Goal: Transaction & Acquisition: Obtain resource

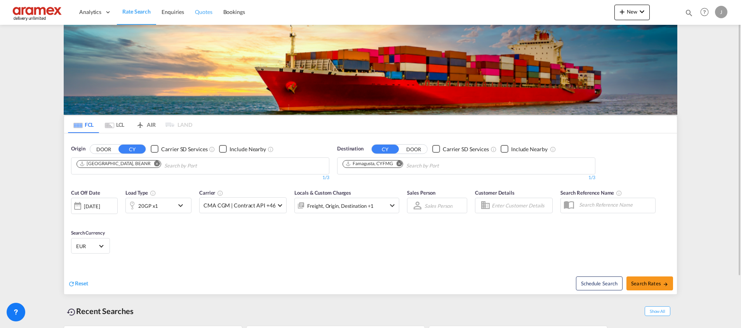
click at [198, 12] on span "Quotes" at bounding box center [203, 12] width 17 height 7
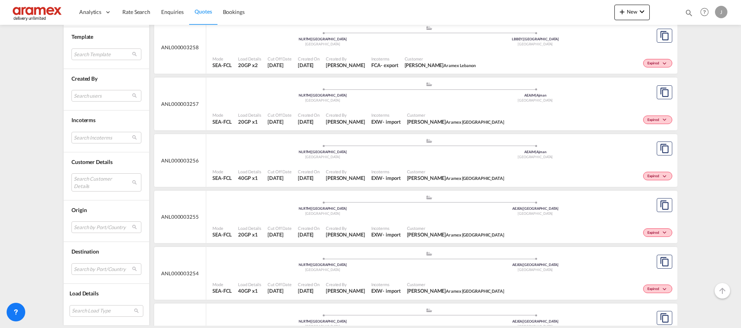
scroll to position [582, 0]
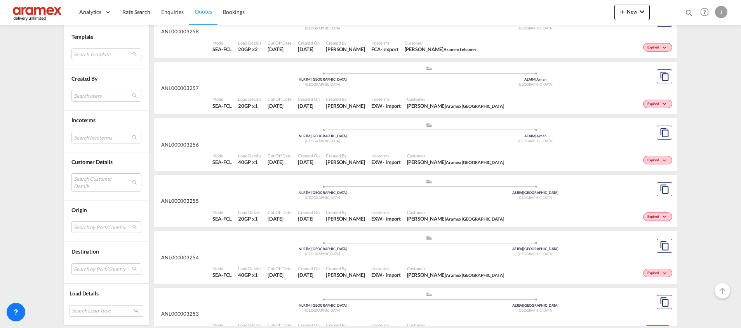
click at [466, 205] on div "Mode SEA-FCL Load Details 20GP x1 Cut Off Date [DATE] Created On [DATE] Created…" at bounding box center [441, 216] width 471 height 23
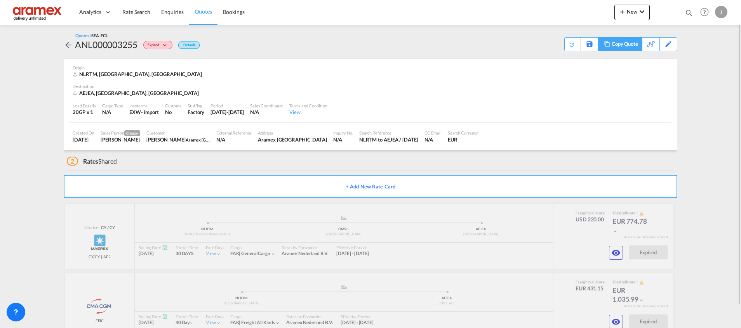
click at [635, 43] on div "Copy Quote" at bounding box center [624, 44] width 26 height 13
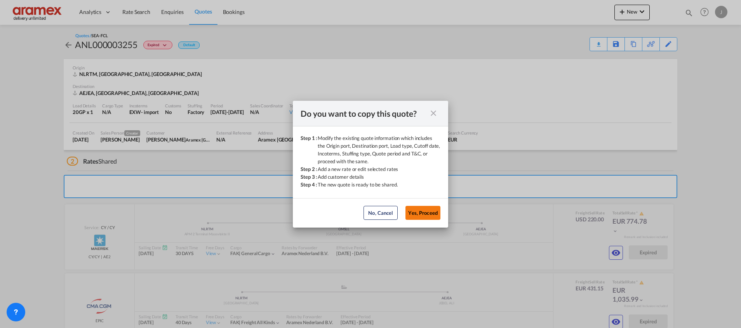
click at [427, 211] on button "Yes, Proceed" at bounding box center [422, 213] width 35 height 14
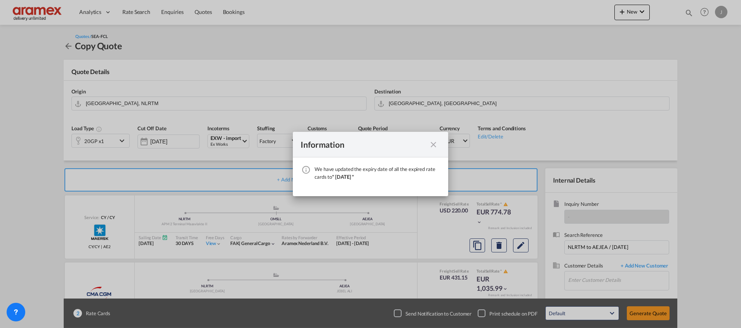
click at [431, 146] on md-icon "icon-close fg-AAA8AD cursor" at bounding box center [433, 144] width 9 height 9
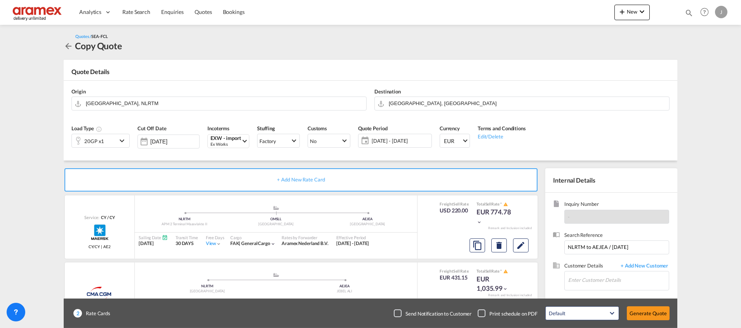
scroll to position [42, 0]
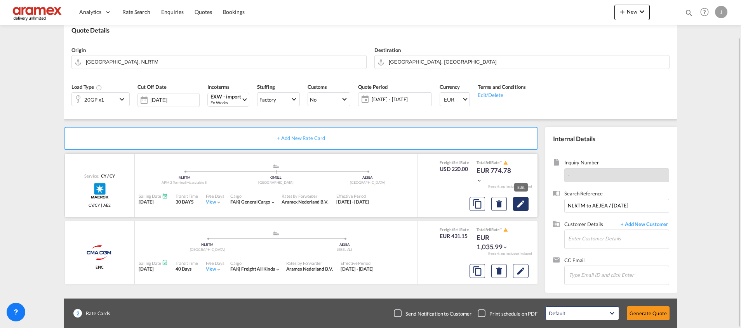
click at [524, 204] on md-icon "Edit" at bounding box center [520, 204] width 9 height 9
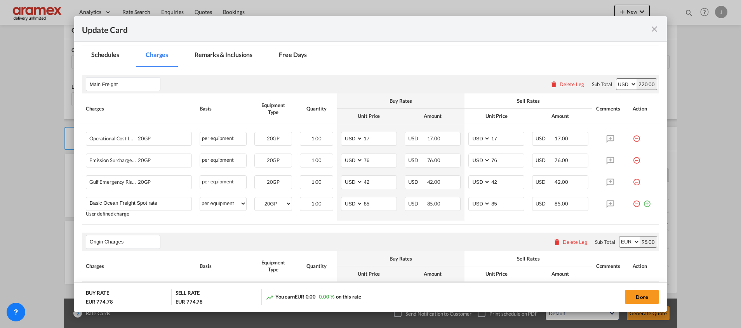
scroll to position [0, 0]
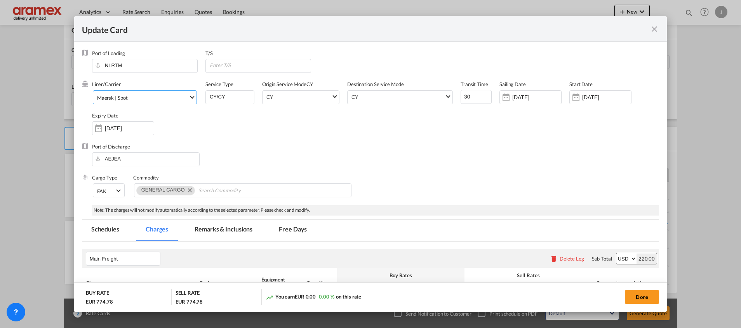
click at [134, 94] on span "Maersk | Spot" at bounding box center [143, 97] width 92 height 7
type md-option "218"
type md-option "12"
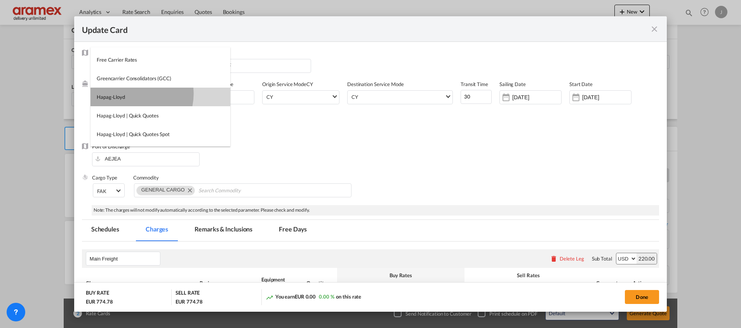
click at [134, 94] on md-option "Hapag-Lloyd" at bounding box center [160, 97] width 140 height 19
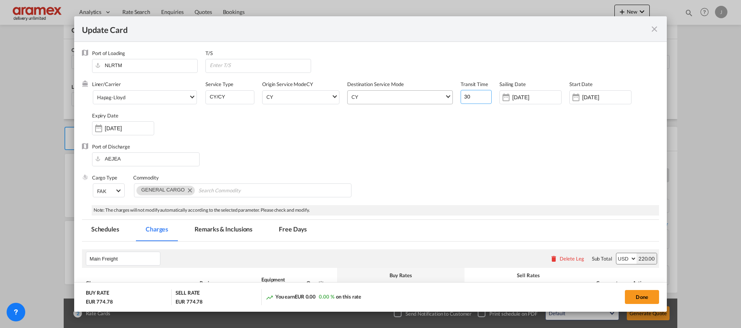
drag, startPoint x: 471, startPoint y: 96, endPoint x: 434, endPoint y: 96, distance: 37.7
click at [434, 96] on div "Liner/Carrier Hapag-[PERSON_NAME] Service Type CY/CY Origin Service Mode [GEOGR…" at bounding box center [375, 112] width 567 height 62
type input "39"
click at [471, 131] on div "Liner/Carrier Hapag-[PERSON_NAME] Service Type CY/CY Origin Service Mode [GEOGR…" at bounding box center [375, 112] width 567 height 62
click at [520, 98] on input "[DATE]" at bounding box center [536, 97] width 49 height 6
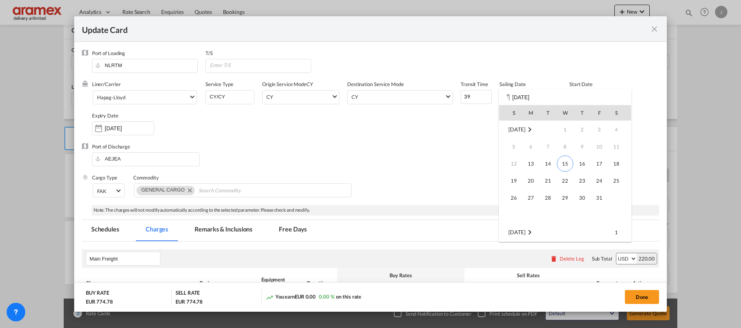
scroll to position [103, 0]
click at [538, 95] on div "S M T W T F S [DATE] 1 2 3 4 5 6 7 8 9 10 11 12 13 14 15 16 17 18 19 20 21 22 2…" at bounding box center [565, 165] width 133 height 153
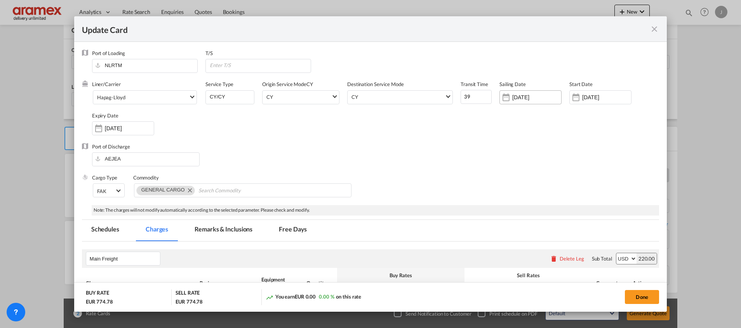
click at [538, 96] on input "[DATE]" at bounding box center [536, 97] width 49 height 6
click at [542, 97] on input "[DATE]" at bounding box center [536, 97] width 49 height 6
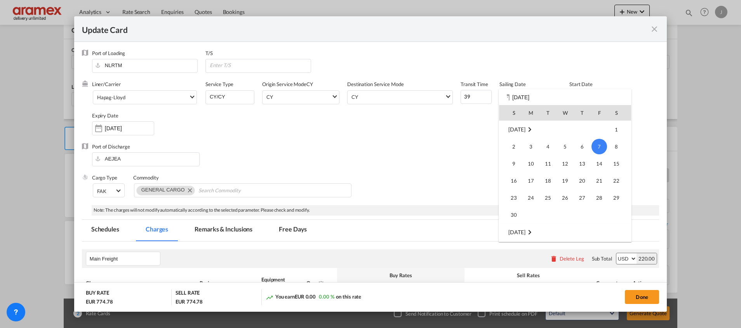
click at [533, 96] on div "S M T W T F S [DATE] 1 2 3 4 5 6 7 8 9 10 11 12 13 14 15 16 17 18 19 20 21 22 2…" at bounding box center [565, 165] width 133 height 153
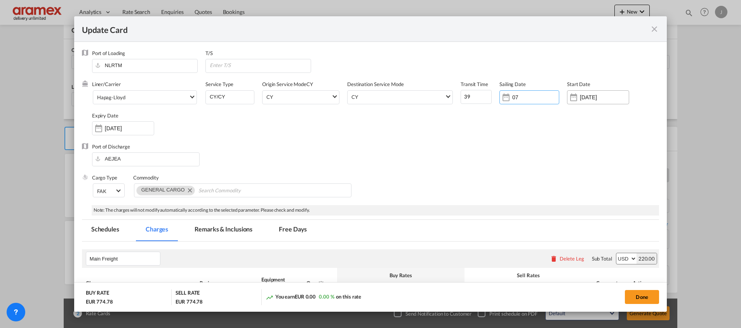
type input "0"
click at [587, 102] on div "[DATE]" at bounding box center [598, 97] width 62 height 14
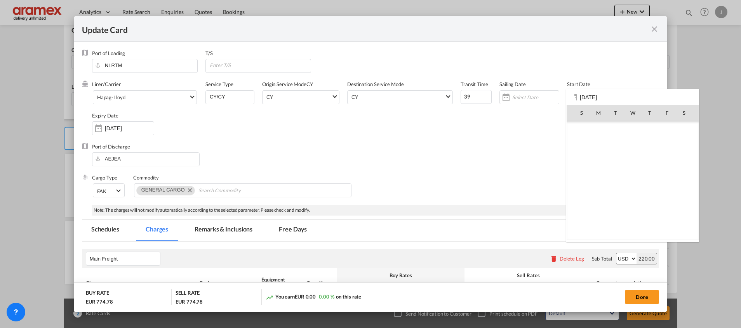
scroll to position [179946, 0]
click at [638, 168] on span "15" at bounding box center [632, 164] width 16 height 16
type input "[DATE]"
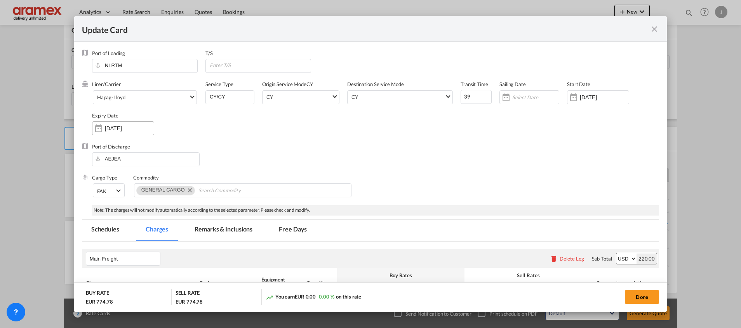
click at [126, 131] on input "[DATE]" at bounding box center [129, 128] width 49 height 6
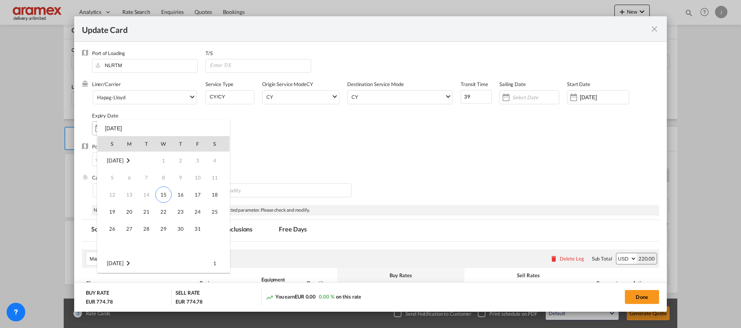
scroll to position [103, 0]
click at [184, 211] on span "20" at bounding box center [181, 212] width 16 height 16
type input "[DATE]"
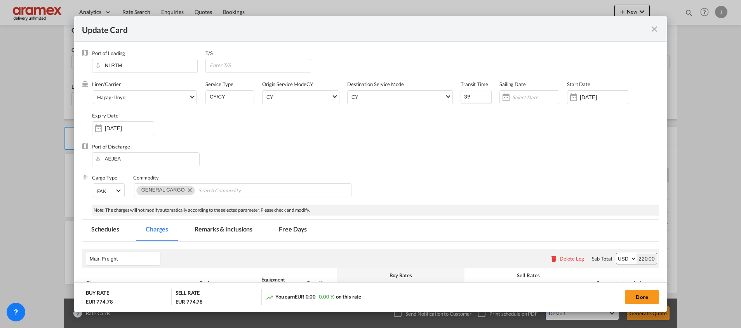
click at [455, 156] on div "Port of Discharge [GEOGRAPHIC_DATA]" at bounding box center [370, 158] width 577 height 31
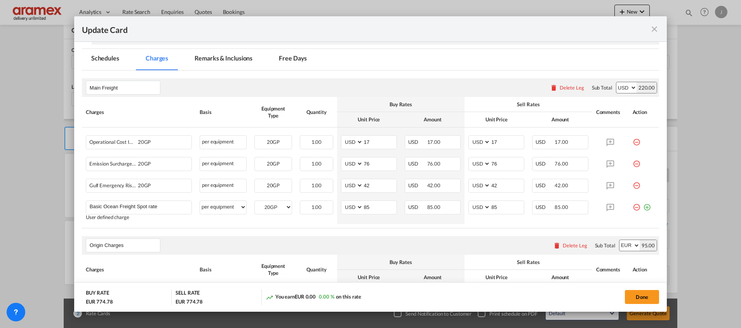
scroll to position [175, 0]
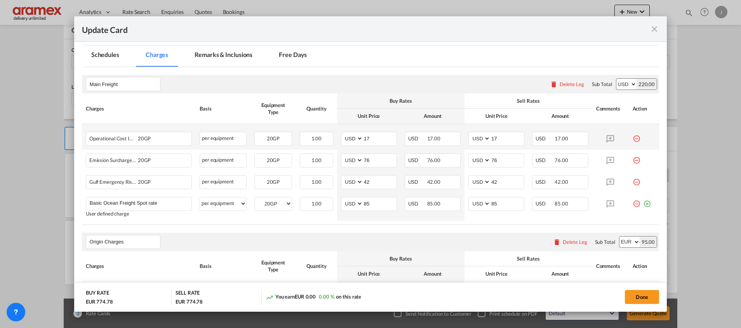
click at [632, 137] on md-icon "icon-minus-circle-outline red-400-fg" at bounding box center [636, 136] width 8 height 8
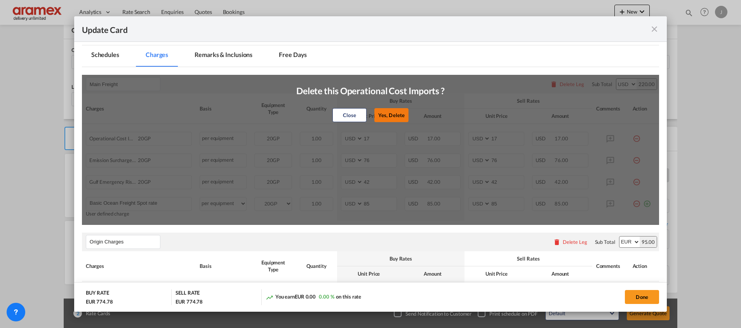
click at [387, 110] on button "Yes, Delete" at bounding box center [391, 115] width 34 height 14
type input "76"
type input "42"
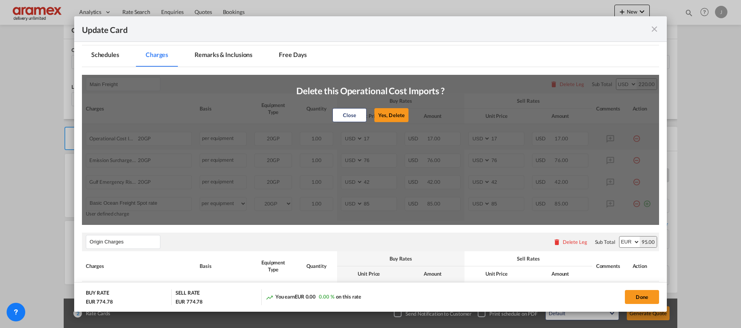
type input "85"
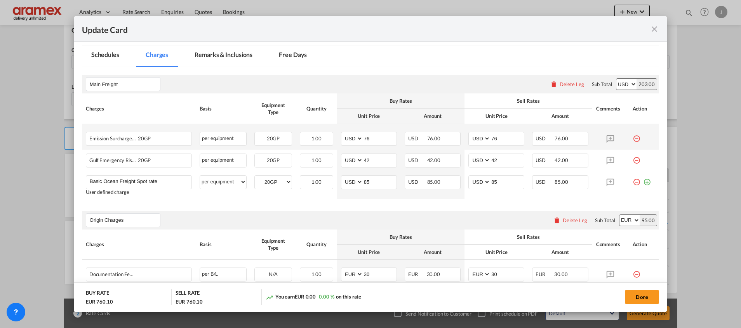
click at [632, 138] on md-icon "icon-minus-circle-outline red-400-fg" at bounding box center [636, 136] width 8 height 8
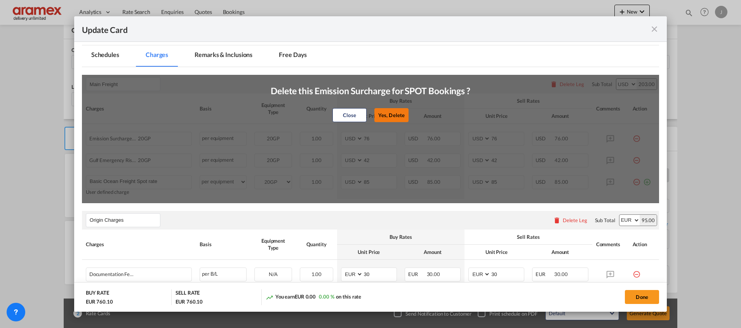
click at [384, 111] on button "Yes, Delete" at bounding box center [391, 115] width 34 height 14
type input "42"
type input "85"
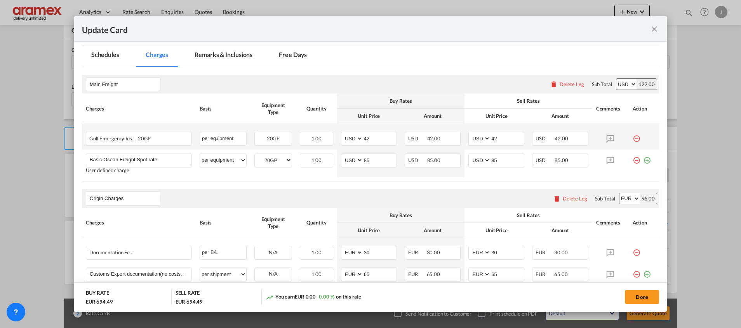
click at [632, 137] on md-icon "icon-minus-circle-outline red-400-fg" at bounding box center [636, 136] width 8 height 8
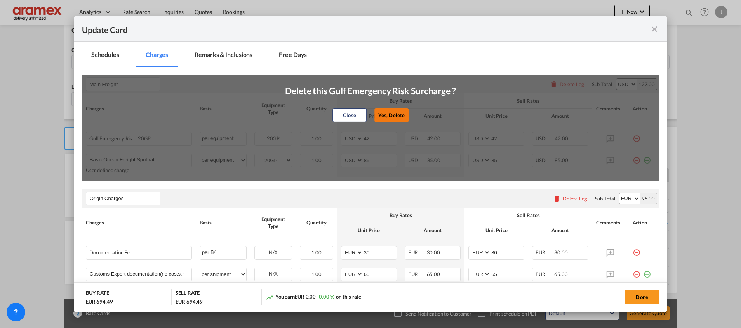
click at [381, 109] on button "Yes, Delete" at bounding box center [391, 115] width 34 height 14
type input "85"
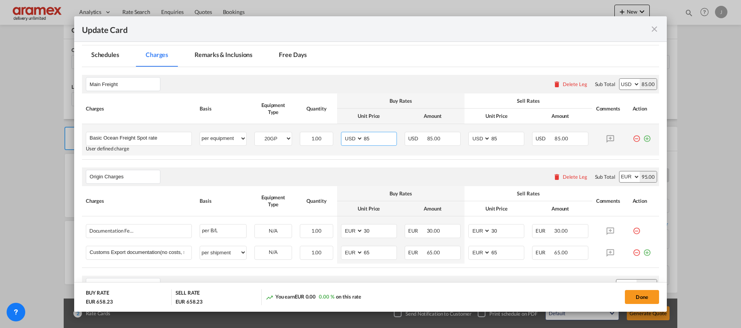
drag, startPoint x: 345, startPoint y: 136, endPoint x: 339, endPoint y: 129, distance: 8.9
click at [342, 135] on md-input-container "AED AFN ALL AMD ANG AOA ARS AUD AWG AZN BAM BBD BDT BGN BHD BIF BMD BND [PERSON…" at bounding box center [369, 139] width 56 height 14
type input "-56"
click at [452, 140] on tr "Basic Ocean Freight Spot rate Please Enter User Defined Charges Cannot Be Publi…" at bounding box center [370, 139] width 577 height 31
type input "-56"
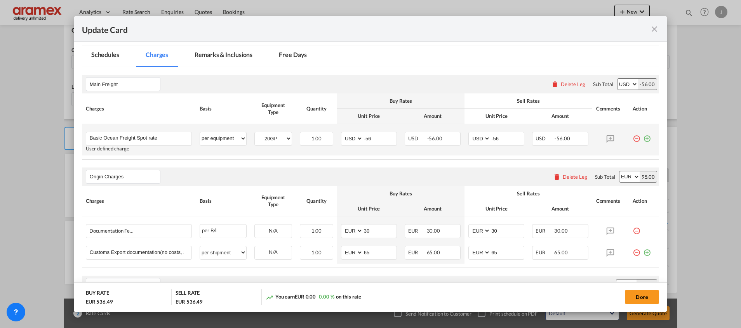
click at [643, 139] on md-icon "icon-plus-circle-outline green-400-fg" at bounding box center [647, 136] width 8 height 8
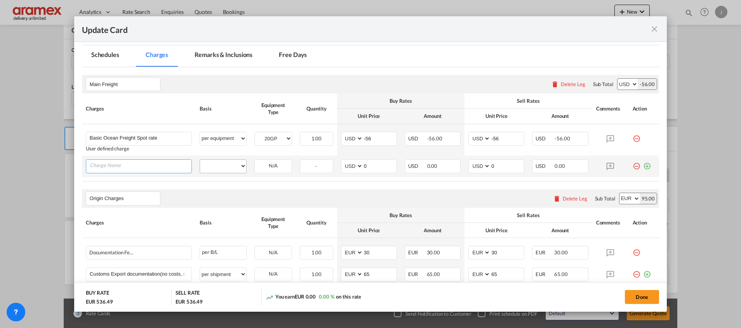
paste input "Vessel Risk Surcharge"
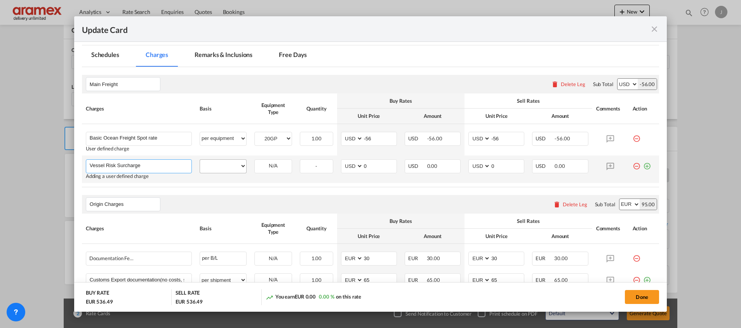
type input "Vessel Risk Surcharge"
click at [224, 167] on select "per equipment per container per B/L per shipping bill per shipment % on freight…" at bounding box center [223, 166] width 46 height 12
select select "per equipment"
click at [200, 160] on select "per equipment per container per B/L per shipping bill per shipment % on freight…" at bounding box center [223, 166] width 46 height 12
click at [272, 168] on select "20GP" at bounding box center [273, 166] width 37 height 10
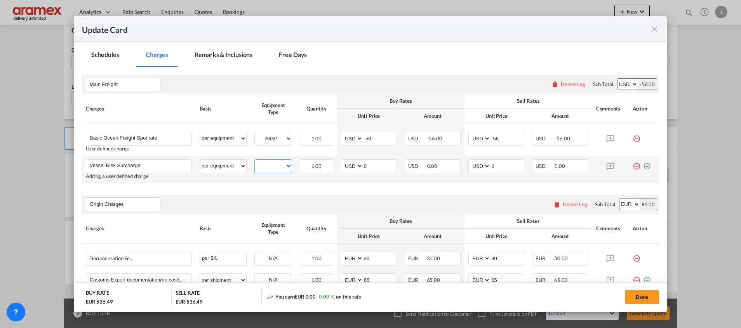
select select "20GP"
click at [255, 161] on select "20GP" at bounding box center [273, 166] width 37 height 10
drag, startPoint x: 362, startPoint y: 167, endPoint x: 348, endPoint y: 167, distance: 14.0
click at [348, 167] on md-input-container "AED AFN ALL AMD ANG AOA ARS AUD AWG AZN BAM BBD BDT BGN BHD BIF BMD BND BOB BRL…" at bounding box center [369, 167] width 56 height 14
type input "84"
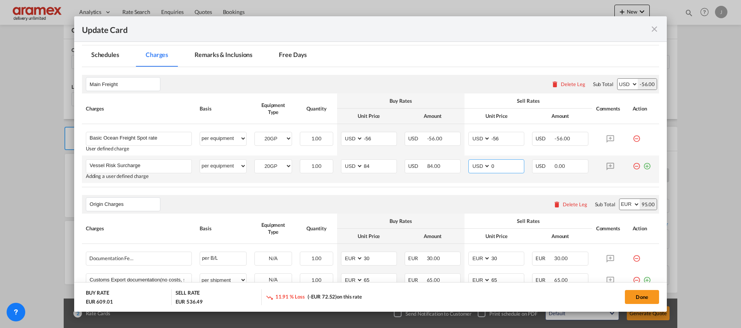
drag, startPoint x: 481, startPoint y: 163, endPoint x: 456, endPoint y: 164, distance: 24.9
click at [456, 164] on tr "Vessel Risk Surcharge Please Enter User Defined Charges Cannot Be Published Add…" at bounding box center [370, 170] width 577 height 28
type input "84"
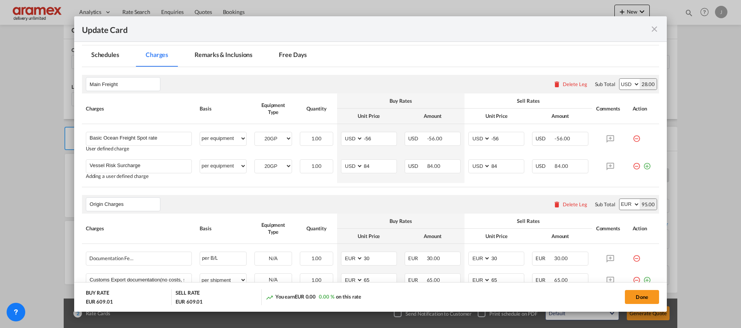
click at [451, 185] on table "Charges Basis Equipment Type Quantity Buy Rates Sell Rates Comments Action Unit…" at bounding box center [370, 141] width 577 height 94
click at [643, 167] on md-icon "icon-plus-circle-outline green-400-fg" at bounding box center [647, 164] width 8 height 8
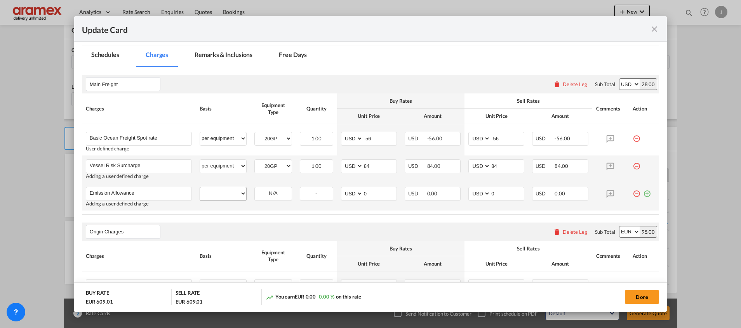
type input "Emission Allowance"
click at [221, 193] on select "per equipment per container per B/L per shipping bill per shipment % on freight…" at bounding box center [223, 194] width 46 height 12
select select "per equipment"
click at [200, 188] on select "per equipment per container per B/L per shipping bill per shipment % on freight…" at bounding box center [223, 194] width 46 height 12
drag, startPoint x: 269, startPoint y: 193, endPoint x: 271, endPoint y: 201, distance: 8.0
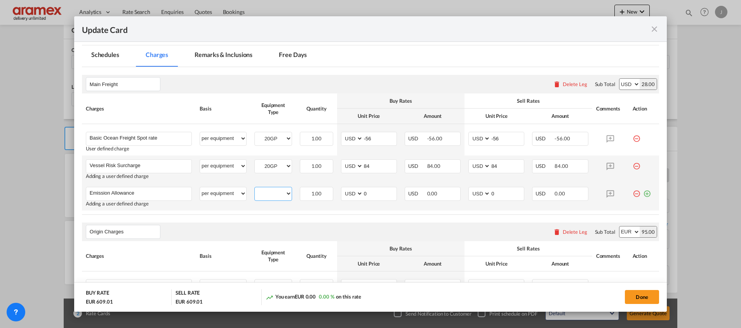
click at [269, 193] on select "20GP" at bounding box center [273, 194] width 37 height 10
select select "20GP"
click at [255, 189] on select "20GP" at bounding box center [273, 194] width 37 height 10
drag, startPoint x: 370, startPoint y: 195, endPoint x: 344, endPoint y: 194, distance: 26.0
click at [344, 194] on md-input-container "AED AFN ALL AMD ANG AOA ARS AUD AWG AZN BAM BBD BDT BGN BHD BIF BMD BND BOB BRL…" at bounding box center [369, 194] width 56 height 14
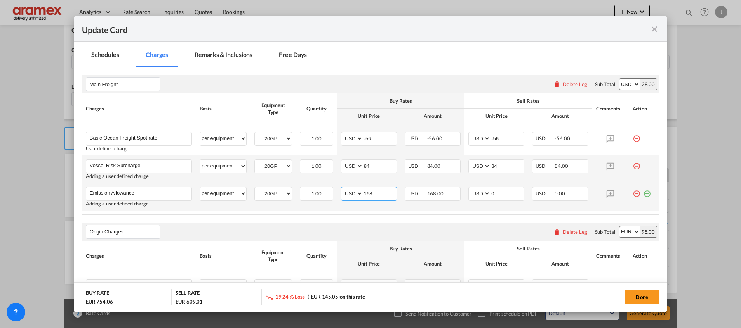
drag, startPoint x: 378, startPoint y: 193, endPoint x: 356, endPoint y: 195, distance: 21.8
click at [350, 195] on md-input-container "AED AFN ALL AMD ANG AOA ARS AUD AWG AZN BAM BBD BDT BGN BHD BIF BMD BND [PERSON…" at bounding box center [369, 194] width 56 height 14
type input "168"
click at [470, 193] on md-input-container "AED AFN ALL AMD ANG AOA ARS AUD AWG AZN BAM BBD BDT BGN BHD BIF BMD BND BOB BRL…" at bounding box center [496, 194] width 56 height 14
paste input "168"
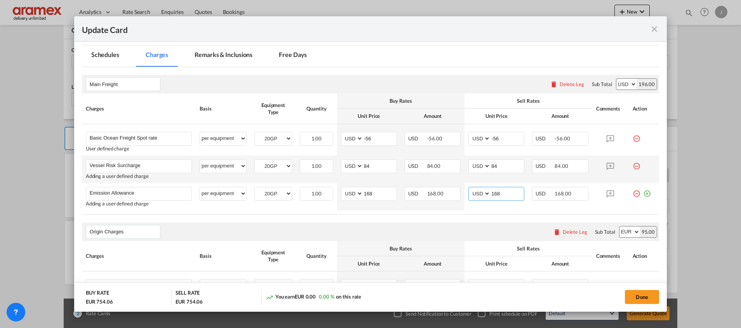
type input "168"
click at [643, 194] on md-icon "icon-plus-circle-outline green-400-fg" at bounding box center [647, 191] width 8 height 8
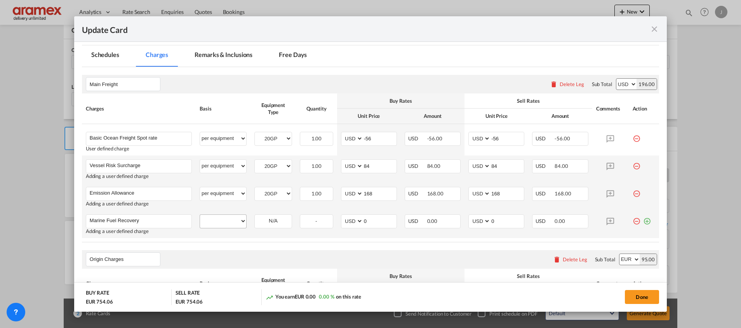
type input "Marine Fuel Recovery"
click at [225, 226] on select "per equipment per container per B/L per shipping bill per shipment % on freight…" at bounding box center [223, 221] width 46 height 12
select select "per equipment"
click at [200, 215] on select "per equipment per container per B/L per shipping bill per shipment % on freight…" at bounding box center [223, 221] width 46 height 12
click at [273, 222] on select "20GP" at bounding box center [273, 221] width 37 height 10
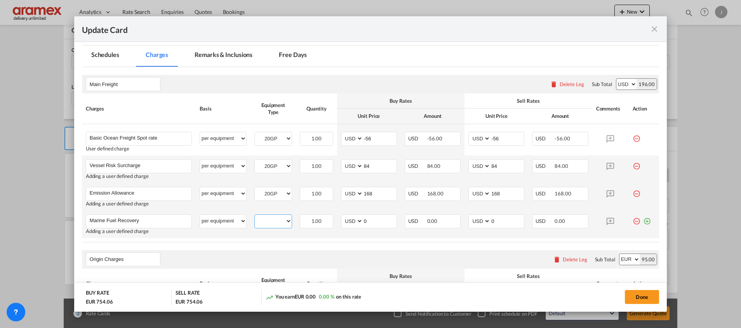
select select "20GP"
click at [255, 216] on select "20GP" at bounding box center [273, 221] width 37 height 10
drag, startPoint x: 372, startPoint y: 217, endPoint x: 347, endPoint y: 219, distance: 24.2
click at [347, 219] on md-input-container "AED AFN ALL AMD ANG AOA ARS AUD AWG AZN BAM BBD BDT BGN BHD BIF BMD BND BOB BRL…" at bounding box center [369, 222] width 56 height 14
type input "554"
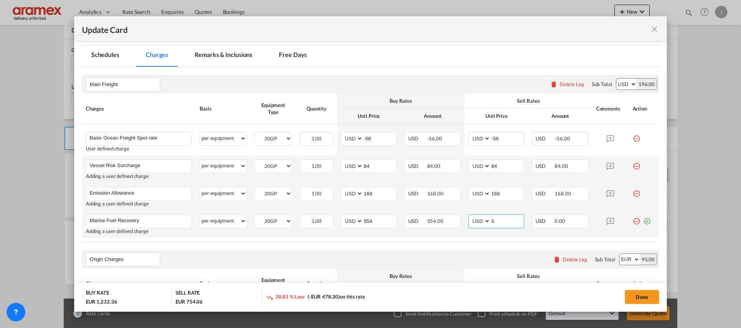
drag, startPoint x: 497, startPoint y: 219, endPoint x: 466, endPoint y: 221, distance: 30.7
click at [468, 221] on md-input-container "AED AFN ALL AMD ANG AOA ARS AUD AWG AZN BAM BBD BDT BGN BHD BIF BMD BND BOB BRL…" at bounding box center [496, 222] width 56 height 14
type input "554"
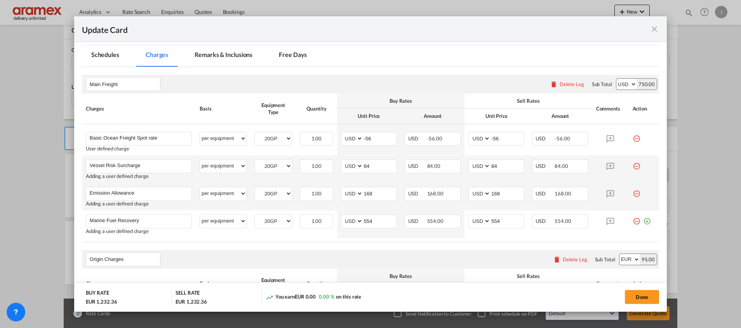
click at [436, 246] on rate-modification "Main Freight Please enter leg name Leg Name Already Exists Delete Leg Sub Total…" at bounding box center [370, 315] width 577 height 497
click at [643, 222] on md-icon "icon-plus-circle-outline green-400-fg" at bounding box center [647, 219] width 8 height 8
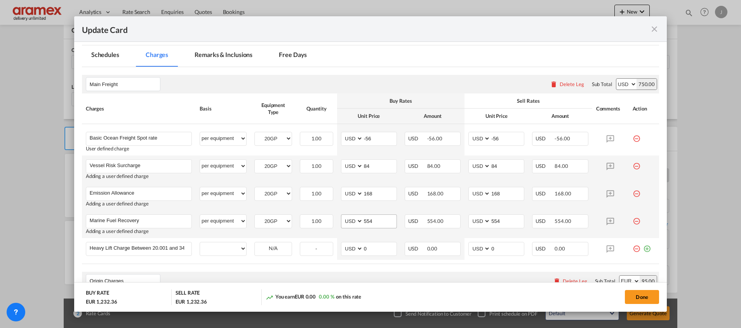
scroll to position [0, 106]
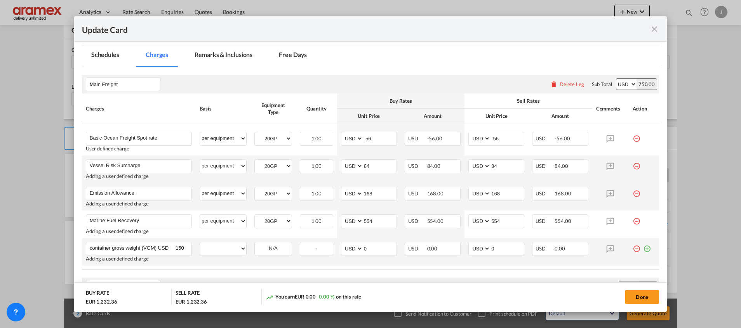
type input "Heavy Lift Charge Between 20.001 and 34 ton container gross weight (VGM) USD 150"
click at [632, 247] on md-icon "icon-minus-circle-outline red-400-fg" at bounding box center [636, 246] width 8 height 8
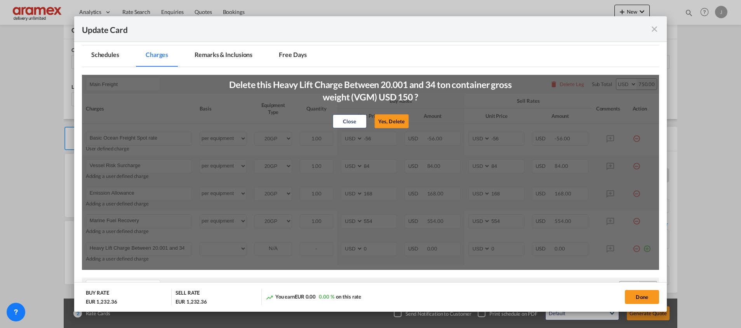
click at [657, 27] on md-icon "icon-close fg-AAA8AD m-0 pointer" at bounding box center [654, 28] width 9 height 9
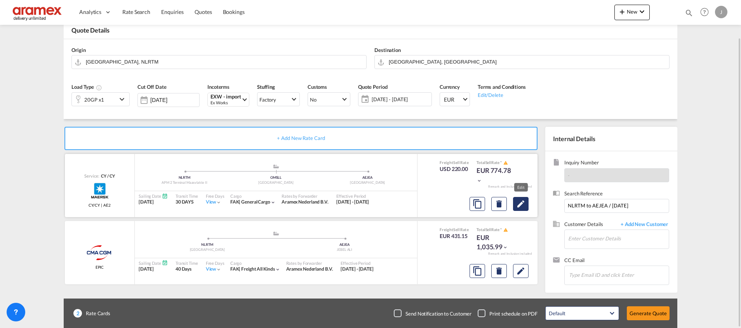
click at [518, 205] on md-icon "Edit" at bounding box center [520, 204] width 9 height 9
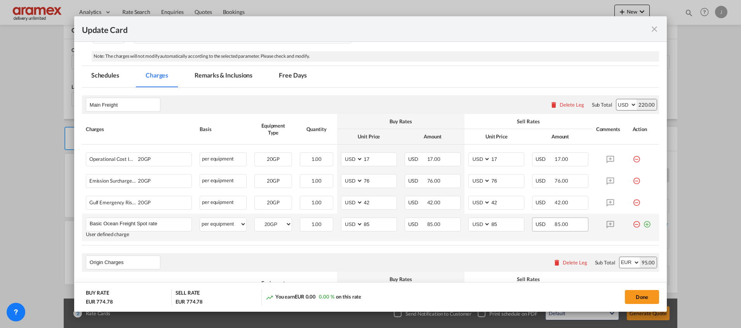
scroll to position [175, 0]
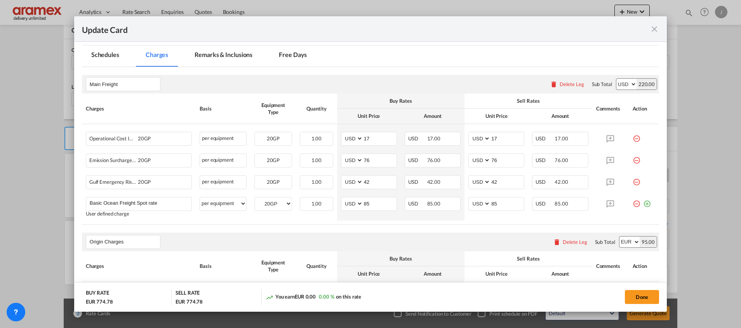
click at [651, 29] on md-icon "icon-close fg-AAA8AD m-0 pointer" at bounding box center [654, 28] width 9 height 9
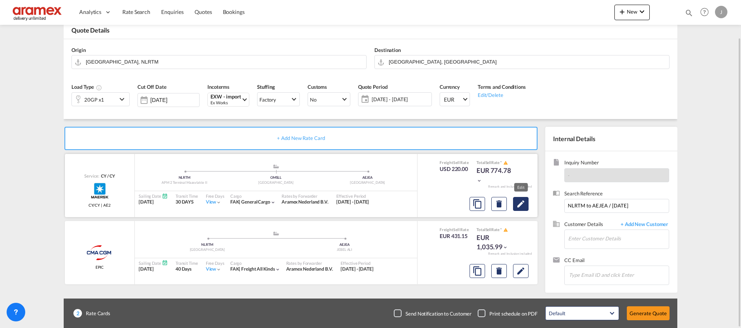
click at [521, 210] on button "Edit" at bounding box center [521, 204] width 16 height 14
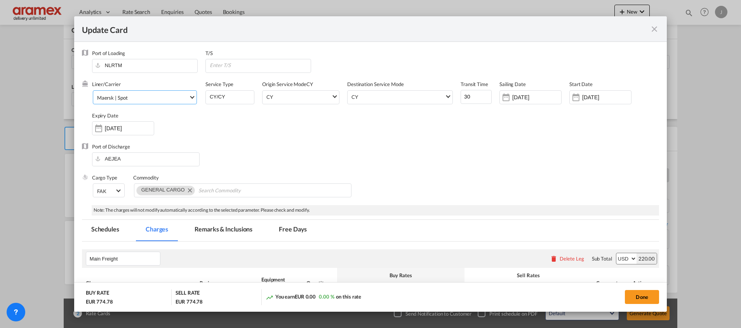
click at [131, 98] on span "Maersk | Spot" at bounding box center [143, 97] width 92 height 7
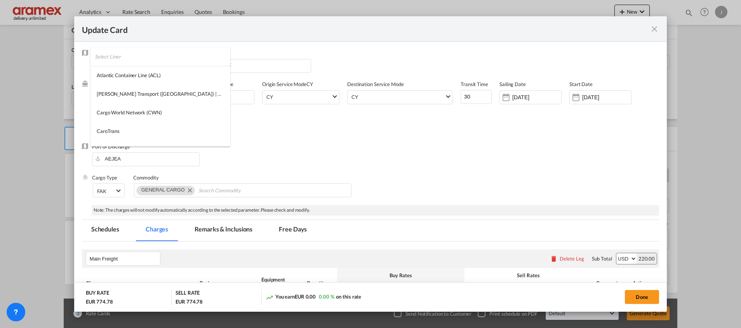
scroll to position [742, 0]
type md-option "218"
type md-option "12"
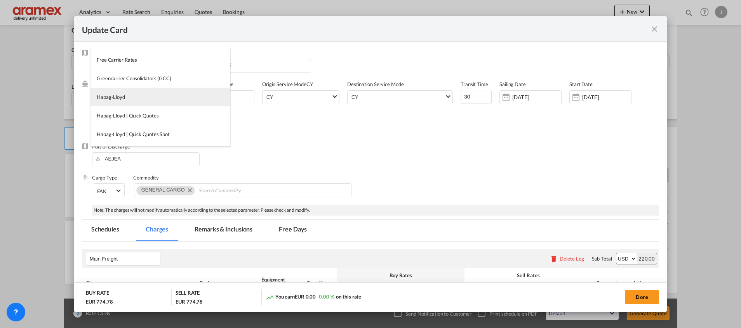
click at [131, 98] on md-option "Hapag-Lloyd" at bounding box center [160, 97] width 140 height 19
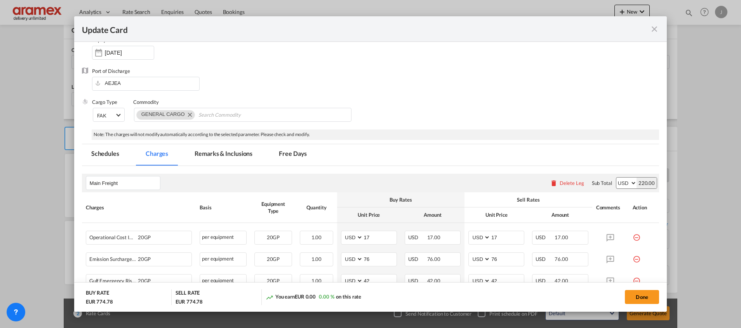
scroll to position [175, 0]
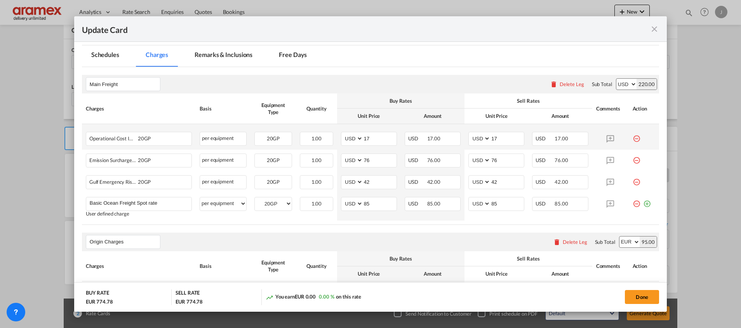
click at [632, 136] on md-icon "icon-minus-circle-outline red-400-fg" at bounding box center [636, 136] width 8 height 8
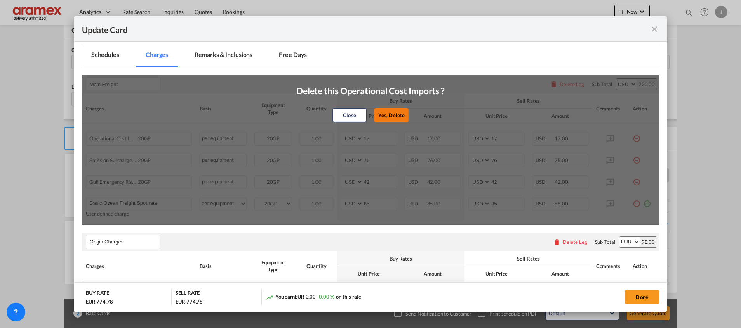
click at [395, 113] on button "Yes, Delete" at bounding box center [391, 115] width 34 height 14
type input "76"
type input "42"
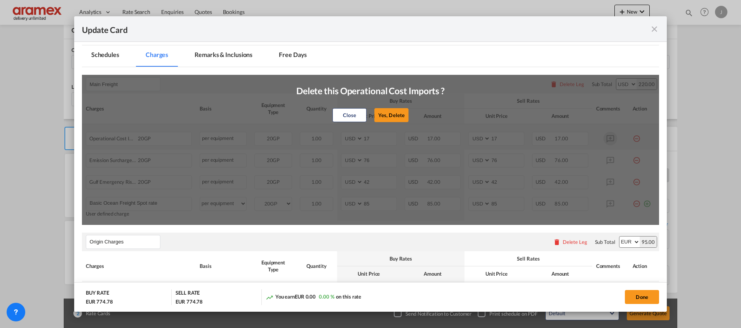
type input "85"
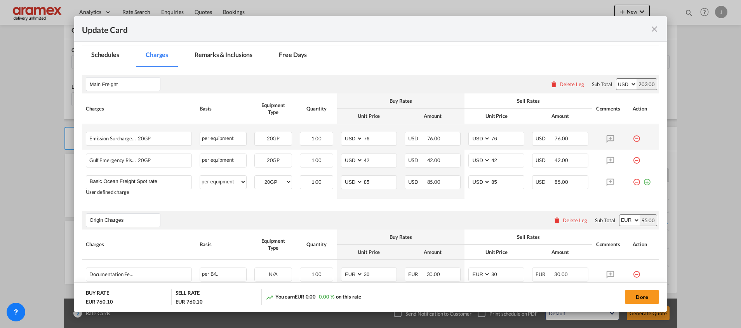
click at [632, 135] on md-icon "icon-minus-circle-outline red-400-fg" at bounding box center [636, 136] width 8 height 8
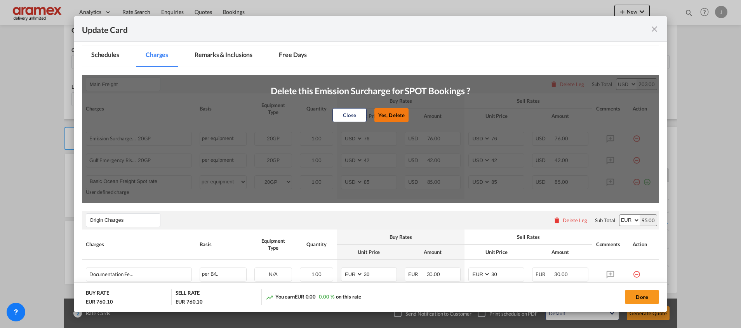
click at [391, 114] on button "Yes, Delete" at bounding box center [391, 115] width 34 height 14
type input "42"
type input "85"
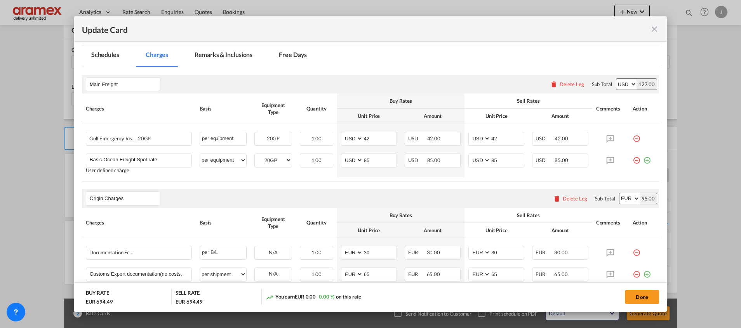
drag, startPoint x: 624, startPoint y: 136, endPoint x: 606, endPoint y: 132, distance: 19.0
click at [632, 136] on md-icon "icon-minus-circle-outline red-400-fg" at bounding box center [636, 136] width 8 height 8
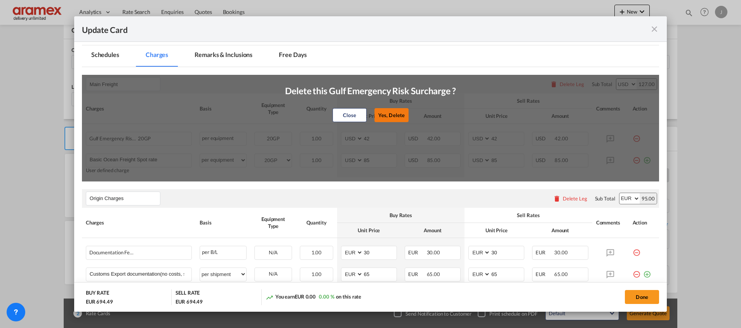
click at [388, 112] on button "Yes, Delete" at bounding box center [391, 115] width 34 height 14
type input "85"
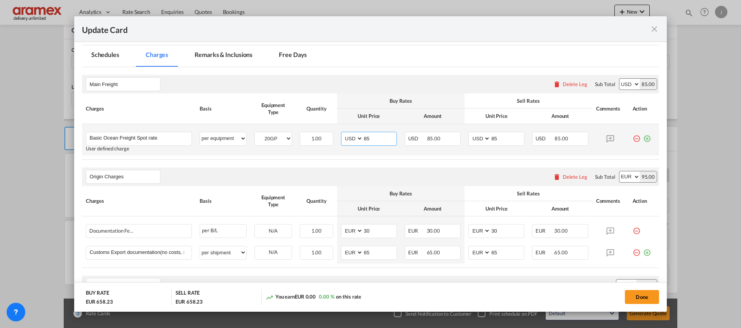
drag, startPoint x: 373, startPoint y: 141, endPoint x: 341, endPoint y: 139, distance: 32.7
click at [341, 139] on md-input-container "AED AFN ALL AMD ANG AOA ARS AUD AWG AZN BAM BBD BDT BGN BHD BIF BMD BND [PERSON…" at bounding box center [369, 139] width 56 height 14
drag, startPoint x: 371, startPoint y: 138, endPoint x: 396, endPoint y: 145, distance: 25.4
click at [341, 139] on md-input-container "AED AFN ALL AMD ANG AOA ARS AUD AWG AZN BAM BBD BDT BGN BHD BIF BMD BND [PERSON…" at bounding box center [369, 139] width 56 height 14
type input "-58"
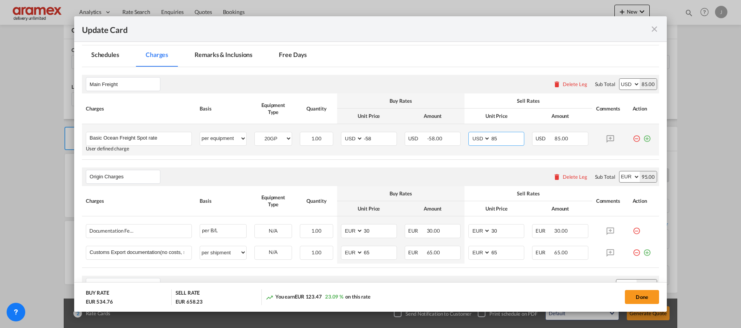
click at [464, 138] on td "AED AFN ALL AMD ANG AOA ARS AUD AWG AZN BAM BBD BDT BGN BHD BIF BMD BND [PERSON…" at bounding box center [496, 139] width 64 height 31
paste input "-58"
type input "-58"
click at [643, 137] on md-icon "icon-plus-circle-outline green-400-fg" at bounding box center [647, 136] width 8 height 8
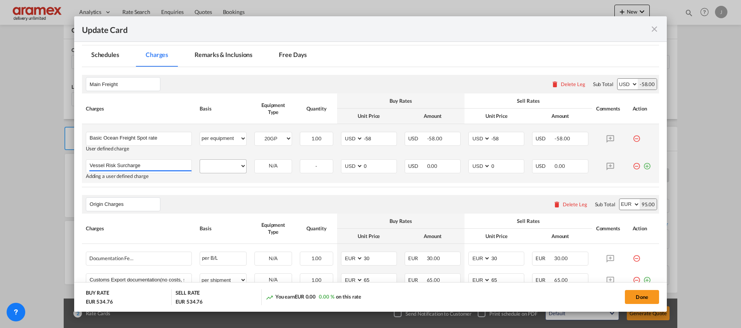
type input "Vessel Risk Surcharge"
click at [230, 165] on select "per equipment per container per B/L per shipping bill per shipment % on freight…" at bounding box center [223, 166] width 46 height 12
select select "per equipment"
click at [200, 160] on select "per equipment per container per B/L per shipping bill per shipment % on freight…" at bounding box center [223, 166] width 46 height 12
click at [273, 167] on select "20GP" at bounding box center [273, 166] width 37 height 10
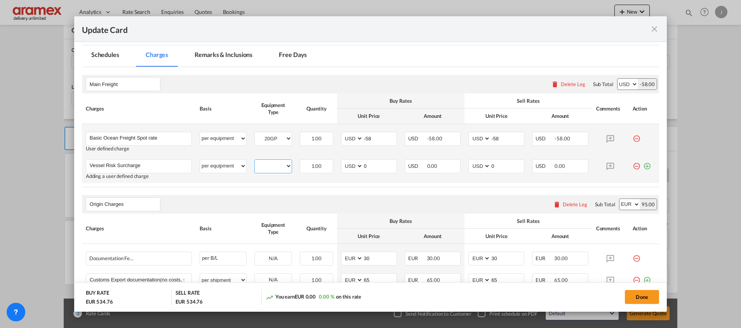
select select "20GP"
click at [255, 161] on select "20GP" at bounding box center [273, 166] width 37 height 10
drag, startPoint x: 379, startPoint y: 163, endPoint x: 347, endPoint y: 164, distance: 32.2
click at [348, 164] on md-input-container "AED AFN ALL AMD ANG AOA ARS AUD AWG AZN BAM BBD BDT BGN BHD BIF BMD BND BOB BRL…" at bounding box center [369, 167] width 56 height 14
click at [367, 167] on input "84" at bounding box center [379, 166] width 33 height 12
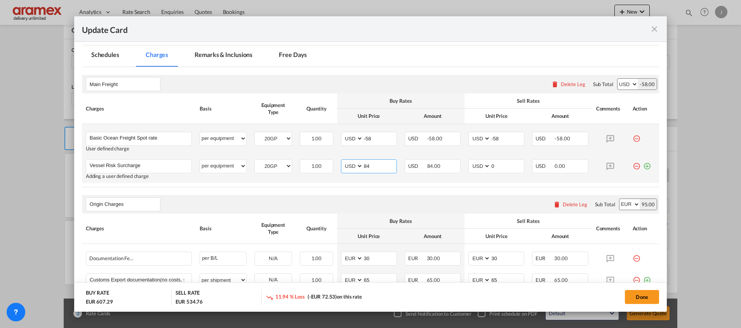
drag, startPoint x: 374, startPoint y: 163, endPoint x: 354, endPoint y: 163, distance: 19.8
click at [354, 163] on md-input-container "AED AFN ALL AMD ANG AOA ARS AUD AWG AZN BAM BBD BDT BGN BHD BIF BMD BND [PERSON…" at bounding box center [369, 167] width 56 height 14
type input "84"
drag, startPoint x: 489, startPoint y: 165, endPoint x: 469, endPoint y: 162, distance: 19.7
click at [470, 163] on md-input-container "AED AFN ALL AMD ANG AOA ARS AUD AWG AZN BAM BBD BDT BGN BHD BIF BMD BND BOB BRL…" at bounding box center [496, 167] width 56 height 14
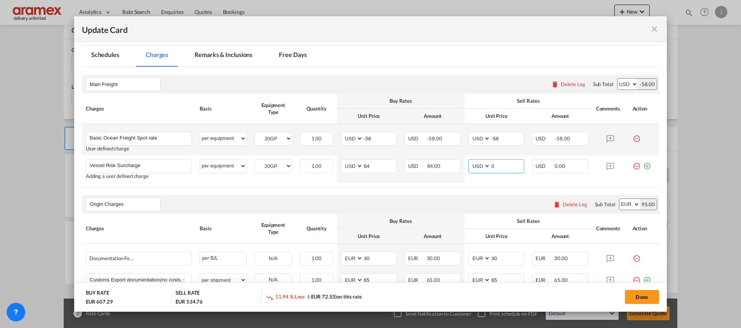
paste input "84"
type input "84"
click at [643, 165] on md-icon "icon-plus-circle-outline green-400-fg" at bounding box center [647, 164] width 8 height 8
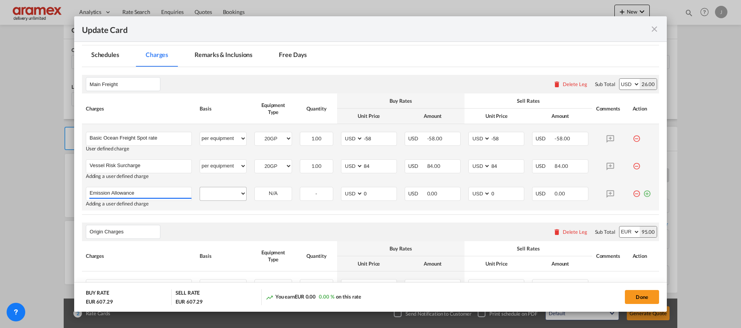
type input "Emission Allowance"
click at [211, 191] on select "per equipment per container per B/L per shipping bill per shipment % on freight…" at bounding box center [223, 194] width 46 height 12
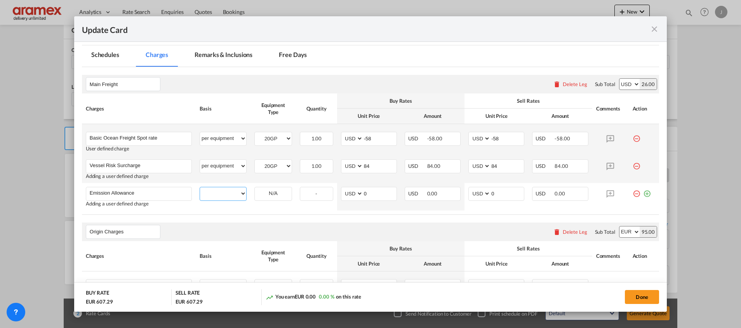
select select "per equipment"
click at [200, 188] on select "per equipment per container per B/L per shipping bill per shipment % on freight…" at bounding box center [223, 194] width 46 height 12
drag, startPoint x: 262, startPoint y: 193, endPoint x: 266, endPoint y: 200, distance: 7.5
click at [262, 193] on select "20GP" at bounding box center [273, 194] width 37 height 10
select select "20GP"
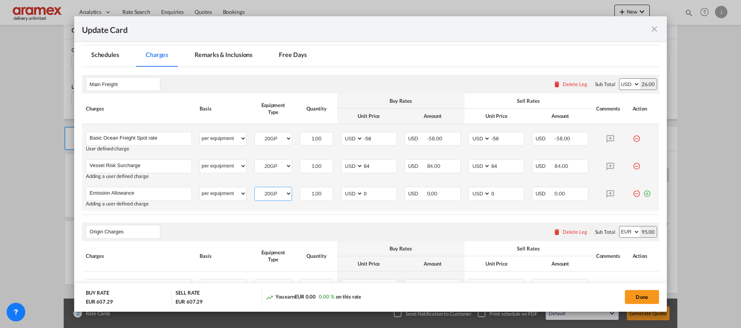
click at [255, 189] on select "20GP" at bounding box center [273, 194] width 37 height 10
drag, startPoint x: 370, startPoint y: 192, endPoint x: 343, endPoint y: 194, distance: 27.2
click at [343, 194] on md-input-container "AED AFN ALL AMD ANG AOA ARS AUD AWG AZN BAM BBD BDT BGN BHD BIF BMD BND BOB BRL…" at bounding box center [369, 194] width 56 height 14
type input "168"
drag, startPoint x: 346, startPoint y: 208, endPoint x: 380, endPoint y: 194, distance: 36.3
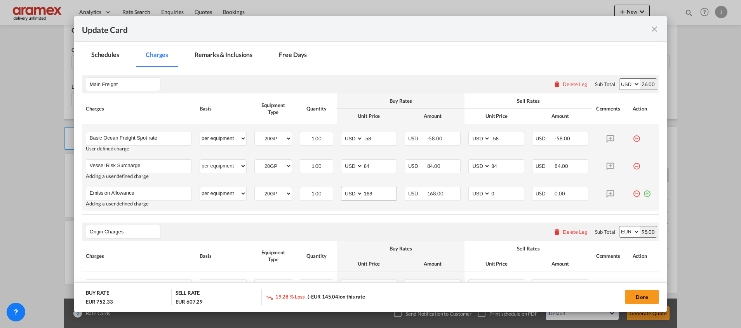
click at [347, 207] on td "AED AFN ALL AMD ANG AOA ARS AUD AWG AZN BAM BBD BDT BGN BHD BIF BMD BND [PERSON…" at bounding box center [369, 197] width 64 height 28
drag, startPoint x: 356, startPoint y: 193, endPoint x: 344, endPoint y: 191, distance: 11.4
click at [347, 191] on md-input-container "AED AFN ALL AMD ANG AOA ARS AUD AWG AZN BAM BBD BDT BGN BHD BIF BMD BND [PERSON…" at bounding box center [369, 194] width 56 height 14
drag, startPoint x: 495, startPoint y: 191, endPoint x: 473, endPoint y: 192, distance: 21.8
click at [478, 192] on md-input-container "AED AFN ALL AMD ANG AOA ARS AUD AWG AZN BAM BBD BDT BGN BHD BIF BMD BND BOB BRL…" at bounding box center [496, 194] width 56 height 14
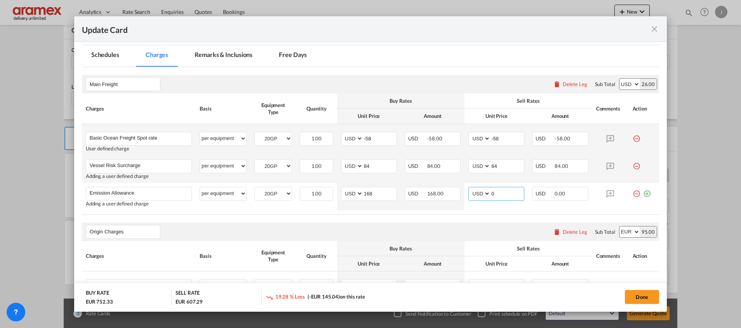
paste input "168"
type input "168"
click at [643, 195] on md-icon "icon-plus-circle-outline green-400-fg" at bounding box center [647, 191] width 8 height 8
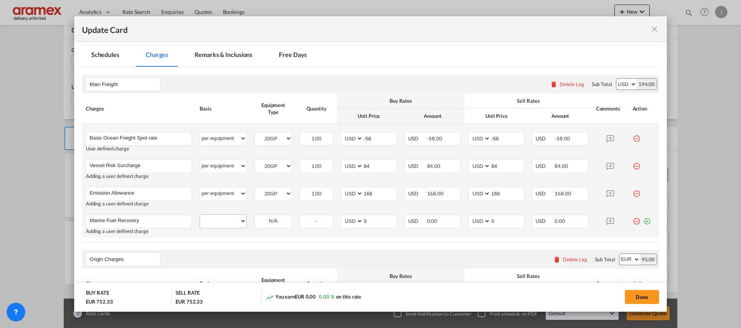
type input "Marine Fuel Recovery"
click at [225, 221] on select "per equipment per container per B/L per shipping bill per shipment % on freight…" at bounding box center [223, 221] width 46 height 12
select select "per equipment"
click at [200, 215] on select "per equipment per container per B/L per shipping bill per shipment % on freight…" at bounding box center [223, 221] width 46 height 12
drag, startPoint x: 268, startPoint y: 222, endPoint x: 268, endPoint y: 227, distance: 4.7
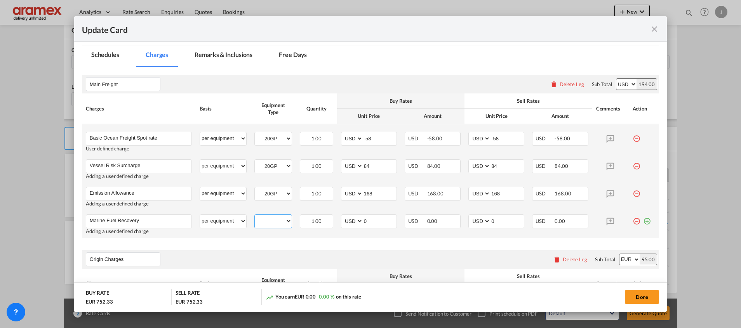
click at [268, 222] on select "20GP" at bounding box center [273, 221] width 37 height 10
select select "20GP"
click at [255, 216] on select "20GP" at bounding box center [273, 221] width 37 height 10
drag, startPoint x: 358, startPoint y: 219, endPoint x: 346, endPoint y: 220, distance: 11.7
click at [346, 220] on md-input-container "AED AFN ALL AMD ANG AOA ARS AUD AWG AZN BAM BBD BDT BGN BHD BIF BMD BND BOB BRL…" at bounding box center [369, 222] width 56 height 14
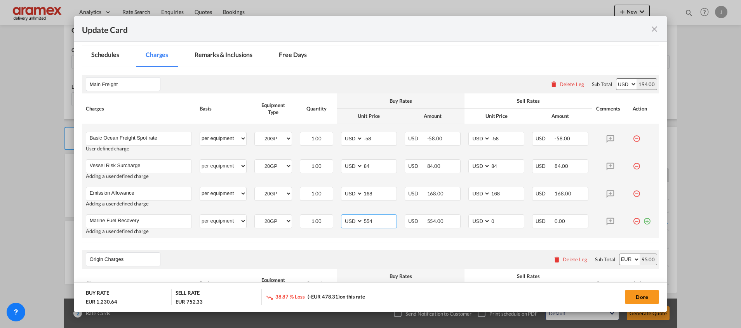
drag, startPoint x: 377, startPoint y: 222, endPoint x: 343, endPoint y: 221, distance: 34.2
click at [343, 221] on md-input-container "AED AFN ALL AMD ANG AOA ARS AUD AWG AZN BAM BBD BDT BGN BHD BIF BMD BND [PERSON…" at bounding box center [369, 222] width 56 height 14
type input "554"
drag, startPoint x: 498, startPoint y: 221, endPoint x: 476, endPoint y: 221, distance: 22.1
click at [476, 221] on md-input-container "AED AFN ALL AMD ANG AOA ARS AUD AWG AZN BAM BBD BDT BGN BHD BIF BMD BND BOB BRL…" at bounding box center [496, 222] width 56 height 14
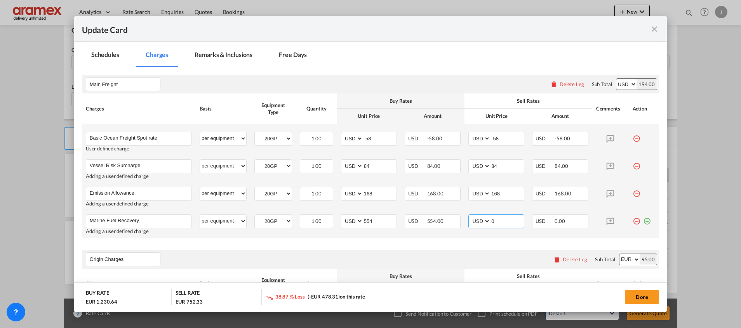
paste input "554"
type input "554"
click at [643, 221] on md-icon "icon-plus-circle-outline green-400-fg" at bounding box center [647, 219] width 8 height 8
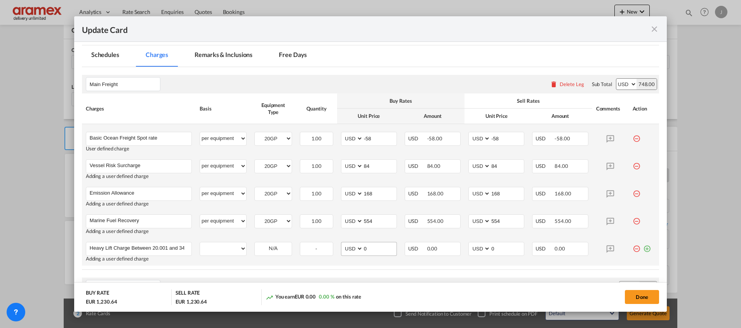
scroll to position [0, 78]
drag, startPoint x: 156, startPoint y: 248, endPoint x: 214, endPoint y: 248, distance: 57.5
click at [214, 248] on tr "Heavy Lift Charge Between 20.001 and 34 ton container gross weight (VGM) Please…" at bounding box center [370, 252] width 577 height 28
click at [167, 244] on input "Heavy Lift Charge Between 20.001 and 34 ton container gross weight (VGM)" at bounding box center [141, 249] width 102 height 12
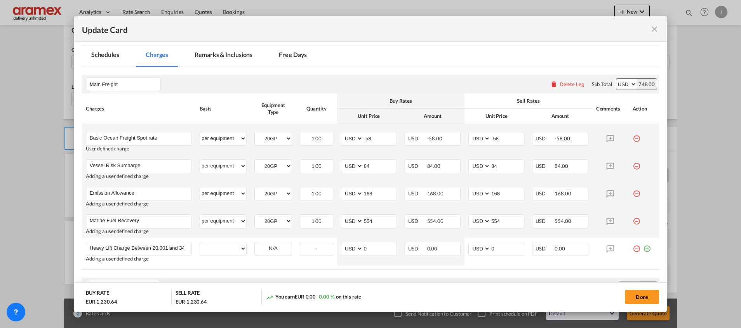
drag, startPoint x: 161, startPoint y: 250, endPoint x: 36, endPoint y: 248, distance: 125.4
click at [36, 248] on div "Update Card Port of [GEOGRAPHIC_DATA] NLRTM T/S Liner/Carrier Hapag-[PERSON_NAM…" at bounding box center [370, 164] width 741 height 328
click at [121, 248] on input "Heavy Lift Charge Between 20.001 and 34 ton container gross weight (VGM)" at bounding box center [141, 249] width 102 height 12
drag, startPoint x: 145, startPoint y: 251, endPoint x: 195, endPoint y: 249, distance: 50.1
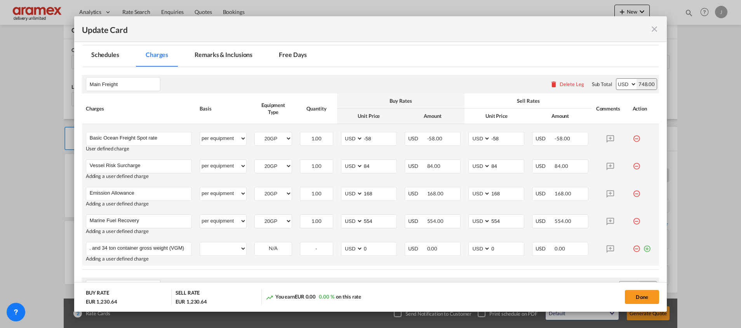
click at [195, 249] on tr "Heavy Lift Charge Between 20.001 and 34 ton container gross weight (VGM) Please…" at bounding box center [370, 252] width 577 height 28
click at [177, 247] on input "Heavy Lift Charge Between 20.001 and 34 ton container gross weight (VGM)" at bounding box center [141, 249] width 102 height 12
click at [182, 247] on input "Heavy Lift Charge Between 20.001 and 34 ton container gross weight (VGM)" at bounding box center [141, 249] width 102 height 12
drag, startPoint x: 113, startPoint y: 250, endPoint x: 42, endPoint y: 252, distance: 71.1
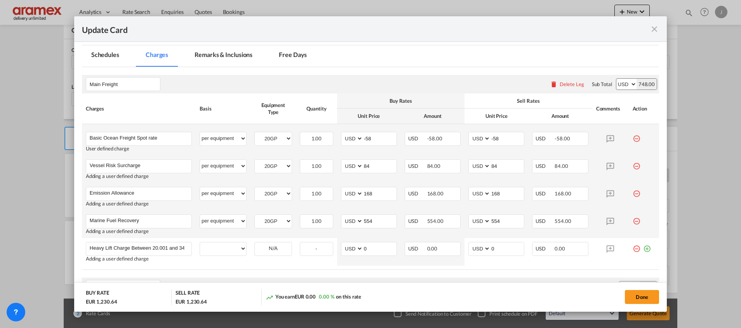
click at [42, 252] on div "Update Card Port of [GEOGRAPHIC_DATA] NLRTM T/S Liner/Carrier Hapag-[PERSON_NAM…" at bounding box center [370, 164] width 741 height 328
click at [128, 248] on input "Heavy Lift Charge Between 20.001 and 34 ton container gross weight (VGM) 150 USD" at bounding box center [141, 249] width 102 height 12
type input "Heavy Lift Charge - Between 20.001 and 34 ton container gross weight (VGM) 150 …"
click at [234, 251] on select "per equipment per container per B/L per shipping bill per shipment % on freight…" at bounding box center [223, 249] width 46 height 12
select select "per equipment"
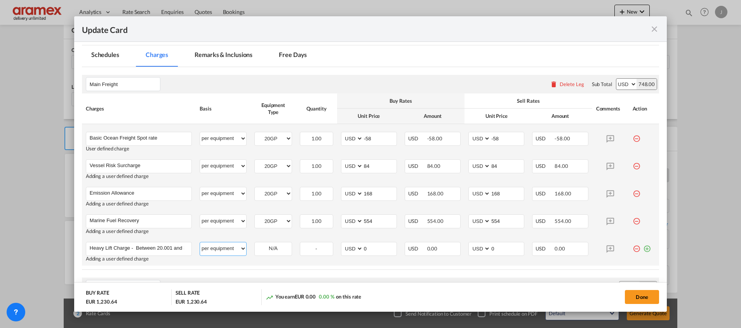
click at [200, 243] on select "per equipment per container per B/L per shipping bill per shipment % on freight…" at bounding box center [223, 249] width 46 height 12
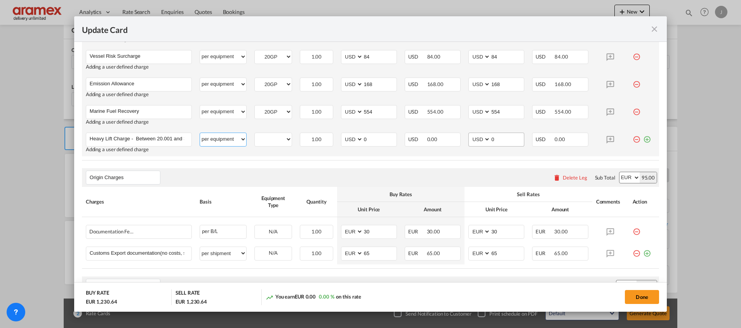
scroll to position [349, 0]
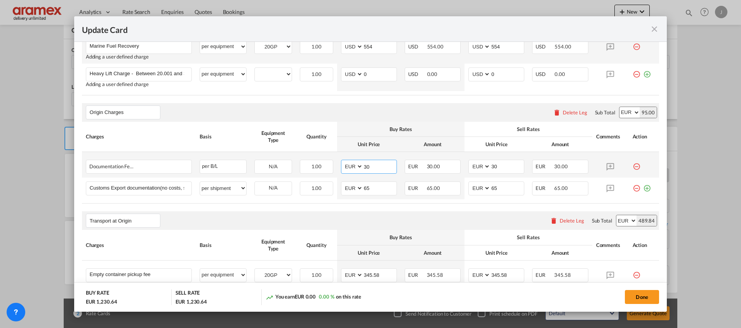
drag, startPoint x: 374, startPoint y: 169, endPoint x: 356, endPoint y: 169, distance: 18.6
click at [356, 169] on md-input-container "AED AFN ALL AMD ANG AOA ARS AUD AWG AZN BAM BBD BDT BGN BHD BIF BMD BND [PERSON…" at bounding box center [369, 167] width 56 height 14
type input "50"
drag, startPoint x: 501, startPoint y: 161, endPoint x: 464, endPoint y: 162, distance: 36.9
click at [468, 162] on md-input-container "AED AFN ALL AMD ANG AOA ARS AUD AWG AZN BAM BBD BDT BGN BHD BIF BMD BND [PERSON…" at bounding box center [496, 167] width 56 height 14
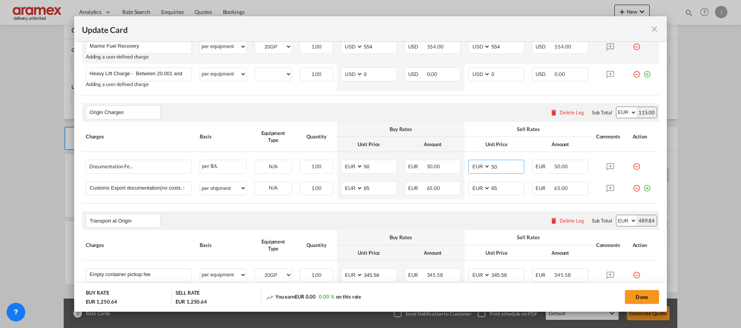
type input "50"
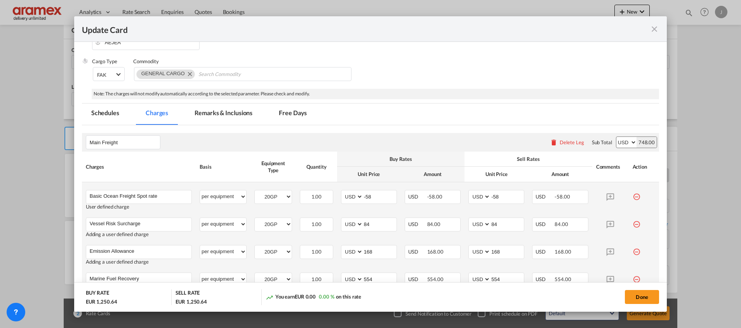
scroll to position [0, 0]
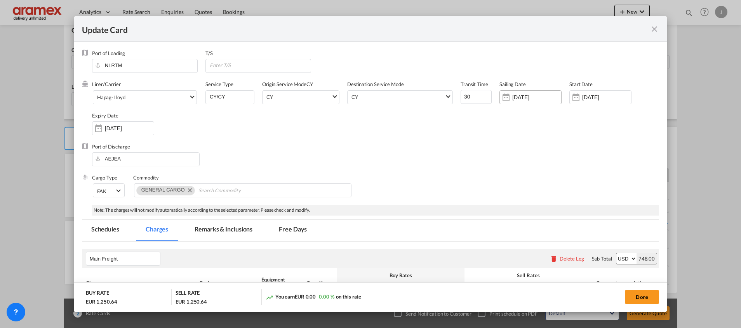
click at [527, 96] on input "[DATE]" at bounding box center [536, 97] width 49 height 6
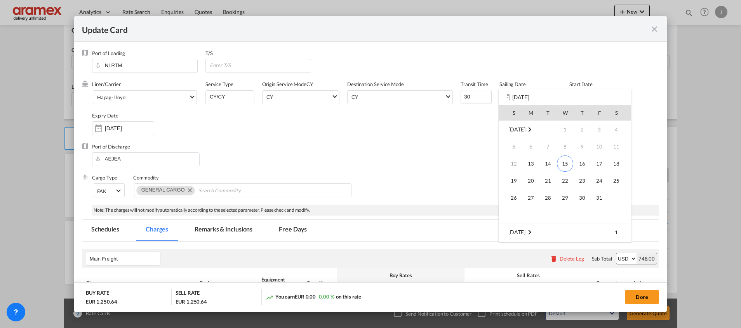
scroll to position [103, 0]
click at [544, 198] on span "25" at bounding box center [548, 198] width 16 height 16
type input "[DATE]"
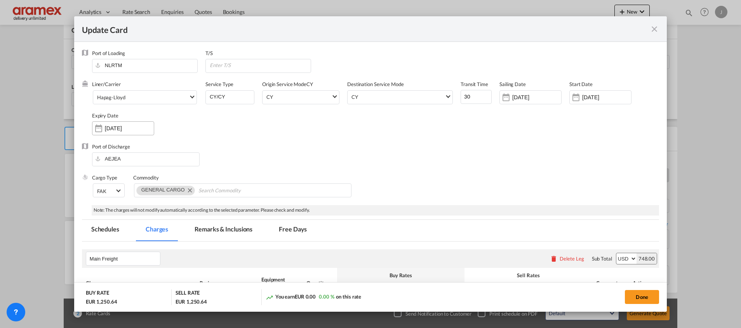
click at [117, 128] on input "[DATE]" at bounding box center [129, 128] width 49 height 6
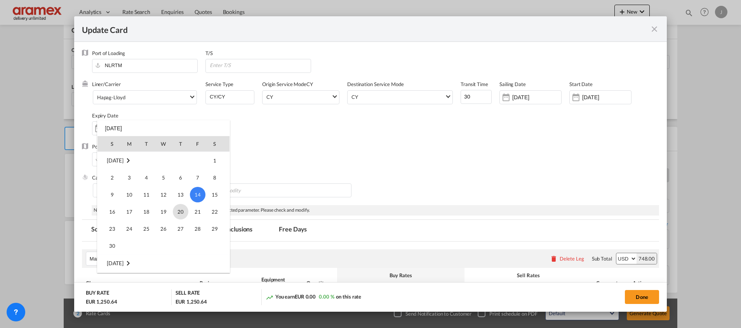
click at [178, 208] on span "20" at bounding box center [181, 212] width 16 height 16
type input "[DATE]"
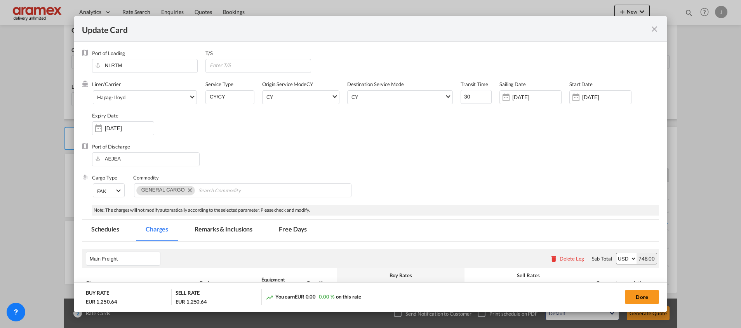
click at [480, 162] on div "Port of Discharge [GEOGRAPHIC_DATA]" at bounding box center [370, 158] width 577 height 31
click at [528, 94] on input "[DATE]" at bounding box center [536, 97] width 49 height 6
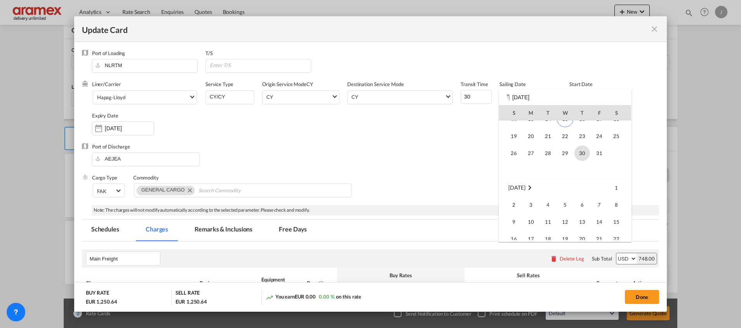
scroll to position [0, 0]
click at [617, 181] on span "25" at bounding box center [616, 181] width 16 height 16
type input "[DATE]"
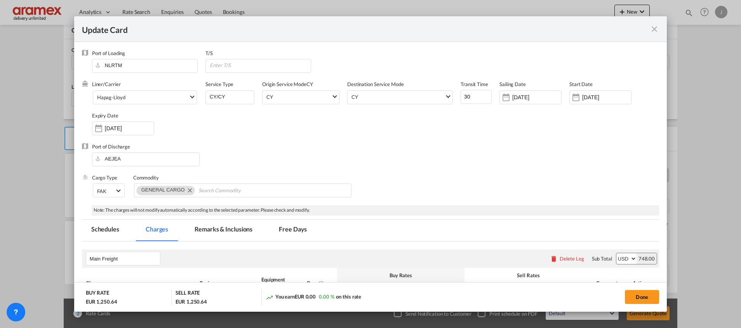
click at [506, 176] on div "Cargo Type FAK FAK GCR GDSM General Cargo Hazardous Cargo Ambient Foodstuff Chi…" at bounding box center [375, 189] width 567 height 31
click at [588, 96] on input "[DATE]" at bounding box center [606, 97] width 49 height 6
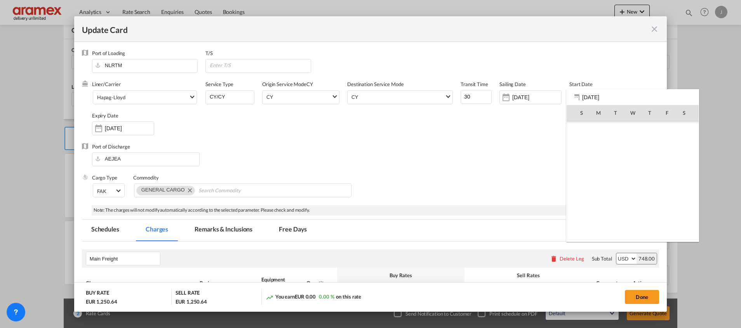
scroll to position [179946, 0]
click at [632, 160] on span "15" at bounding box center [632, 164] width 16 height 16
type input "[DATE]"
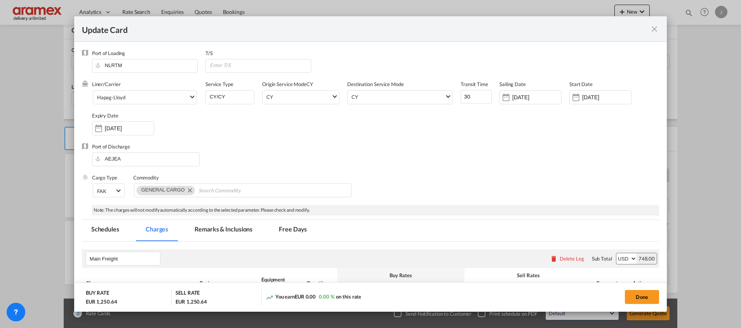
click at [531, 156] on div "Port of Discharge [GEOGRAPHIC_DATA]" at bounding box center [370, 158] width 577 height 31
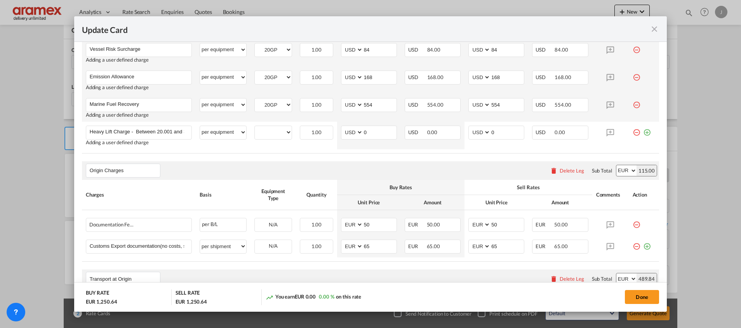
scroll to position [408, 0]
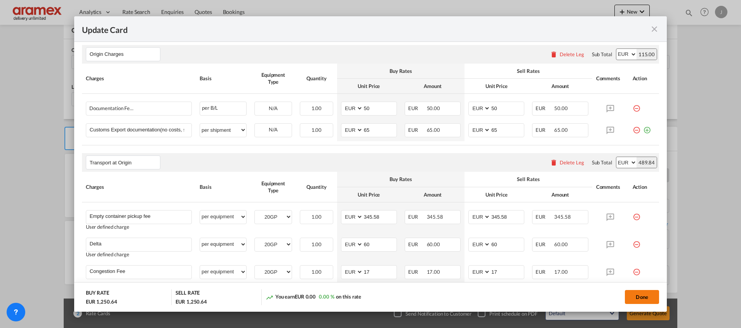
click at [640, 293] on button "Done" at bounding box center [642, 297] width 34 height 14
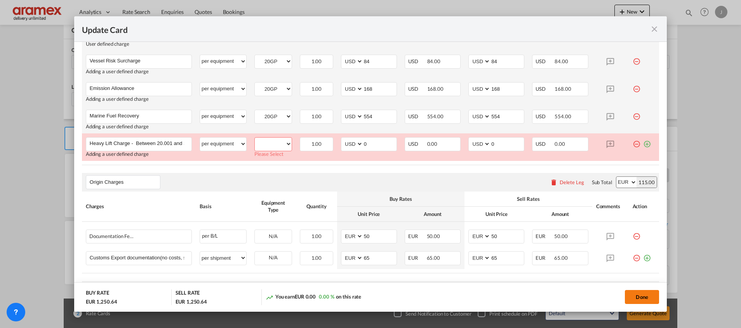
scroll to position [247, 0]
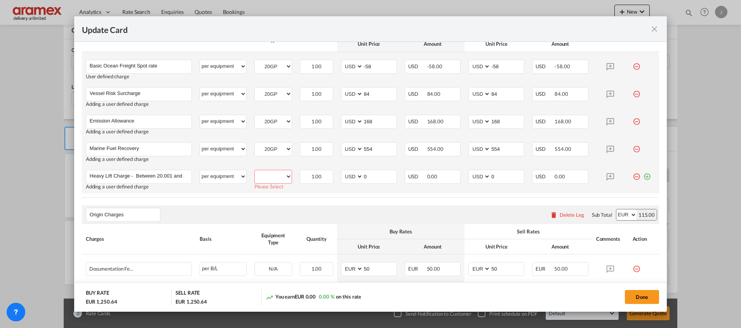
click at [277, 177] on select "20GP" at bounding box center [273, 177] width 37 height 10
select select "20GP"
click at [255, 172] on select "20GP" at bounding box center [273, 177] width 37 height 10
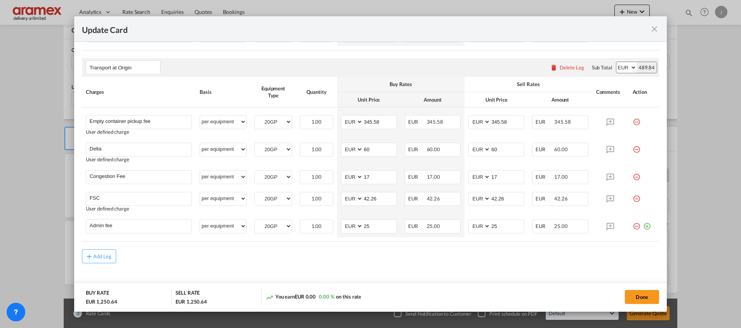
scroll to position [513, 0]
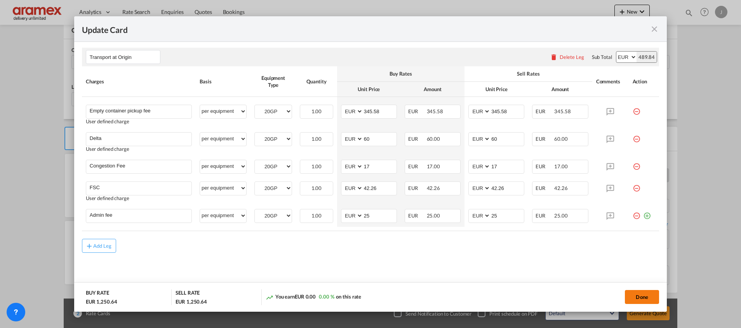
click at [644, 293] on button "Done" at bounding box center [642, 297] width 34 height 14
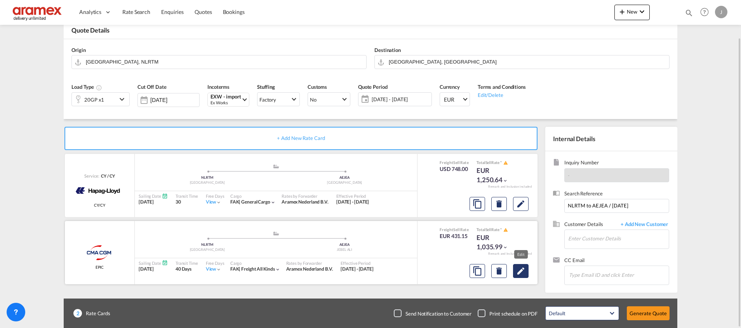
click at [521, 274] on md-icon "Edit" at bounding box center [520, 271] width 9 height 9
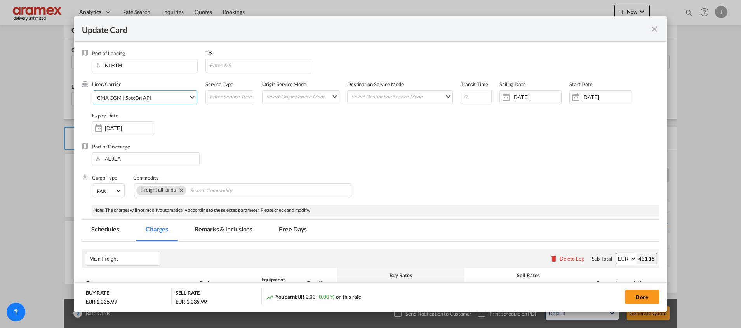
click at [143, 97] on div "CMA CGM | SpotOn API" at bounding box center [124, 98] width 54 height 6
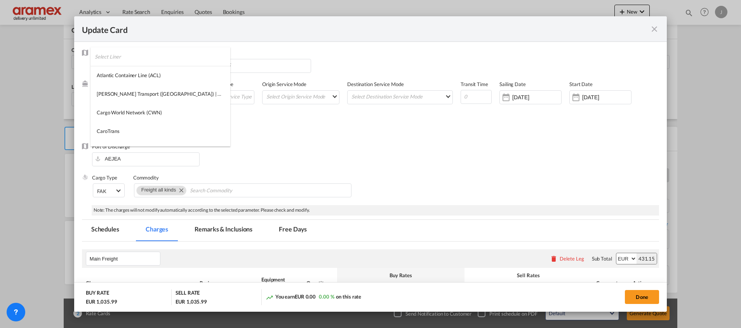
scroll to position [276, 0]
type md-option "412"
type md-option "12"
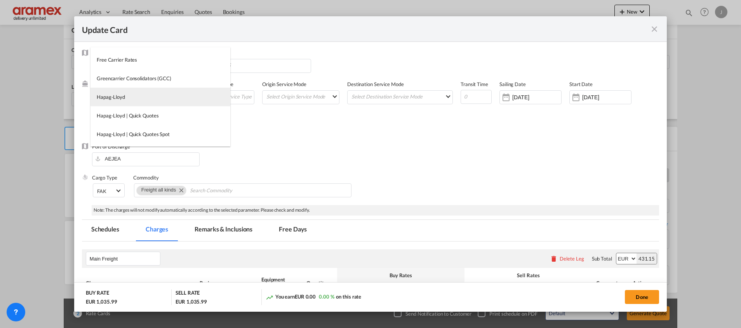
click at [143, 97] on md-option "Hapag-Lloyd" at bounding box center [160, 97] width 140 height 19
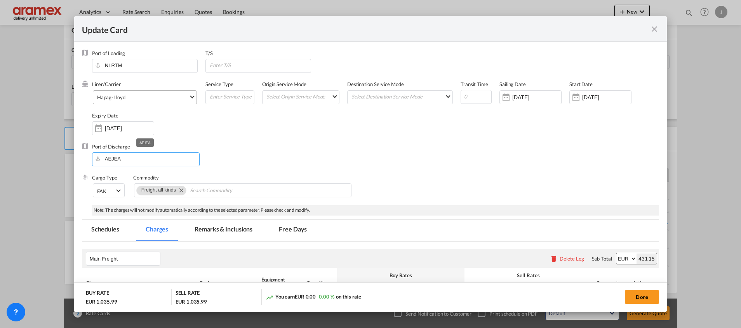
drag, startPoint x: 137, startPoint y: 159, endPoint x: 90, endPoint y: 159, distance: 47.0
click at [90, 159] on div "Port of Discharge [GEOGRAPHIC_DATA]" at bounding box center [370, 158] width 577 height 31
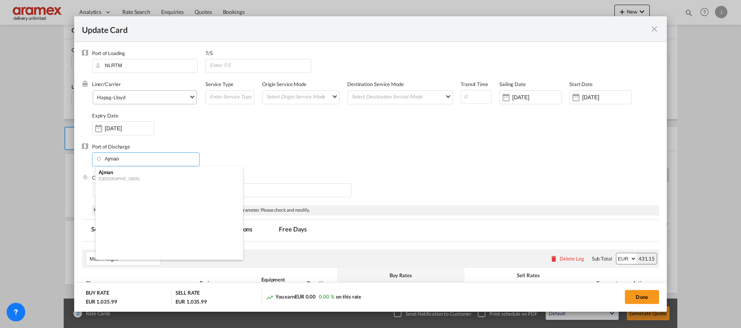
click at [113, 173] on div "Ajman" at bounding box center [167, 172] width 137 height 7
type input "Ajman, AEAJM"
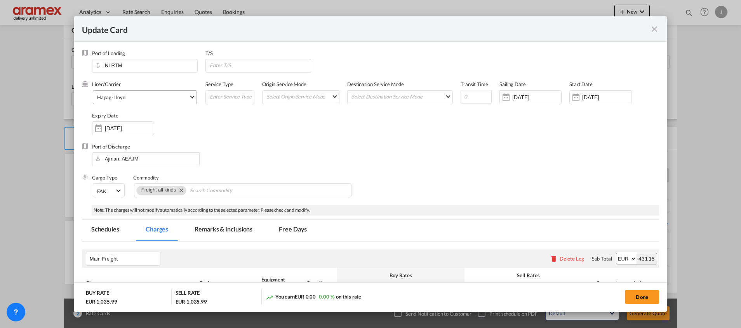
click at [370, 156] on div "Port of Discharge Ajman, AEAJM" at bounding box center [370, 158] width 577 height 31
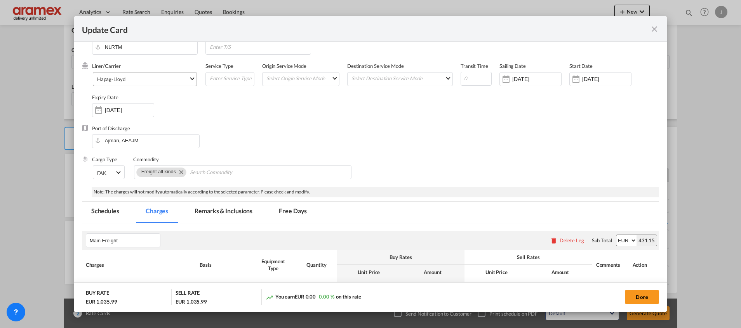
scroll to position [0, 0]
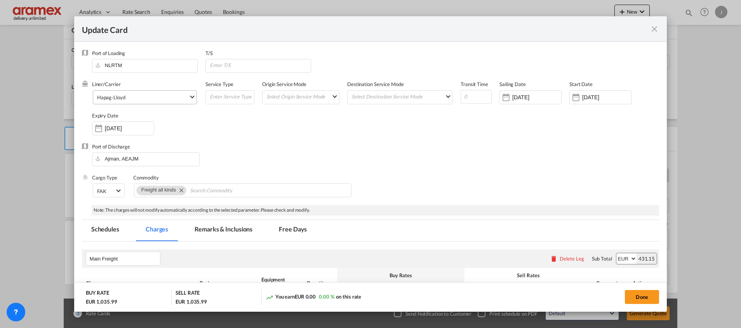
click at [654, 25] on md-icon "icon-close fg-AAA8AD m-0 pointer" at bounding box center [654, 28] width 9 height 9
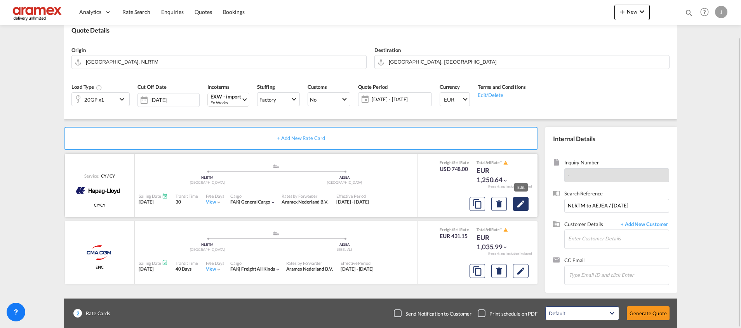
click at [521, 203] on md-icon "Edit" at bounding box center [520, 204] width 9 height 9
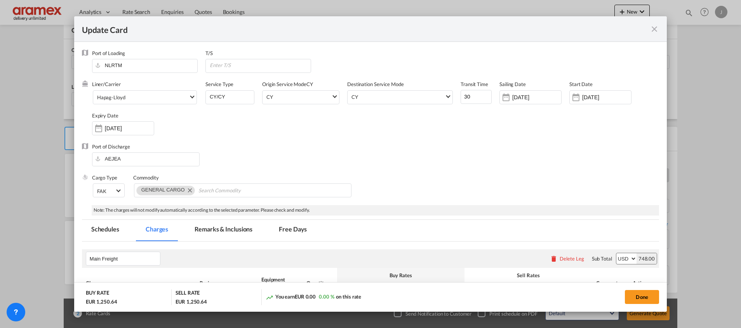
scroll to position [233, 0]
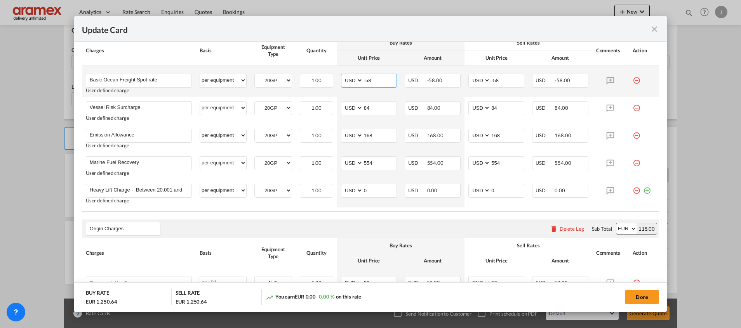
click at [365, 81] on input "-58" at bounding box center [379, 80] width 33 height 12
paste input "222"
type input "222"
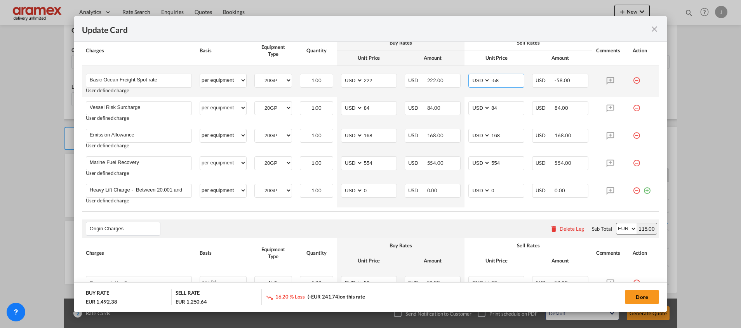
click at [493, 78] on input "-58" at bounding box center [506, 80] width 33 height 12
paste input "222"
type input "222"
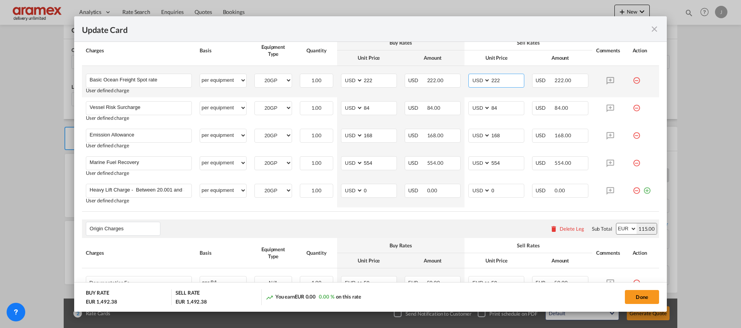
scroll to position [175, 0]
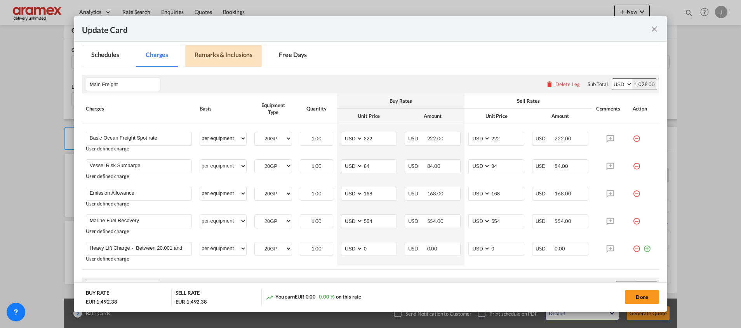
click at [222, 47] on md-tab-item "Remarks & Inclusions" at bounding box center [223, 55] width 76 height 21
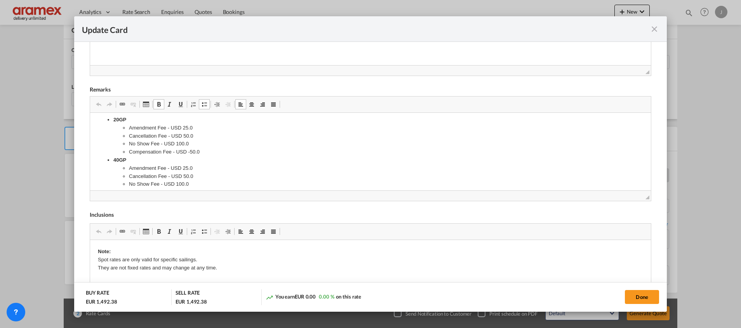
scroll to position [0, 0]
drag, startPoint x: 198, startPoint y: 178, endPoint x: 127, endPoint y: 153, distance: 75.5
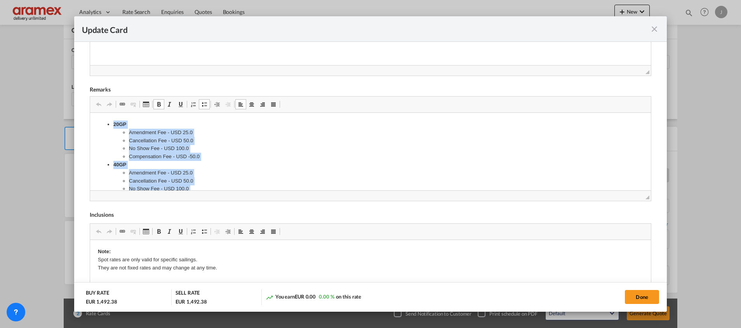
drag, startPoint x: 202, startPoint y: 177, endPoint x: 84, endPoint y: 78, distance: 153.9
click at [90, 113] on html "20GP Amendment Fee - USD 25.0 Cancellation Fee - USD 50.0 No Show Fee - USD 100…" at bounding box center [370, 161] width 561 height 96
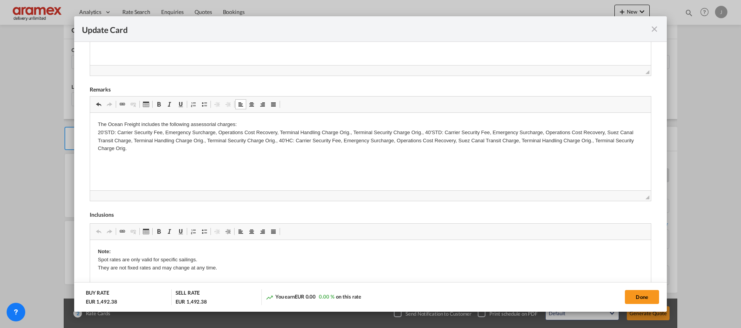
scroll to position [347, 0]
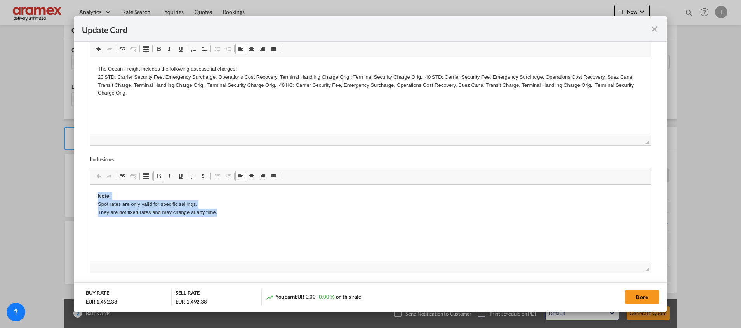
drag, startPoint x: 227, startPoint y: 218, endPoint x: 59, endPoint y: 184, distance: 170.9
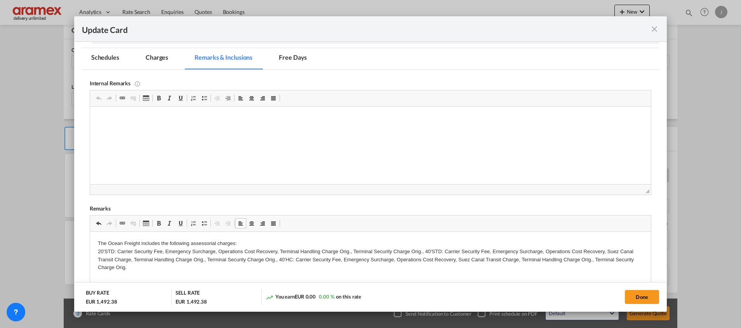
click at [168, 58] on md-tab-item "Charges" at bounding box center [156, 58] width 41 height 21
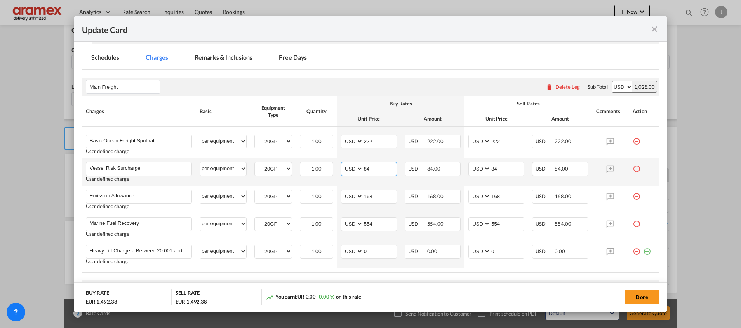
drag, startPoint x: 372, startPoint y: 167, endPoint x: 358, endPoint y: 167, distance: 14.4
click at [358, 167] on md-input-container "AED AFN ALL AMD ANG AOA ARS AUD AWG AZN BAM BBD BDT BGN BHD BIF BMD BND [PERSON…" at bounding box center [369, 169] width 56 height 14
paste input "42"
type input "42"
drag, startPoint x: 499, startPoint y: 167, endPoint x: 481, endPoint y: 168, distance: 17.5
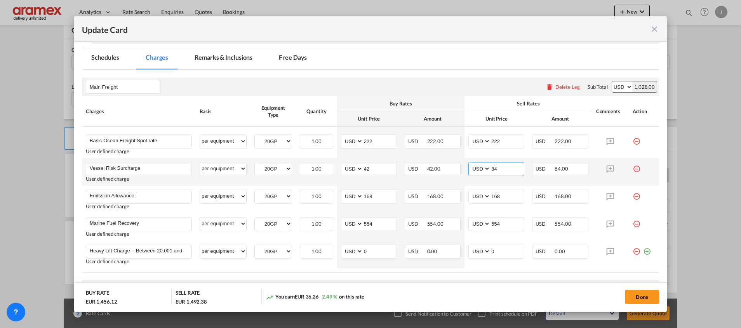
click at [478, 168] on md-input-container "AED AFN ALL AMD ANG AOA ARS AUD AWG AZN BAM BBD BDT BGN BHD BIF BMD BND [PERSON…" at bounding box center [496, 169] width 56 height 14
paste input "42"
type input "42"
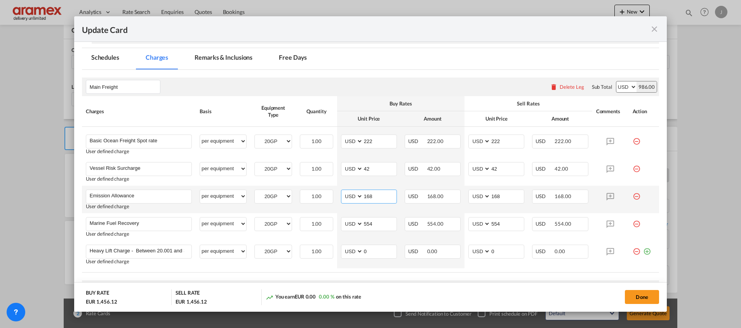
drag, startPoint x: 359, startPoint y: 196, endPoint x: 353, endPoint y: 198, distance: 6.0
click at [353, 198] on md-input-container "AED AFN ALL AMD ANG AOA ARS AUD AWG AZN BAM BBD BDT BGN BHD BIF BMD BND [PERSON…" at bounding box center [369, 197] width 56 height 14
paste input "84"
type input "84"
click at [479, 194] on md-input-container "AED AFN ALL AMD ANG AOA ARS AUD AWG AZN BAM BBD BDT BGN BHD BIF BMD BND [PERSON…" at bounding box center [496, 197] width 56 height 14
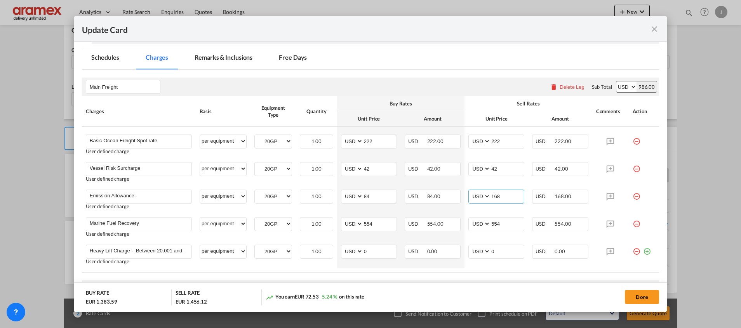
paste input "84"
type input "84"
drag, startPoint x: 374, startPoint y: 224, endPoint x: 350, endPoint y: 224, distance: 24.1
click at [350, 224] on md-input-container "AED AFN ALL AMD ANG AOA ARS AUD AWG AZN BAM BBD BDT BGN BHD BIF BMD BND [PERSON…" at bounding box center [369, 224] width 56 height 14
paste input "277"
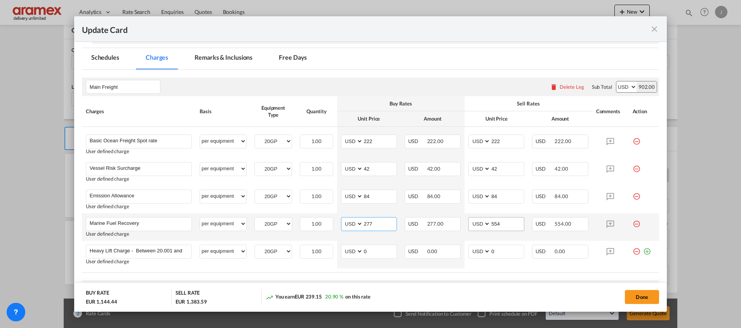
type input "277"
drag, startPoint x: 500, startPoint y: 223, endPoint x: 469, endPoint y: 224, distance: 30.3
click at [469, 224] on md-input-container "AED AFN ALL AMD ANG AOA ARS AUD AWG AZN BAM BBD BDT BGN BHD BIF BMD BND [PERSON…" at bounding box center [496, 224] width 56 height 14
paste input "277"
type input "277"
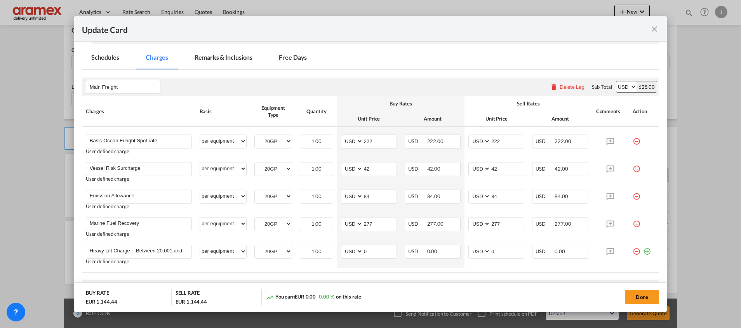
click at [417, 68] on md-tabs-canvas "Schedules Charges Remarks & Inclusions Free Days Schedules Charges Remarks & In…" at bounding box center [370, 58] width 577 height 21
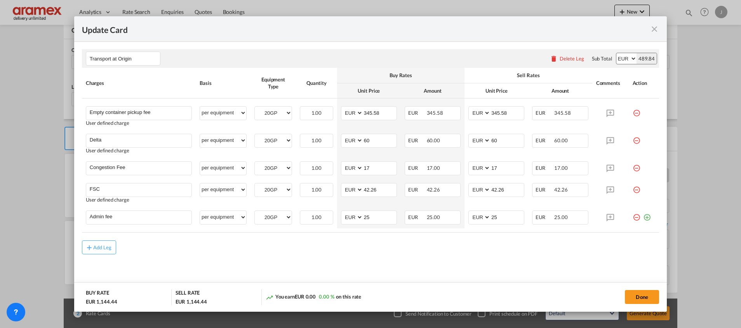
scroll to position [513, 0]
click at [638, 295] on button "Done" at bounding box center [642, 297] width 34 height 14
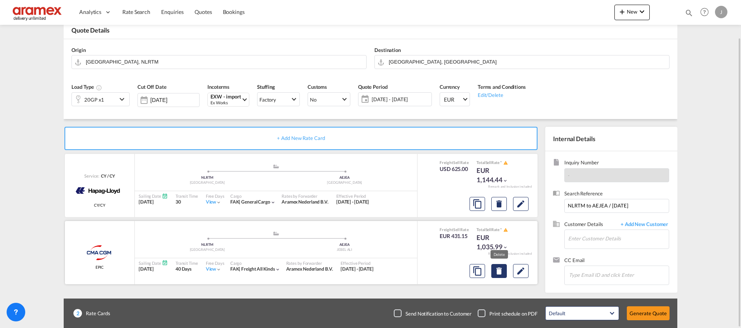
click at [499, 272] on md-icon "Delete" at bounding box center [498, 271] width 9 height 9
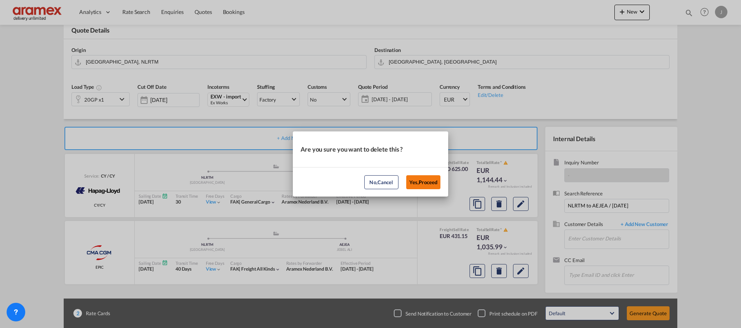
click at [420, 181] on button "Yes,Proceed" at bounding box center [423, 182] width 34 height 14
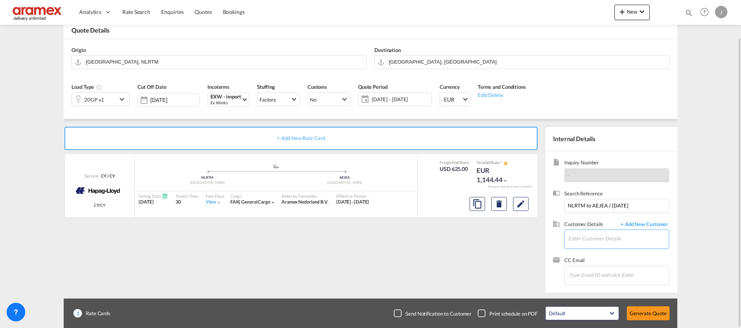
click at [584, 233] on input "Enter Customer Details" at bounding box center [618, 238] width 101 height 17
click at [593, 224] on div "[PERSON_NAME] [PERSON_NAME] @[DOMAIN_NAME] | Aramex [GEOGRAPHIC_DATA]" at bounding box center [618, 219] width 101 height 21
type input "Aramex [GEOGRAPHIC_DATA], [PERSON_NAME], [PERSON_NAME][EMAIL_ADDRESS][DOMAIN_NA…"
click at [636, 313] on button "Generate Quote" at bounding box center [648, 314] width 43 height 14
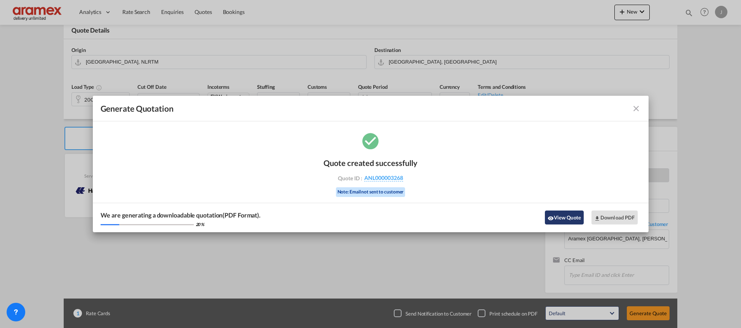
click at [564, 219] on button "View Quote" at bounding box center [564, 218] width 39 height 14
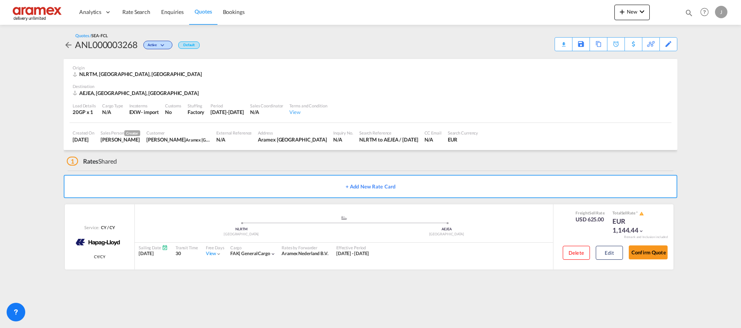
click at [0, 0] on div "Download Quote" at bounding box center [0, 0] width 0 height 0
click at [605, 256] on button "Edit" at bounding box center [609, 253] width 27 height 14
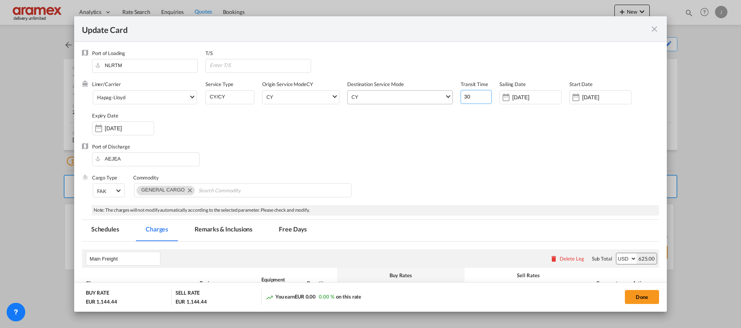
drag, startPoint x: 469, startPoint y: 96, endPoint x: 441, endPoint y: 100, distance: 28.0
click at [441, 100] on div "Liner/Carrier Hapag-[PERSON_NAME] Atlantic Container Line (ACL) [PERSON_NAME] T…" at bounding box center [375, 112] width 567 height 62
type input "39"
click at [452, 156] on div "Port of Discharge [GEOGRAPHIC_DATA]" at bounding box center [370, 158] width 577 height 31
click at [647, 298] on button "Done" at bounding box center [642, 297] width 34 height 14
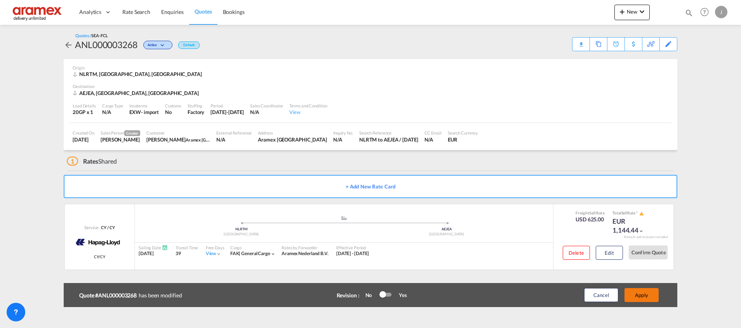
click at [644, 293] on button "Apply" at bounding box center [641, 295] width 34 height 14
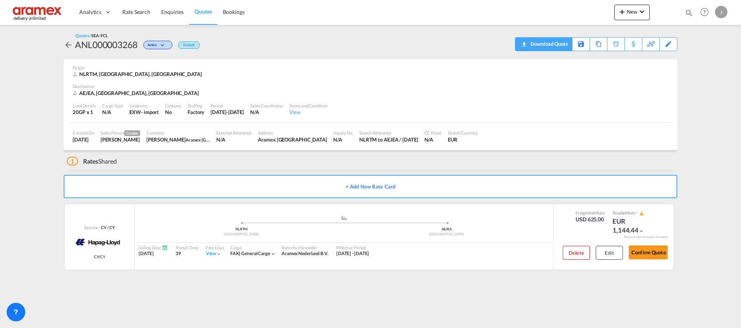
click at [528, 45] on div "Download Quote" at bounding box center [548, 44] width 40 height 12
click at [581, 43] on div "Copy Quote" at bounding box center [590, 44] width 26 height 13
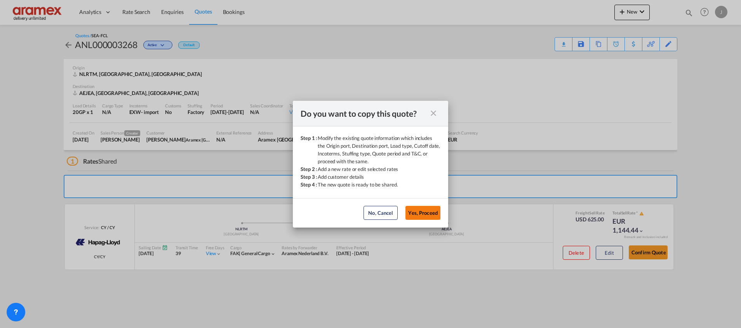
click at [424, 212] on button "Yes, Proceed" at bounding box center [422, 213] width 35 height 14
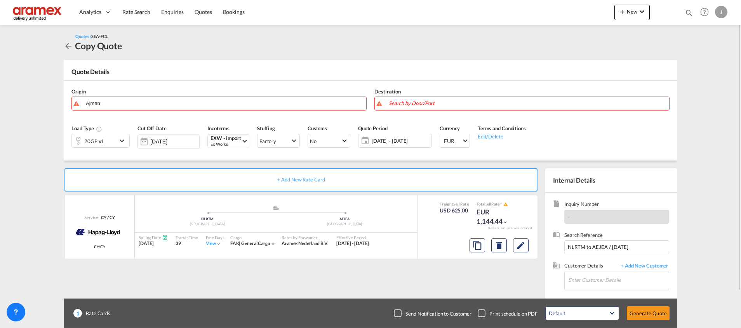
drag, startPoint x: 121, startPoint y: 102, endPoint x: 69, endPoint y: 101, distance: 51.3
click at [93, 102] on body "Analytics Dashboard Rate Search Enquiries Quotes Bookings" at bounding box center [370, 164] width 741 height 328
click at [93, 102] on input "Ajman" at bounding box center [224, 104] width 276 height 14
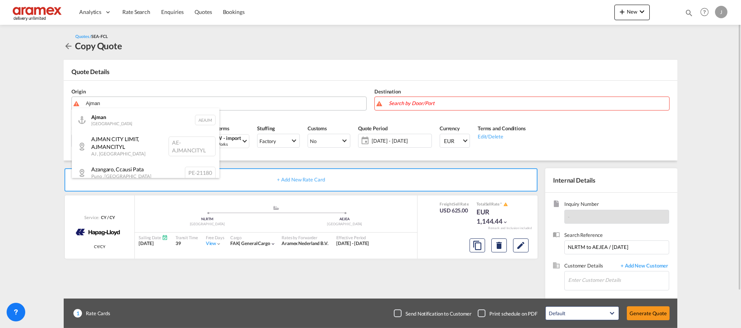
type input "t"
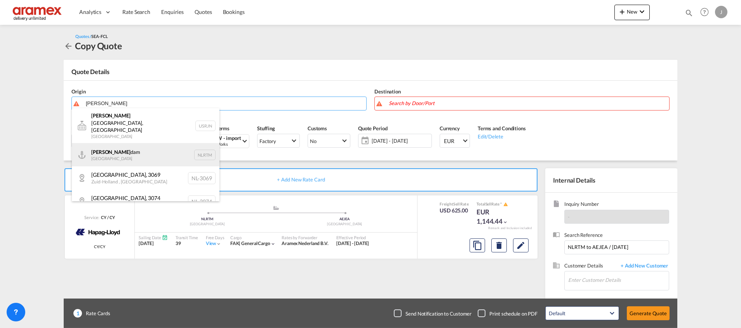
click at [125, 143] on div "[PERSON_NAME] dam [GEOGRAPHIC_DATA] NLRTM" at bounding box center [146, 154] width 148 height 23
type input "[GEOGRAPHIC_DATA], NLRTM"
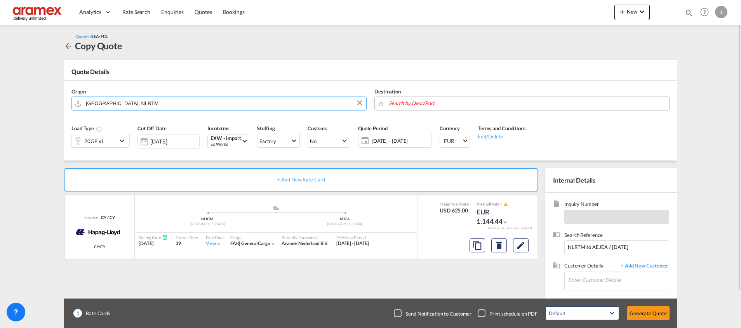
click at [421, 102] on body "Analytics Dashboard Rate Search Enquiries Quotes Bookings" at bounding box center [370, 164] width 741 height 328
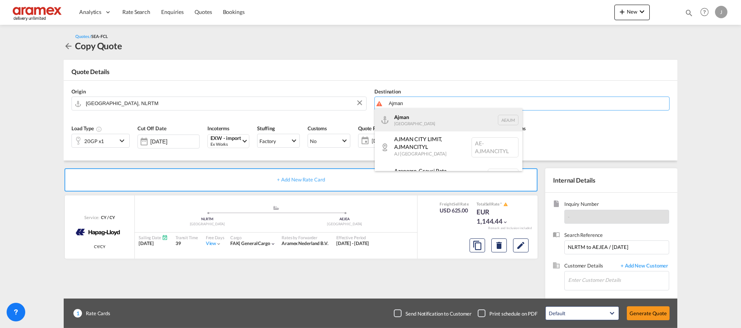
click at [426, 122] on div "Ajman [GEOGRAPHIC_DATA] [GEOGRAPHIC_DATA]" at bounding box center [449, 119] width 148 height 23
type input "Ajman, AEAJM"
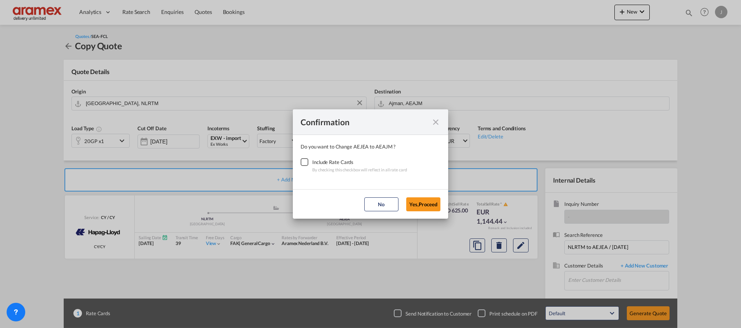
click at [301, 163] on div "Checkbox No Ink" at bounding box center [305, 162] width 8 height 8
click at [418, 201] on button "Yes,Proceed" at bounding box center [423, 205] width 34 height 14
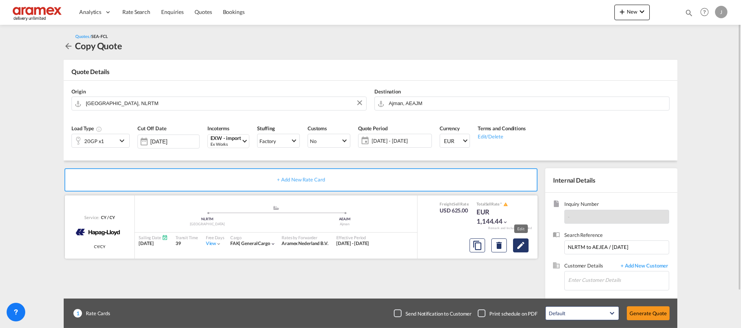
click at [522, 247] on md-icon "Edit" at bounding box center [520, 245] width 9 height 9
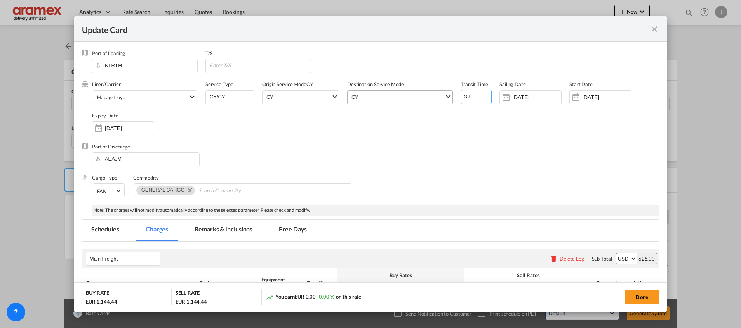
drag, startPoint x: 466, startPoint y: 98, endPoint x: 439, endPoint y: 99, distance: 26.0
click at [439, 99] on div "Liner/Carrier Hapag-[PERSON_NAME] Atlantic Container Line (ACL) [PERSON_NAME] T…" at bounding box center [375, 112] width 567 height 62
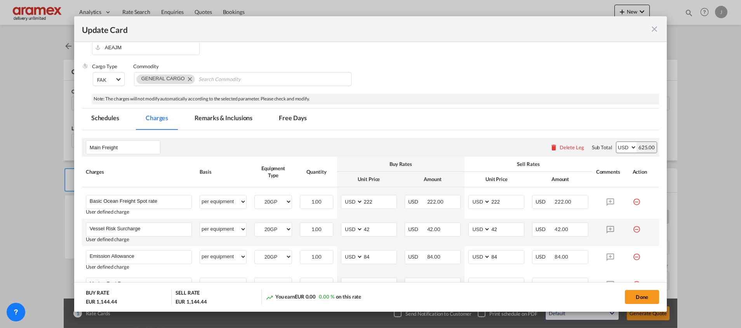
scroll to position [175, 0]
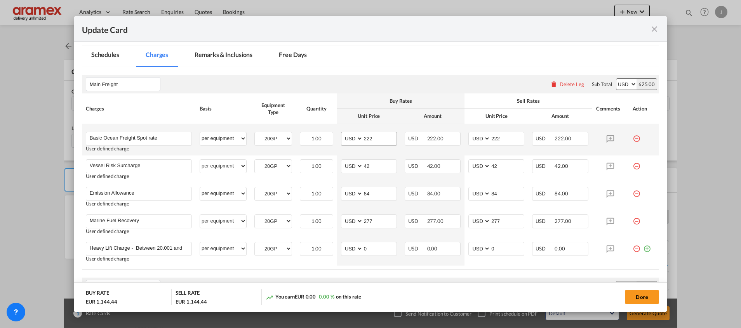
type input "45"
drag, startPoint x: 380, startPoint y: 139, endPoint x: 328, endPoint y: 138, distance: 52.8
click at [328, 138] on tr "Basic Ocean Freight Spot rate Please Enter User Defined Charges Cannot Be Publi…" at bounding box center [370, 139] width 577 height 31
paste input "47"
type input "472"
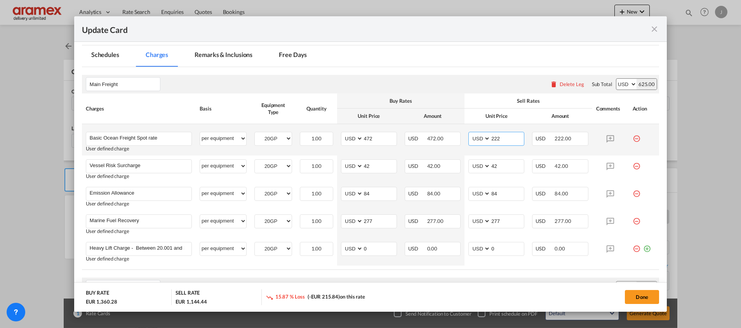
drag, startPoint x: 492, startPoint y: 136, endPoint x: 476, endPoint y: 137, distance: 16.3
click at [476, 137] on md-input-container "AED AFN ALL AMD ANG AOA ARS AUD AWG AZN BAM BBD BDT BGN BHD BIF BMD BND [PERSON…" at bounding box center [496, 139] width 56 height 14
paste input "47"
type input "472"
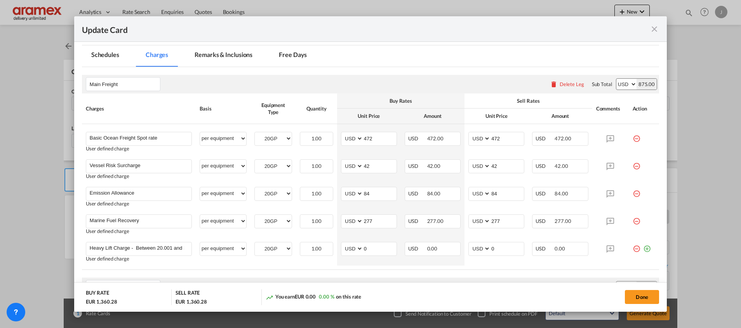
click at [223, 55] on md-tab-item "Remarks & Inclusions" at bounding box center [223, 55] width 76 height 21
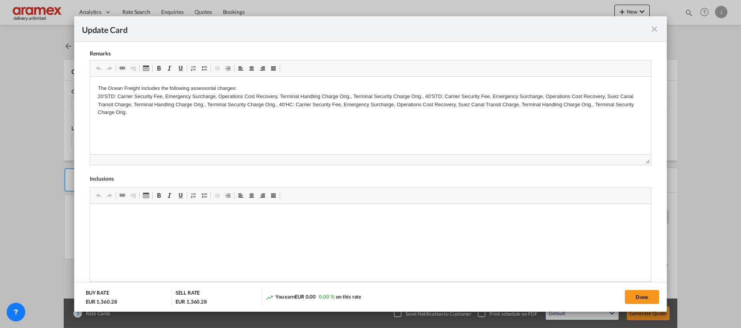
scroll to position [347, 0]
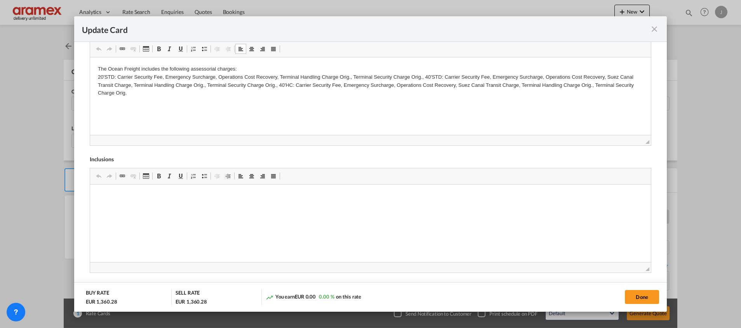
drag, startPoint x: 130, startPoint y: 96, endPoint x: 85, endPoint y: 62, distance: 56.8
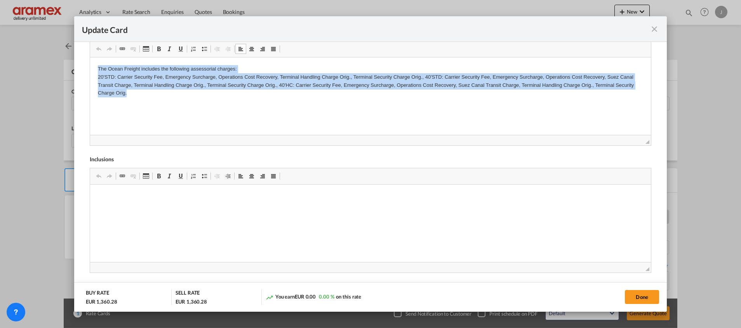
drag, startPoint x: 98, startPoint y: 68, endPoint x: 151, endPoint y: 98, distance: 61.4
click at [151, 98] on html "The Ocean Freight includes the following assessorial charges: 20'STD: Carrier S…" at bounding box center [370, 81] width 561 height 48
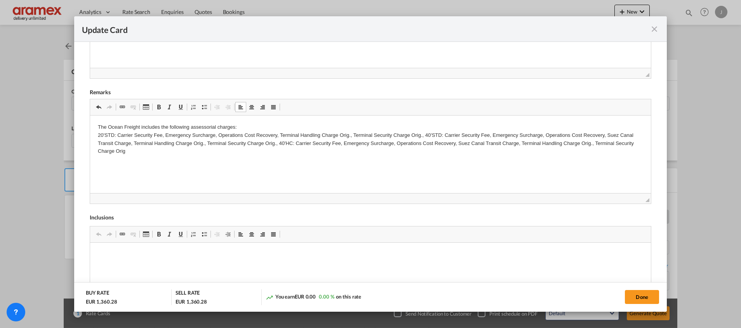
scroll to position [172, 0]
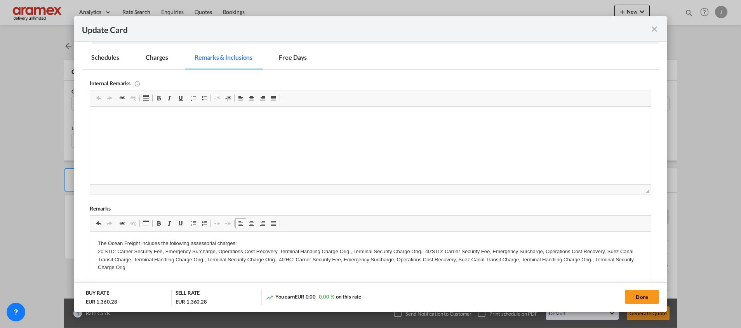
drag, startPoint x: 156, startPoint y: 57, endPoint x: 234, endPoint y: 90, distance: 85.3
click at [156, 57] on md-tab-item "Charges" at bounding box center [156, 58] width 41 height 21
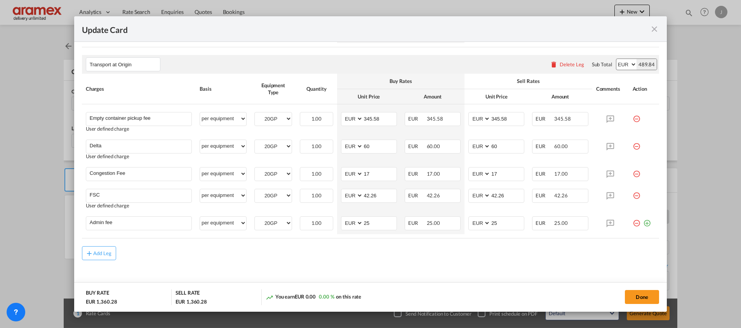
scroll to position [513, 0]
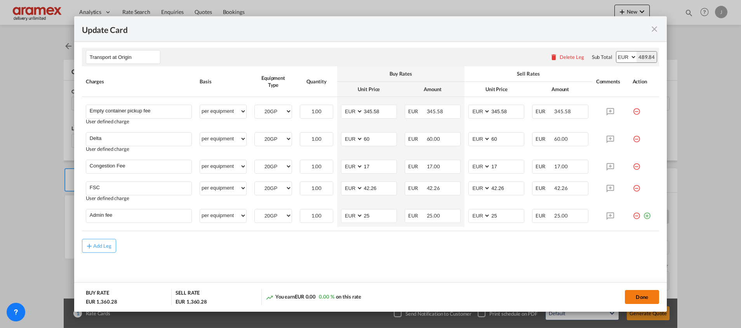
click at [638, 295] on button "Done" at bounding box center [642, 297] width 34 height 14
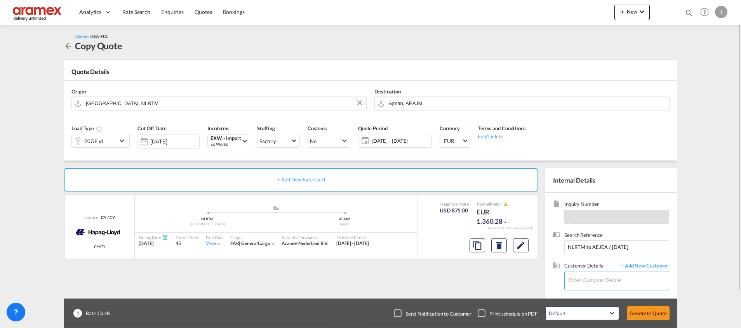
click at [581, 284] on input "Enter Customer Details" at bounding box center [618, 280] width 101 height 17
type input "A"
click at [611, 264] on div "[PERSON_NAME] [PERSON_NAME] @[DOMAIN_NAME] | Aramex [GEOGRAPHIC_DATA]" at bounding box center [642, 261] width 148 height 21
type input "Aramex [GEOGRAPHIC_DATA], [PERSON_NAME], [PERSON_NAME][EMAIL_ADDRESS][DOMAIN_NA…"
click at [644, 307] on button "Generate Quote" at bounding box center [648, 314] width 43 height 14
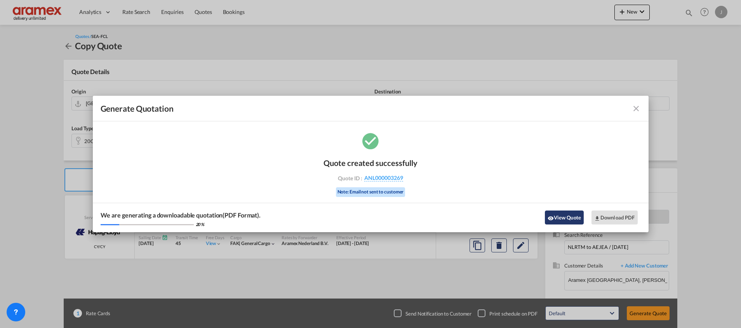
click at [571, 219] on button "View Quote" at bounding box center [564, 218] width 39 height 14
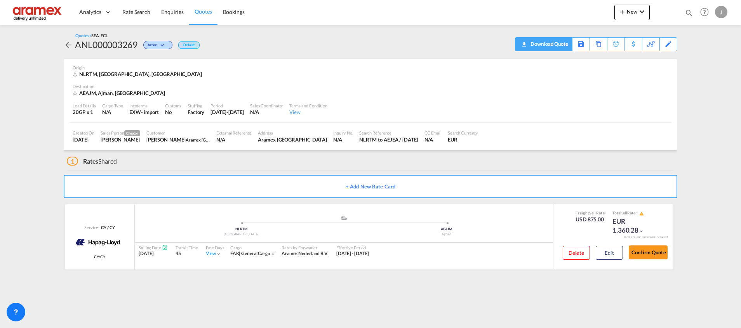
click at [558, 47] on div "Download Quote" at bounding box center [548, 44] width 40 height 12
click at [606, 252] on button "Edit" at bounding box center [609, 253] width 27 height 14
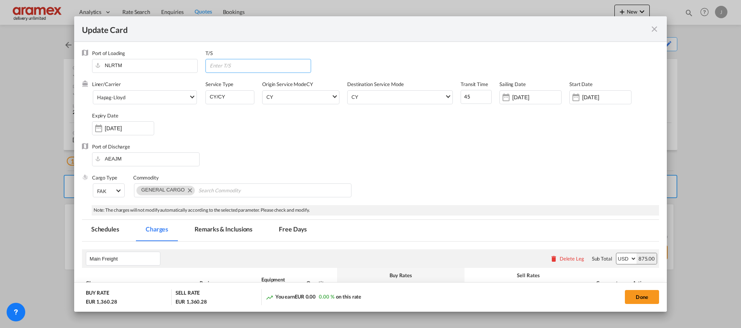
click at [230, 65] on input "Update Card Port ..." at bounding box center [260, 65] width 102 height 12
type input "Jebel"
click at [113, 229] on md-tab-item "Schedules" at bounding box center [105, 230] width 47 height 21
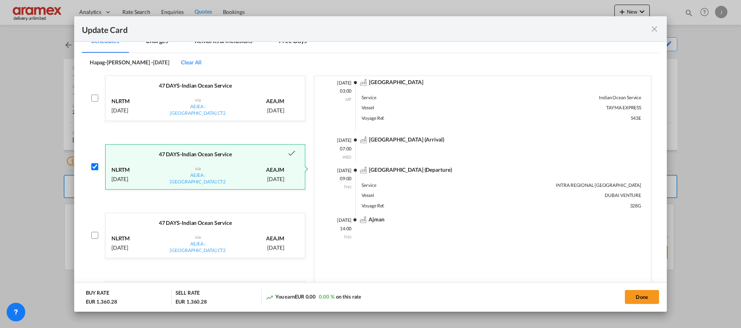
scroll to position [175, 0]
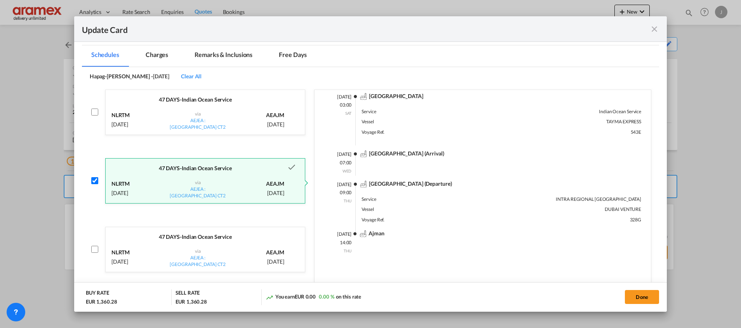
click at [234, 180] on div "AEAJM [DATE]" at bounding box center [256, 187] width 56 height 23
click at [642, 293] on button "Done" at bounding box center [642, 297] width 34 height 14
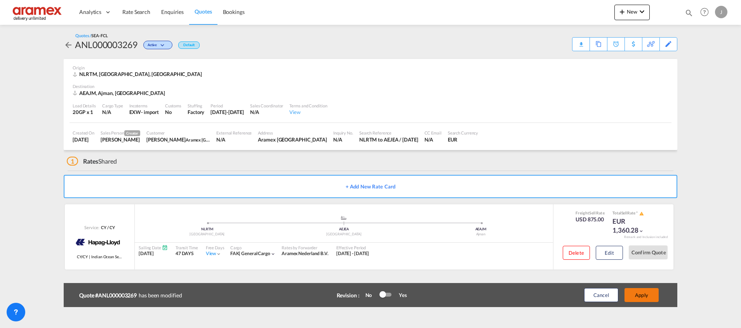
click at [643, 293] on button "Apply" at bounding box center [641, 295] width 34 height 14
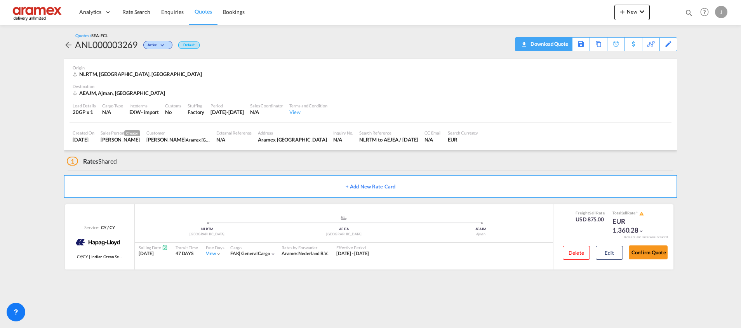
click at [564, 44] on div "Download Quote" at bounding box center [548, 44] width 40 height 12
click at [205, 10] on span "Quotes" at bounding box center [203, 11] width 17 height 7
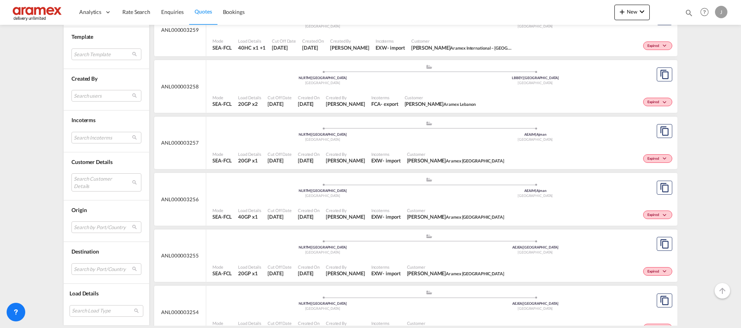
scroll to position [699, 0]
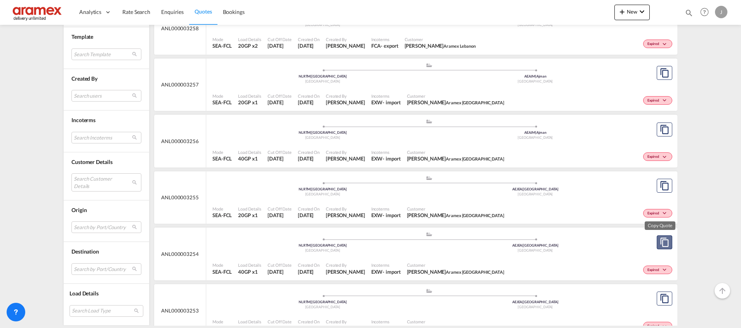
click at [660, 240] on md-icon "assets/icons/custom/copyQuote.svg" at bounding box center [664, 242] width 9 height 9
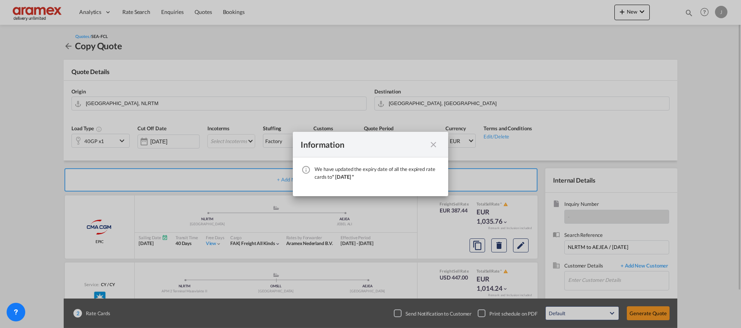
click at [433, 145] on md-icon "icon-close fg-AAA8AD cursor" at bounding box center [433, 144] width 9 height 9
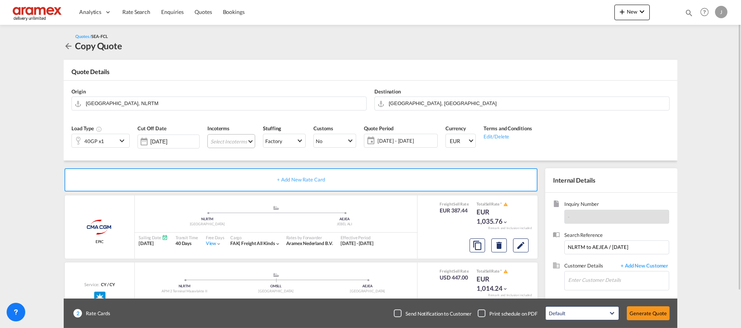
click at [243, 141] on md-select "Select Incoterms CFR - import Cost and Freight CPT - export Carrier Paid to CIF…" at bounding box center [231, 141] width 48 height 14
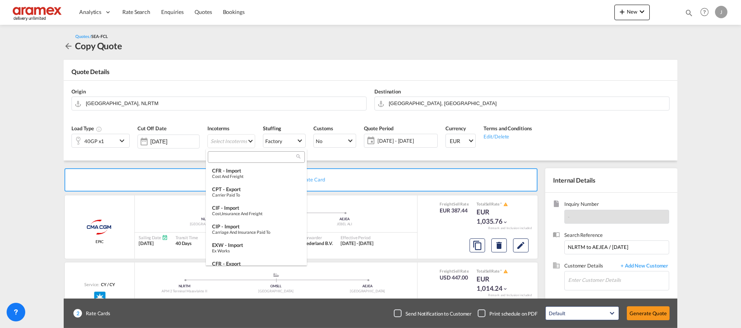
click at [231, 156] on input "search" at bounding box center [253, 157] width 86 height 7
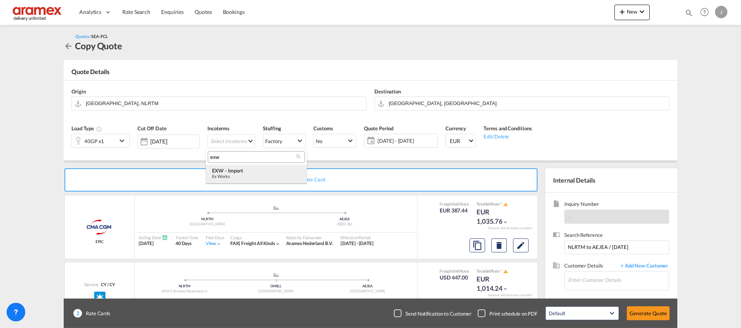
type input "exw"
click at [238, 171] on div "EXW - import" at bounding box center [256, 171] width 89 height 6
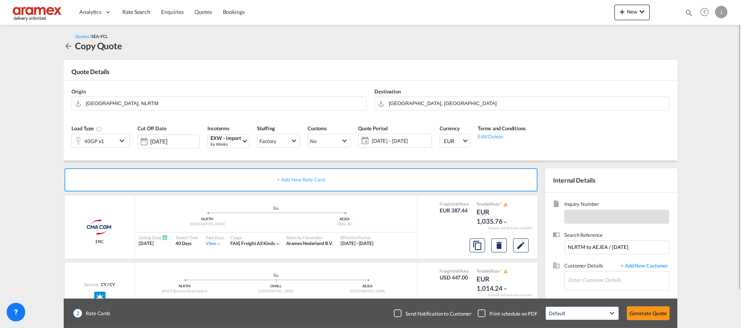
click at [382, 180] on div "+ Add New Rate Card" at bounding box center [300, 179] width 473 height 23
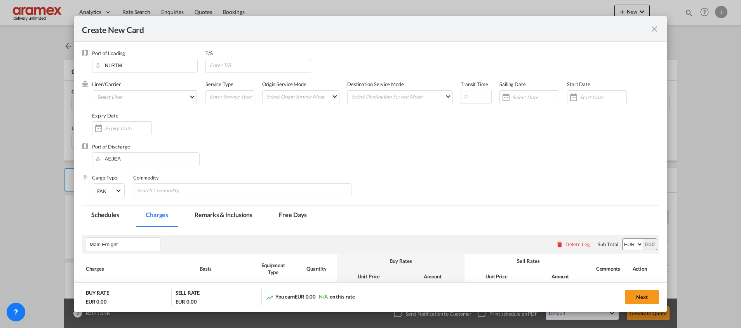
type input "Basic Ocean Freight"
select select "per equipment"
click at [655, 28] on md-icon "icon-close fg-AAA8AD m-0 pointer" at bounding box center [654, 28] width 9 height 9
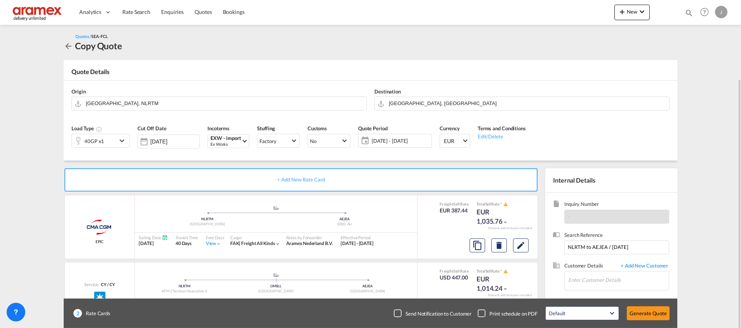
scroll to position [42, 0]
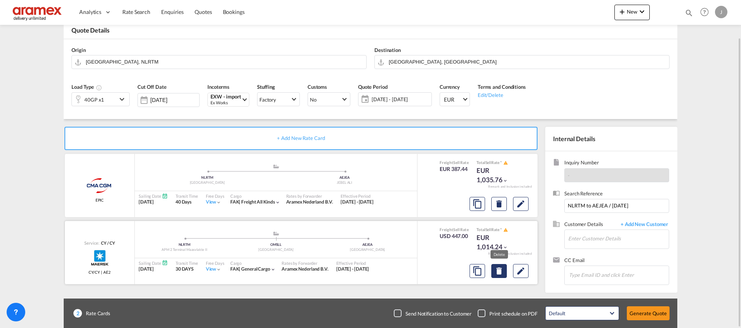
click at [497, 270] on md-icon "Delete" at bounding box center [498, 271] width 9 height 9
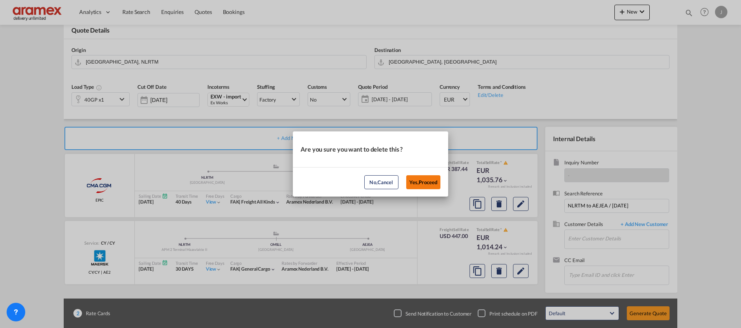
click at [426, 182] on button "Yes,Proceed" at bounding box center [423, 182] width 34 height 14
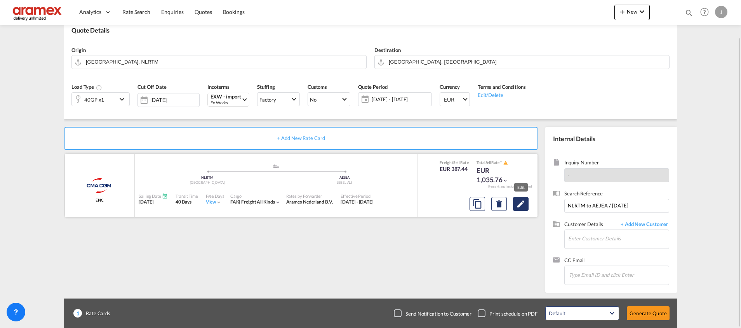
click at [522, 204] on md-icon "Edit" at bounding box center [520, 204] width 9 height 9
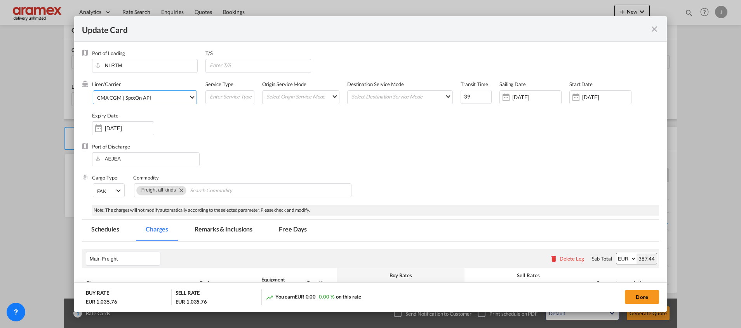
click at [139, 98] on div "CMA CGM | SpotOn API" at bounding box center [124, 98] width 54 height 6
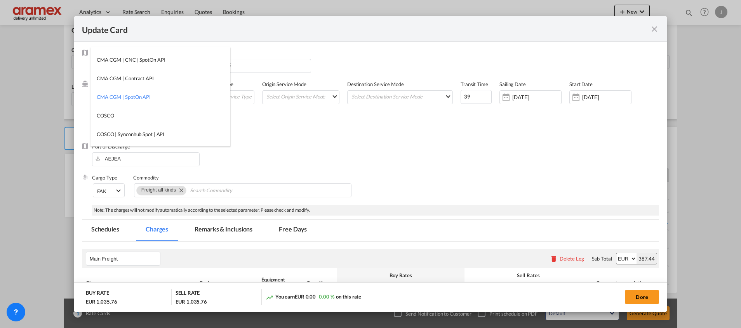
type md-option "412"
type md-option "12"
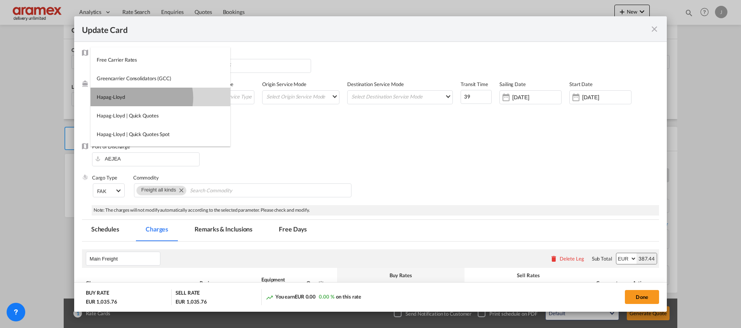
click at [139, 98] on md-option "Hapag-Lloyd" at bounding box center [160, 97] width 140 height 19
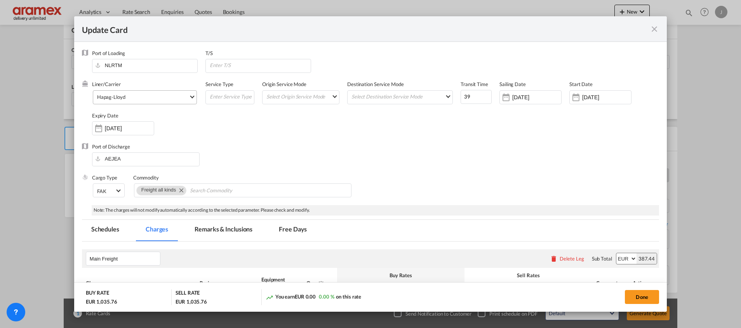
click at [406, 144] on div "Port of Discharge [GEOGRAPHIC_DATA]" at bounding box center [370, 158] width 577 height 31
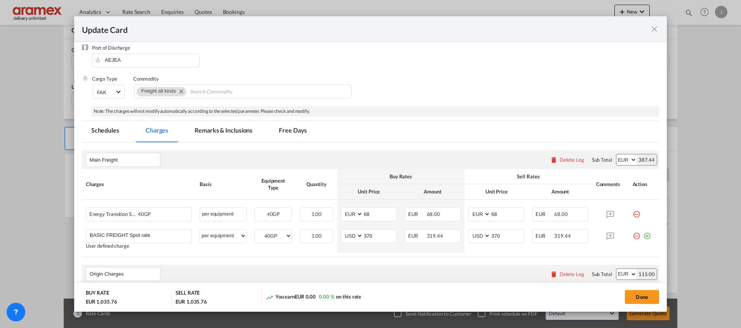
scroll to position [175, 0]
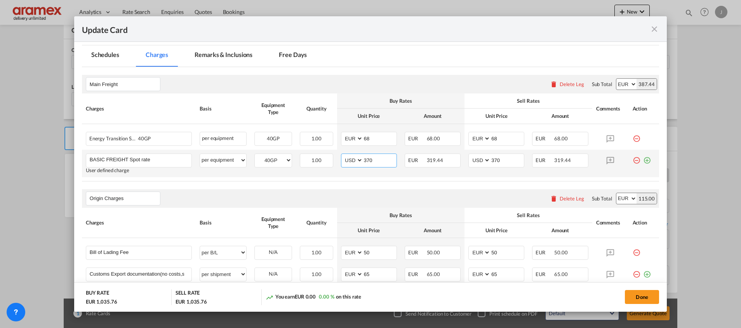
drag, startPoint x: 373, startPoint y: 162, endPoint x: 348, endPoint y: 162, distance: 25.2
click at [348, 162] on md-input-container "AED AFN ALL AMD ANG AOA ARS AUD AWG AZN BAM BBD BDT BGN BHD BIF BMD BND [PERSON…" at bounding box center [369, 161] width 56 height 14
paste input "56"
drag, startPoint x: 369, startPoint y: 158, endPoint x: 354, endPoint y: 159, distance: 14.8
click at [354, 159] on md-input-container "AED AFN ALL AMD ANG AOA ARS AUD AWG AZN BAM BBD BDT BGN BHD BIF BMD BND [PERSON…" at bounding box center [369, 161] width 56 height 14
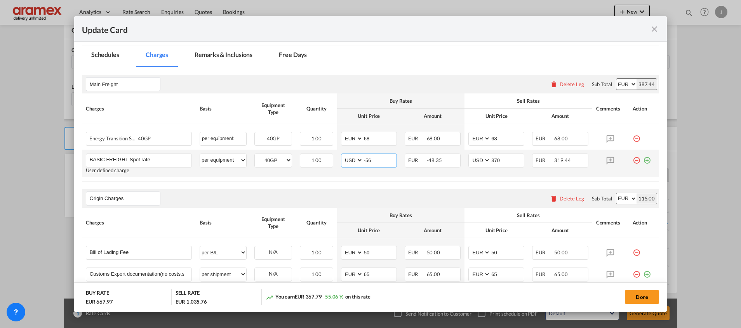
drag, startPoint x: 374, startPoint y: 158, endPoint x: 353, endPoint y: 158, distance: 21.0
click at [353, 158] on md-input-container "AED AFN ALL AMD ANG AOA ARS AUD AWG AZN BAM BBD BDT BGN BHD BIF BMD BND [PERSON…" at bounding box center [369, 161] width 56 height 14
type input "-56"
drag, startPoint x: 500, startPoint y: 159, endPoint x: 472, endPoint y: 158, distance: 28.0
click at [472, 158] on md-input-container "AED AFN ALL AMD ANG AOA ARS AUD AWG AZN BAM BBD BDT BGN BHD BIF BMD BND [PERSON…" at bounding box center [496, 161] width 56 height 14
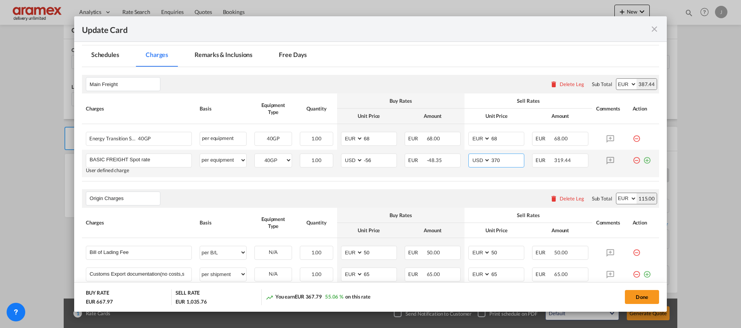
paste input "-56"
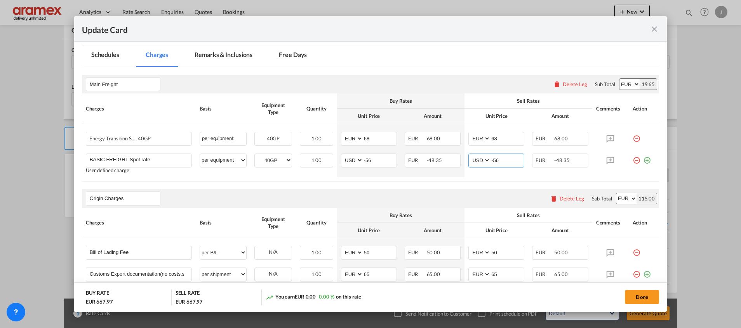
type input "-56"
click at [438, 185] on rate-modification "Main Freight Please enter leg name Leg Name Already Exists Delete Leg Sub Total…" at bounding box center [370, 288] width 577 height 442
click at [632, 137] on md-icon "icon-minus-circle-outline red-400-fg" at bounding box center [636, 136] width 8 height 8
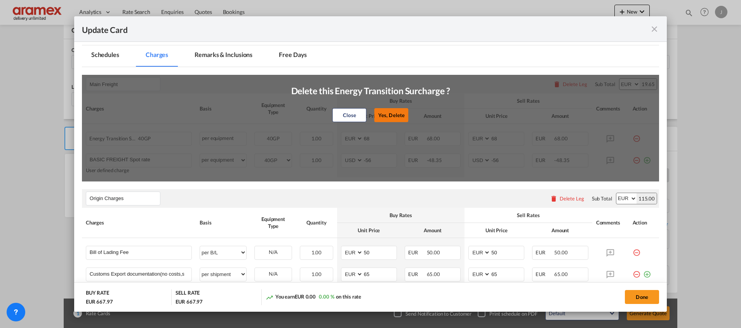
click at [393, 114] on button "Yes, Delete" at bounding box center [391, 115] width 34 height 14
select select "string:USD"
type input "-56"
select select "string:USD"
type input "-56"
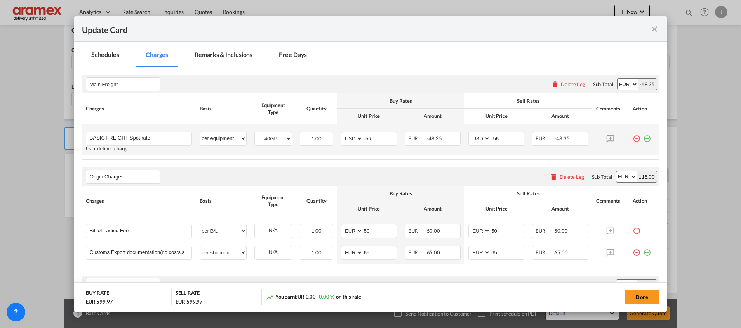
click at [643, 139] on md-icon "icon-plus-circle-outline green-400-fg" at bounding box center [647, 136] width 8 height 8
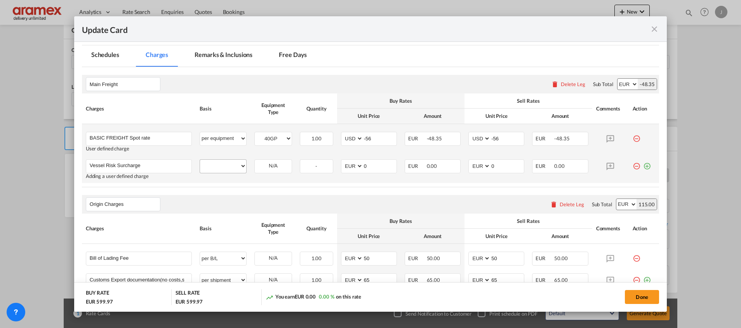
type input "Vessel Risk Surcharge"
click at [221, 164] on select "per equipment per container per B/L per shipping bill per shipment % on freight…" at bounding box center [223, 166] width 46 height 12
select select "per equipment"
click at [200, 160] on select "per equipment per container per B/L per shipping bill per shipment % on freight…" at bounding box center [223, 166] width 46 height 12
click at [267, 165] on select "40GP" at bounding box center [273, 166] width 37 height 10
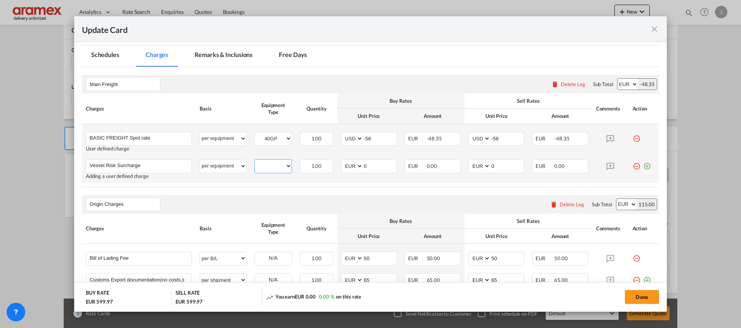
select select "40GP"
click at [255, 161] on select "40GP" at bounding box center [273, 166] width 37 height 10
drag, startPoint x: 361, startPoint y: 167, endPoint x: 344, endPoint y: 167, distance: 16.7
click at [344, 167] on md-input-container "AED AFN ALL AMD ANG AOA ARS AUD AWG AZN BAM BBD BDT BGN BHD BIF BMD BND BOB BRL…" at bounding box center [369, 167] width 56 height 14
type input "84"
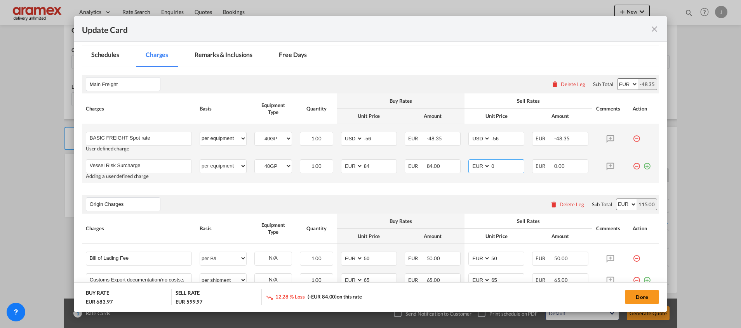
drag, startPoint x: 499, startPoint y: 164, endPoint x: 467, endPoint y: 165, distance: 31.8
click at [468, 165] on md-input-container "AED AFN ALL AMD ANG AOA ARS AUD AWG AZN BAM BBD BDT BGN BHD BIF BMD BND BOB BRL…" at bounding box center [496, 167] width 56 height 14
type input "84"
click at [643, 164] on md-icon "icon-plus-circle-outline green-400-fg" at bounding box center [647, 164] width 8 height 8
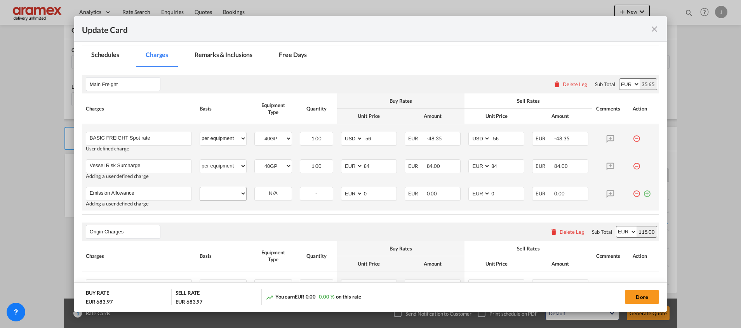
type input "Emission Allowance"
drag, startPoint x: 219, startPoint y: 196, endPoint x: 218, endPoint y: 188, distance: 7.8
click at [219, 196] on select "per equipment per container per B/L per shipping bill per shipment % on freight…" at bounding box center [223, 194] width 46 height 12
select select "per equipment"
click at [200, 188] on select "per equipment per container per B/L per shipping bill per shipment % on freight…" at bounding box center [223, 194] width 46 height 12
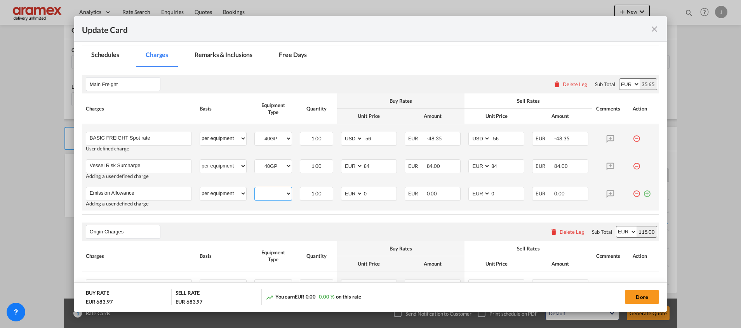
click at [272, 193] on select "40GP" at bounding box center [273, 194] width 37 height 10
select select "40GP"
click at [255, 189] on select "40GP" at bounding box center [273, 194] width 37 height 10
drag, startPoint x: 361, startPoint y: 192, endPoint x: 335, endPoint y: 192, distance: 25.6
click at [337, 192] on td "AED AFN ALL AMD ANG AOA ARS AUD AWG AZN BAM BBD BDT BGN BHD BIF BMD BND [PERSON…" at bounding box center [369, 197] width 64 height 28
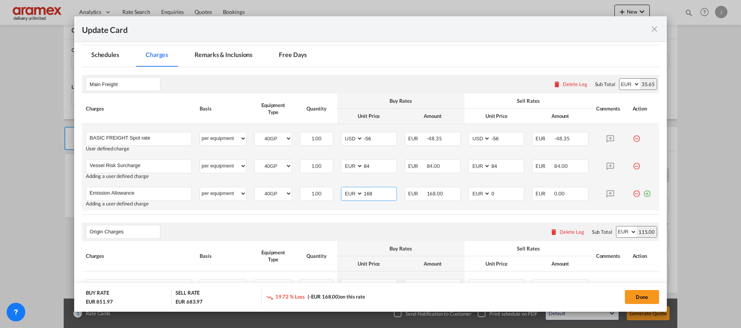
drag, startPoint x: 370, startPoint y: 191, endPoint x: 339, endPoint y: 193, distance: 31.5
click at [341, 193] on md-input-container "AED AFN ALL AMD ANG AOA ARS AUD AWG AZN BAM BBD BDT BGN BHD BIF BMD BND [PERSON…" at bounding box center [369, 194] width 56 height 14
type input "168"
drag, startPoint x: 481, startPoint y: 194, endPoint x: 471, endPoint y: 196, distance: 10.7
click at [471, 196] on md-input-container "AED AFN ALL AMD ANG AOA ARS AUD AWG AZN BAM BBD BDT BGN BHD BIF BMD BND BOB BRL…" at bounding box center [496, 194] width 56 height 14
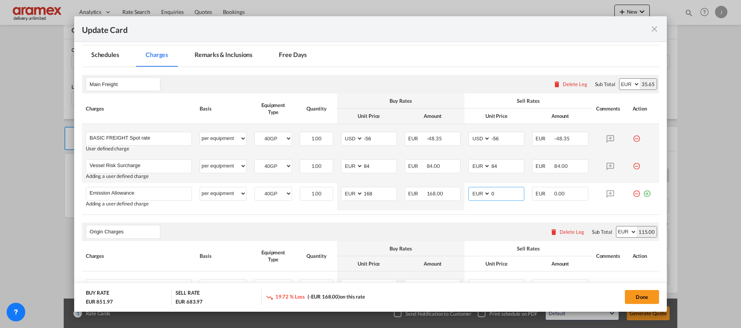
paste input "168"
type input "168"
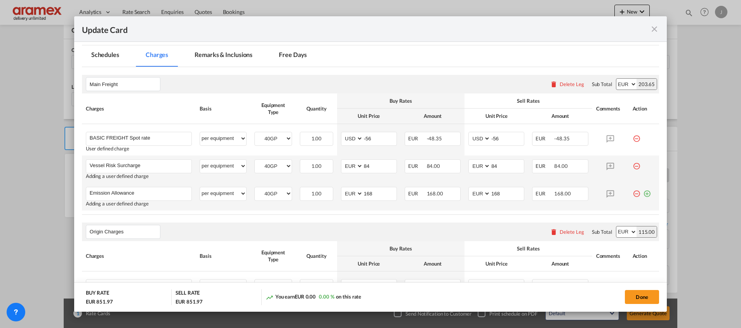
click at [643, 192] on md-icon "icon-plus-circle-outline green-400-fg" at bounding box center [647, 191] width 8 height 8
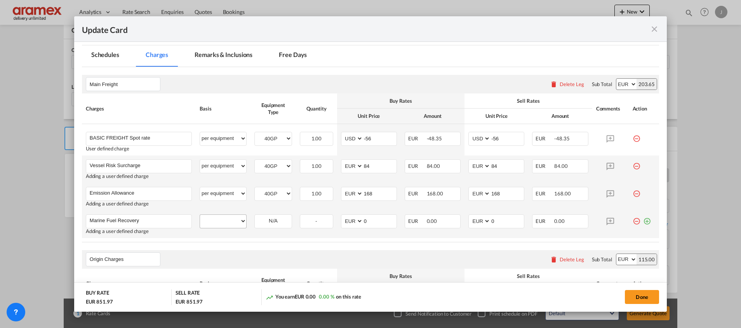
type input "Marine Fuel Recovery"
click at [223, 221] on select "per equipment per container per B/L per shipping bill per shipment % on freight…" at bounding box center [223, 221] width 46 height 12
select select "per equipment"
click at [200, 215] on select "per equipment per container per B/L per shipping bill per shipment % on freight…" at bounding box center [223, 221] width 46 height 12
click at [259, 223] on select "40GP" at bounding box center [273, 221] width 37 height 10
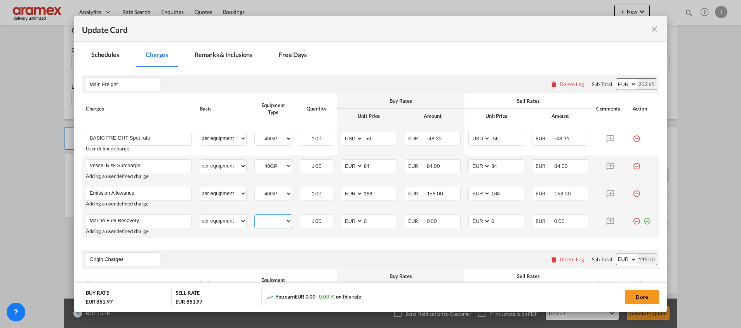
select select "40GP"
click at [255, 216] on select "40GP" at bounding box center [273, 221] width 37 height 10
drag, startPoint x: 372, startPoint y: 219, endPoint x: 349, endPoint y: 222, distance: 23.5
click at [349, 222] on md-input-container "AED AFN ALL AMD ANG AOA ARS AUD AWG AZN BAM BBD BDT BGN BHD BIF BMD BND BOB BRL…" at bounding box center [369, 222] width 56 height 14
click at [354, 221] on md-input-container "AED AFN ALL AMD ANG AOA ARS AUD AWG AZN BAM BBD BDT BGN BHD BIF BMD BND [PERSON…" at bounding box center [369, 222] width 56 height 14
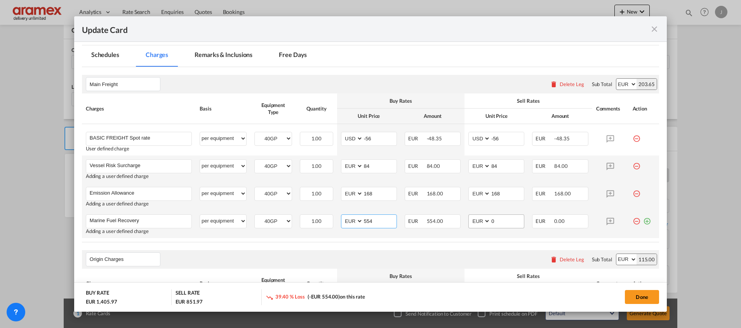
type input "554"
drag, startPoint x: 509, startPoint y: 220, endPoint x: 471, endPoint y: 221, distance: 38.1
click at [471, 220] on md-input-container "AED AFN ALL AMD ANG AOA ARS AUD AWG AZN BAM BBD BDT BGN BHD BIF BMD BND BOB BRL…" at bounding box center [496, 222] width 56 height 14
paste input "554"
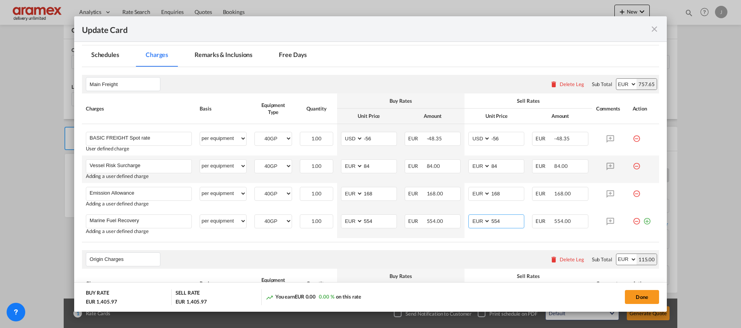
type input "554"
click at [232, 47] on md-tab-item "Remarks & Inclusions" at bounding box center [223, 55] width 76 height 21
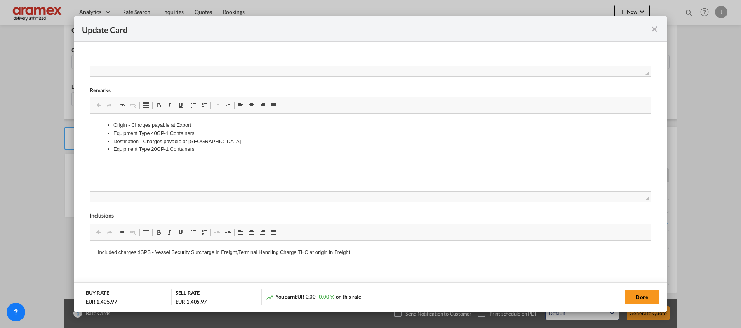
scroll to position [291, 0]
drag, startPoint x: 200, startPoint y: 153, endPoint x: 98, endPoint y: 123, distance: 105.6
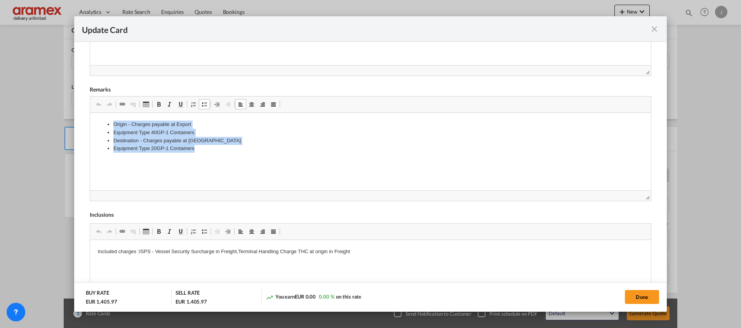
drag, startPoint x: 193, startPoint y: 148, endPoint x: 176, endPoint y: 221, distance: 75.0
click at [90, 113] on html "Origin - Charges payable at Export Equipment Type 40GP-1 Containers Destination…" at bounding box center [370, 137] width 561 height 48
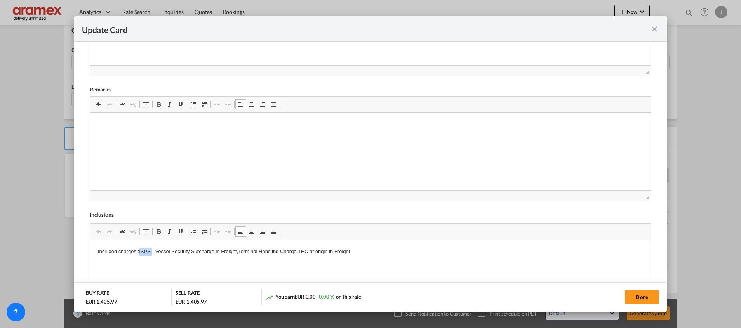
click at [146, 253] on p "Included charges :ISPS - Vessel Security Surcharge in Freight,Terminal Handling…" at bounding box center [369, 252] width 545 height 8
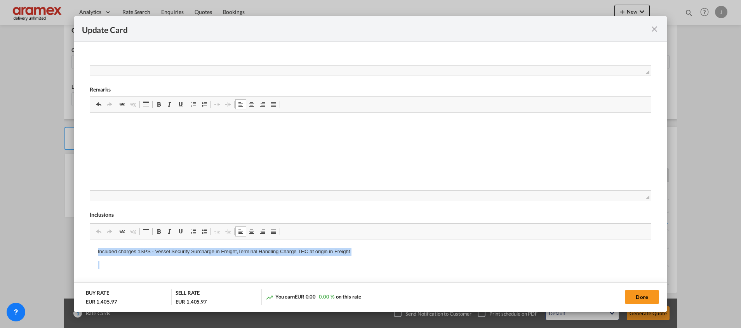
click at [146, 253] on p "Included charges :ISPS - Vessel Security Surcharge in Freight,Terminal Handling…" at bounding box center [369, 252] width 545 height 8
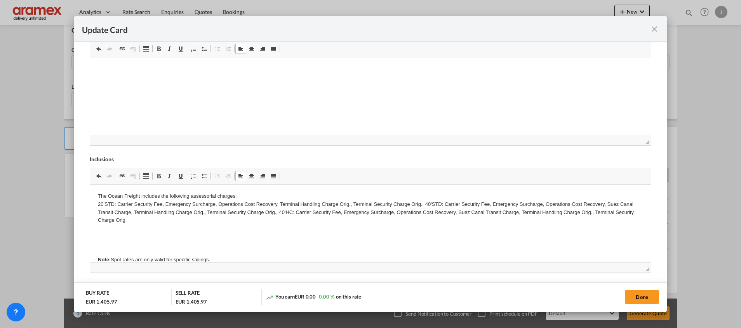
scroll to position [17, 0]
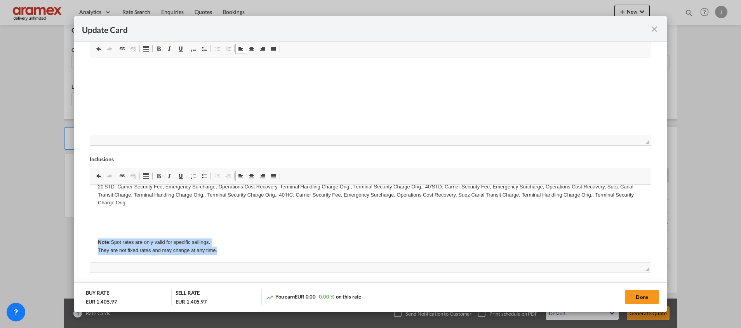
drag, startPoint x: 98, startPoint y: 259, endPoint x: 295, endPoint y: 264, distance: 196.9
click at [295, 262] on html "The Ocean Freight includes the following assessorial charges: 20'STD: Carrier S…" at bounding box center [370, 214] width 561 height 95
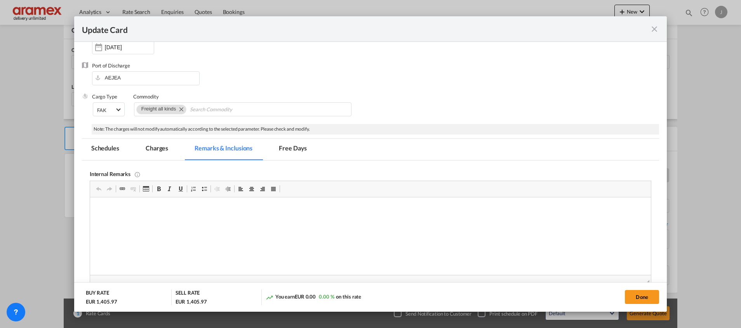
scroll to position [0, 0]
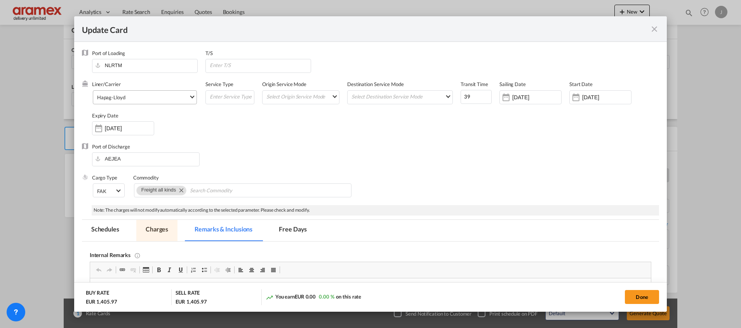
click at [153, 233] on md-tab-item "Charges" at bounding box center [156, 230] width 41 height 21
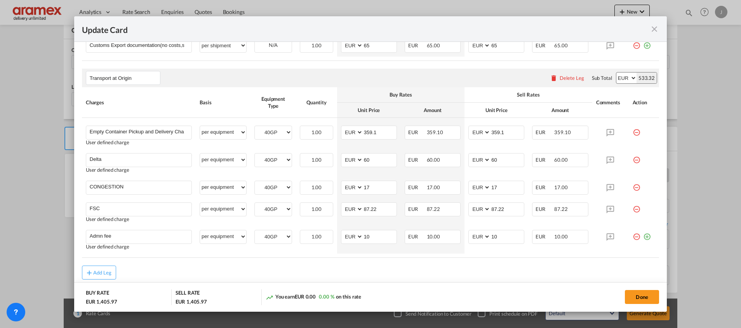
scroll to position [466, 0]
click at [637, 294] on button "Done" at bounding box center [642, 297] width 34 height 14
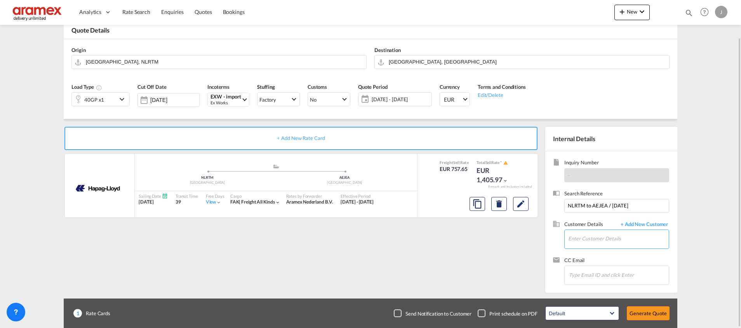
click at [573, 240] on input "Enter Customer Details" at bounding box center [618, 238] width 101 height 17
click at [598, 219] on div "[PERSON_NAME] [PERSON_NAME] @[DOMAIN_NAME] | Aramex [GEOGRAPHIC_DATA]" at bounding box center [618, 219] width 101 height 21
type input "Aramex [GEOGRAPHIC_DATA], [PERSON_NAME], [PERSON_NAME][EMAIL_ADDRESS][DOMAIN_NA…"
click at [653, 316] on button "Generate Quote" at bounding box center [648, 314] width 43 height 14
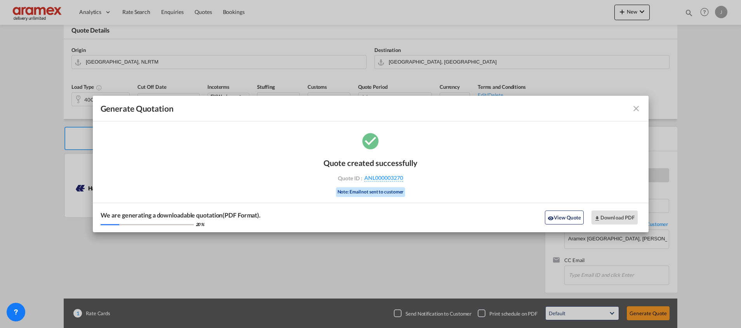
click at [569, 208] on div "We are generating a downloadable quotation(PDF Format). 20 % View Quote Downloa…" at bounding box center [371, 218] width 556 height 30
click at [565, 217] on button "View Quote" at bounding box center [564, 218] width 39 height 14
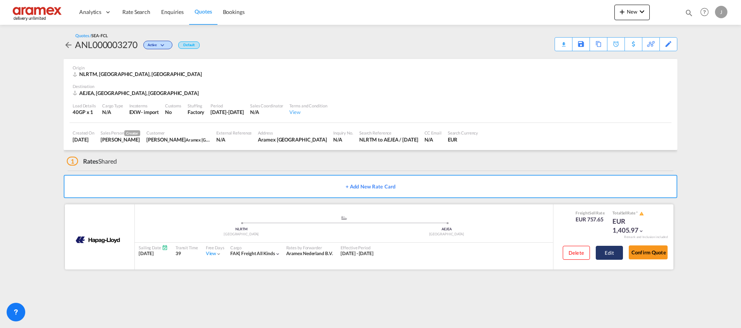
click at [611, 248] on button "Edit" at bounding box center [609, 253] width 27 height 14
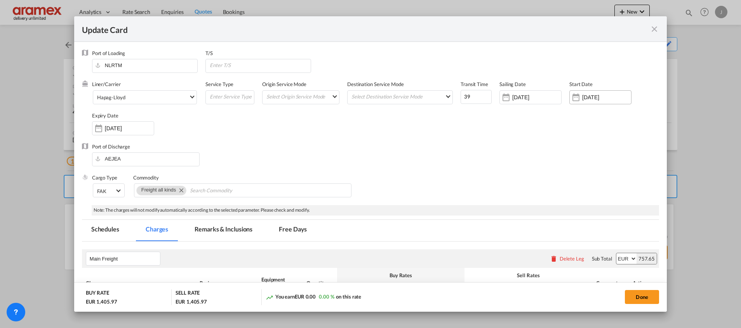
click at [582, 94] on div "[DATE]" at bounding box center [606, 97] width 49 height 7
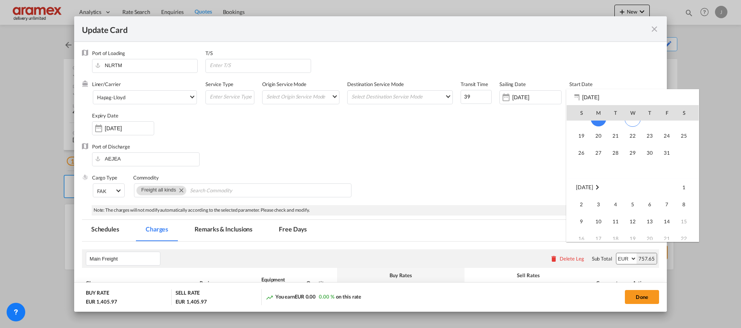
scroll to position [180004, 0]
click at [665, 211] on span "14" at bounding box center [667, 209] width 16 height 16
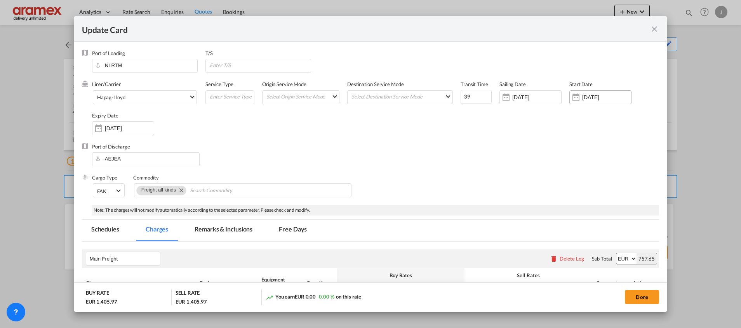
click at [584, 99] on input "[DATE]" at bounding box center [606, 97] width 49 height 6
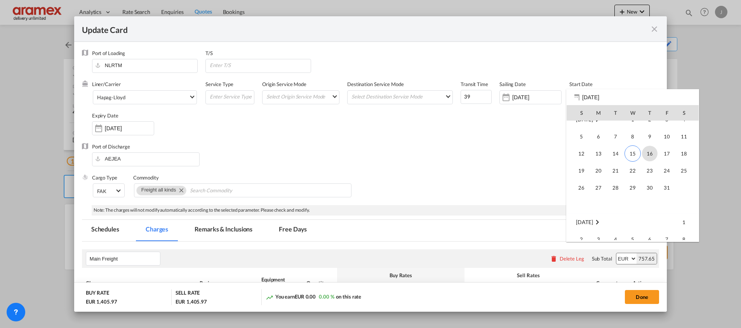
scroll to position [179932, 0]
click at [633, 176] on span "15" at bounding box center [632, 177] width 16 height 16
type input "[DATE]"
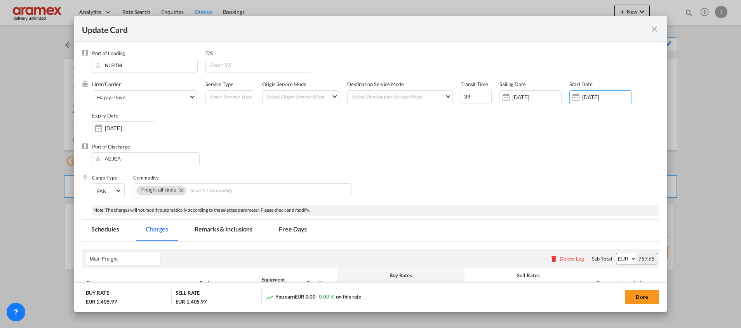
click at [117, 127] on input "[DATE]" at bounding box center [129, 128] width 49 height 6
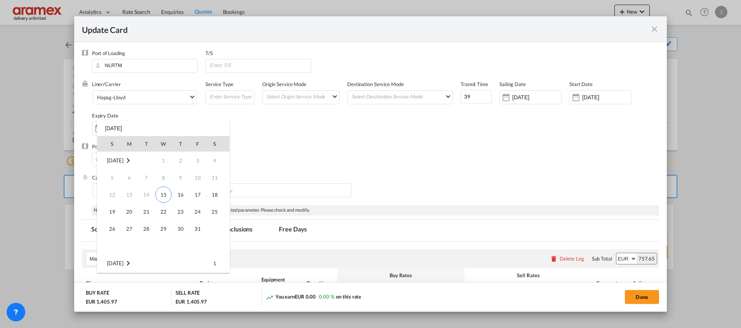
scroll to position [103, 0]
click at [178, 210] on span "20" at bounding box center [181, 212] width 16 height 16
type input "[DATE]"
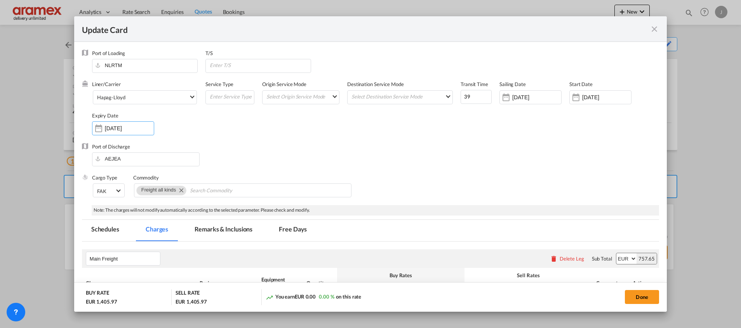
click at [387, 170] on div "Port of Discharge [GEOGRAPHIC_DATA]" at bounding box center [370, 158] width 577 height 31
click at [532, 97] on input "[DATE]" at bounding box center [536, 97] width 49 height 6
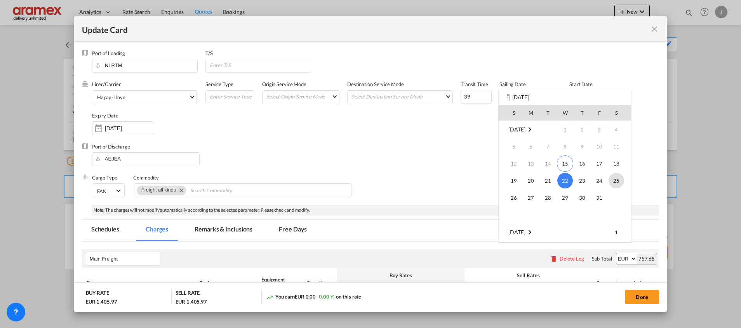
click at [617, 180] on span "25" at bounding box center [616, 181] width 16 height 16
type input "[DATE]"
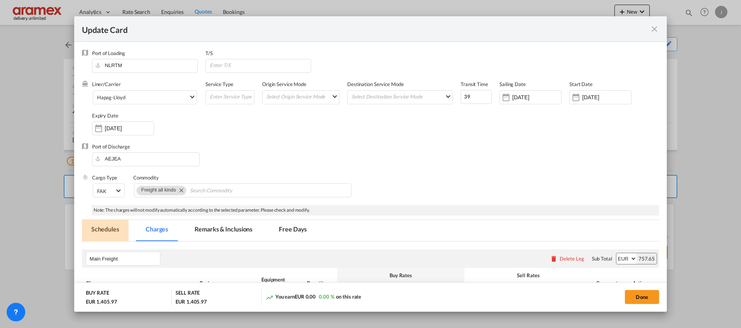
click at [113, 231] on md-tab-item "Schedules" at bounding box center [105, 230] width 47 height 21
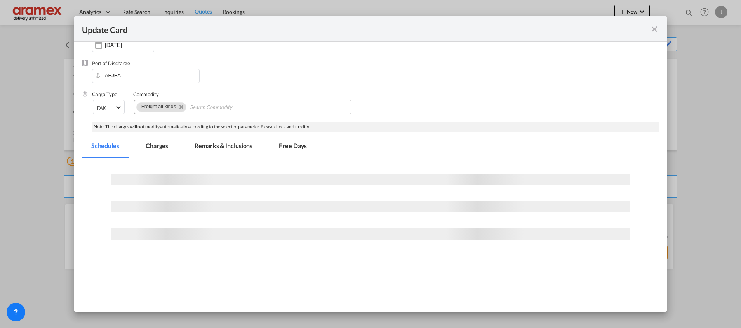
scroll to position [110, 0]
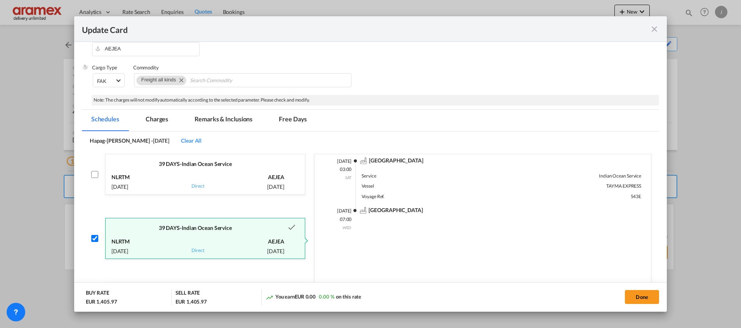
click at [219, 234] on div "NLRTM 25 Oct, 2025 via Direct AEJEA 3 Dec, 2025" at bounding box center [205, 245] width 199 height 27
click at [639, 294] on button "Done" at bounding box center [642, 297] width 34 height 14
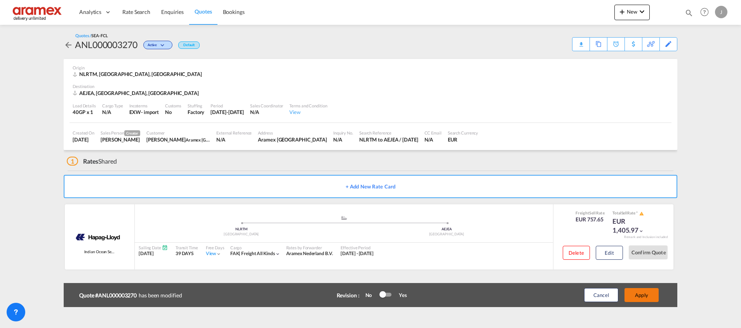
click at [642, 293] on button "Apply" at bounding box center [641, 295] width 34 height 14
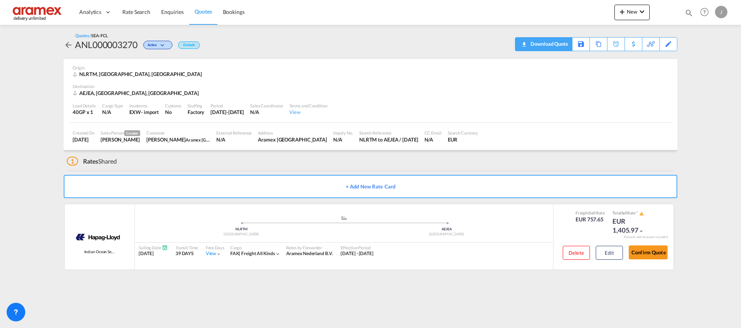
click at [560, 47] on div "Download Quote" at bounding box center [548, 44] width 40 height 12
click at [606, 253] on button "Edit" at bounding box center [609, 253] width 27 height 14
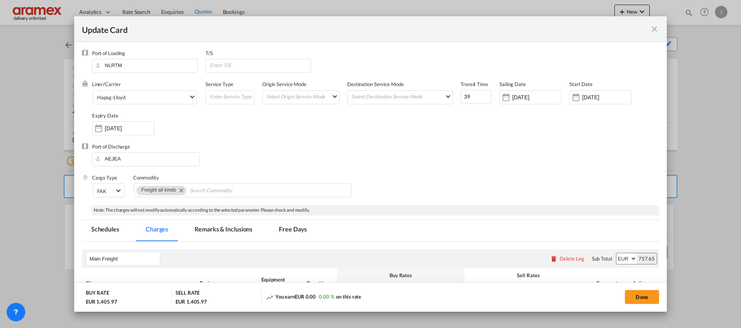
scroll to position [175, 0]
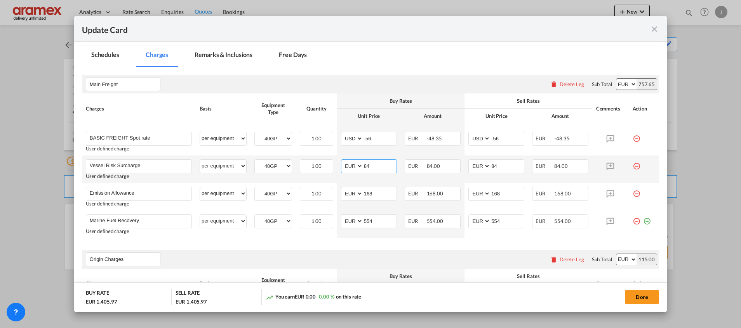
click at [346, 164] on select "AED AFN ALL AMD ANG AOA ARS AUD AWG AZN BAM BBD BDT BGN BHD BIF BMD BND [PERSON…" at bounding box center [352, 166] width 20 height 10
select select "string:USD"
click at [342, 161] on select "AED AFN ALL AMD ANG AOA ARS AUD AWG AZN BAM BBD BDT BGN BHD BIF BMD BND [PERSON…" at bounding box center [352, 166] width 20 height 10
click at [478, 166] on select "AED AFN ALL AMD ANG AOA ARS AUD AWG AZN BAM BBD BDT BGN BHD BIF BMD BND [PERSON…" at bounding box center [480, 166] width 20 height 10
select select "string:USD"
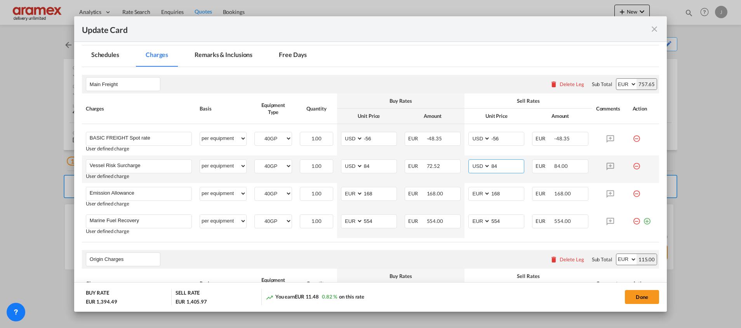
click at [470, 161] on select "AED AFN ALL AMD ANG AOA ARS AUD AWG AZN BAM BBD BDT BGN BHD BIF BMD BND [PERSON…" at bounding box center [480, 166] width 20 height 10
click at [348, 196] on select "AED AFN ALL AMD ANG AOA ARS AUD AWG AZN BAM BBD BDT BGN BHD BIF BMD BND [PERSON…" at bounding box center [352, 194] width 20 height 10
select select "string:USD"
click at [342, 189] on select "AED AFN ALL AMD ANG AOA ARS AUD AWG AZN BAM BBD BDT BGN BHD BIF BMD BND [PERSON…" at bounding box center [352, 194] width 20 height 10
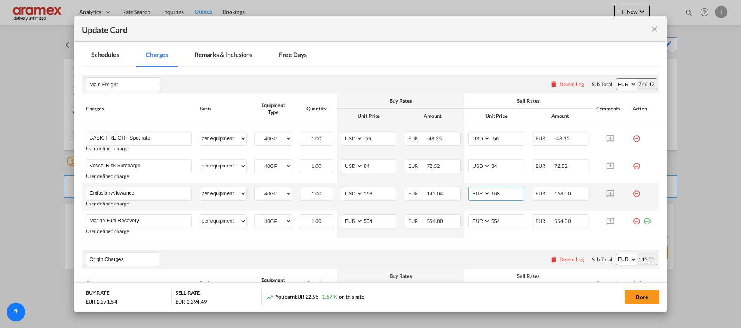
click at [472, 192] on select "AED AFN ALL AMD ANG AOA ARS AUD AWG AZN BAM BBD BDT BGN BHD BIF BMD BND [PERSON…" at bounding box center [480, 194] width 20 height 10
select select "string:USD"
click at [470, 189] on select "AED AFN ALL AMD ANG AOA ARS AUD AWG AZN BAM BBD BDT BGN BHD BIF BMD BND [PERSON…" at bounding box center [480, 194] width 20 height 10
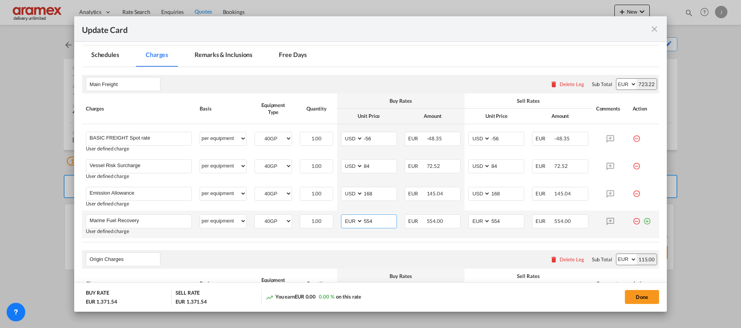
click at [346, 222] on select "AED AFN ALL AMD ANG AOA ARS AUD AWG AZN BAM BBD BDT BGN BHD BIF BMD BND [PERSON…" at bounding box center [352, 221] width 20 height 10
select select "string:USD"
click at [342, 216] on select "AED AFN ALL AMD ANG AOA ARS AUD AWG AZN BAM BBD BDT BGN BHD BIF BMD BND [PERSON…" at bounding box center [352, 221] width 20 height 10
click at [475, 220] on select "AED AFN ALL AMD ANG AOA ARS AUD AWG AZN BAM BBD BDT BGN BHD BIF BMD BND [PERSON…" at bounding box center [480, 221] width 20 height 10
select select "string:USD"
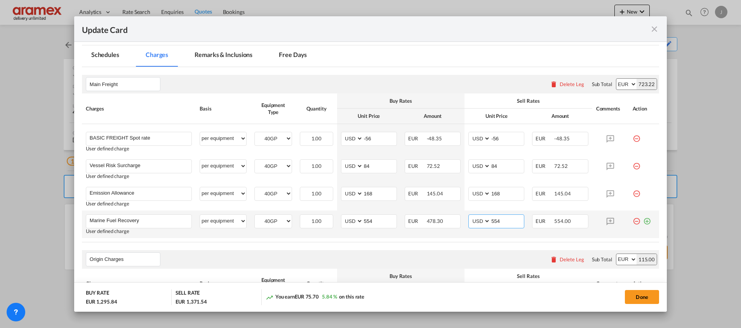
click at [470, 216] on select "AED AFN ALL AMD ANG AOA ARS AUD AWG AZN BAM BBD BDT BGN BHD BIF BMD BND [PERSON…" at bounding box center [480, 221] width 20 height 10
click at [616, 84] on select "AED AFN ALL AMD ANG AOA ARS AUD AWG AZN BAM BBD BDT BGN BHD BIF BMD BND [PERSON…" at bounding box center [626, 84] width 20 height 11
select select "string:USD"
click at [616, 79] on select "AED AFN ALL AMD ANG AOA ARS AUD AWG AZN BAM BBD BDT BGN BHD BIF BMD BND [PERSON…" at bounding box center [626, 84] width 20 height 11
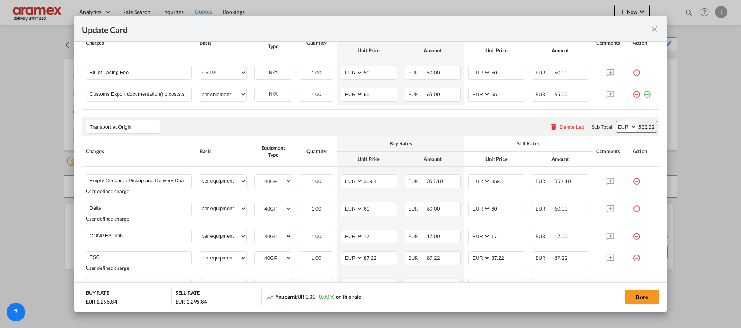
scroll to position [466, 0]
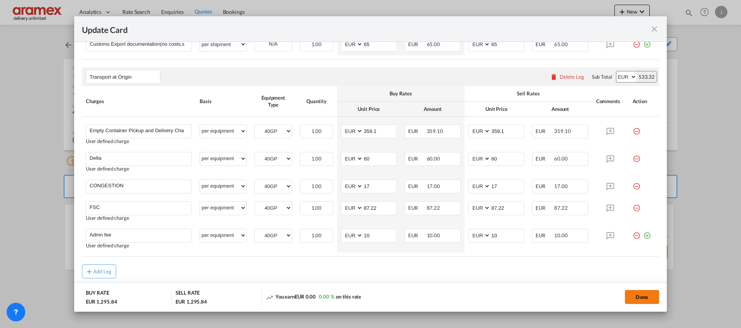
click at [641, 297] on button "Done" at bounding box center [642, 297] width 34 height 14
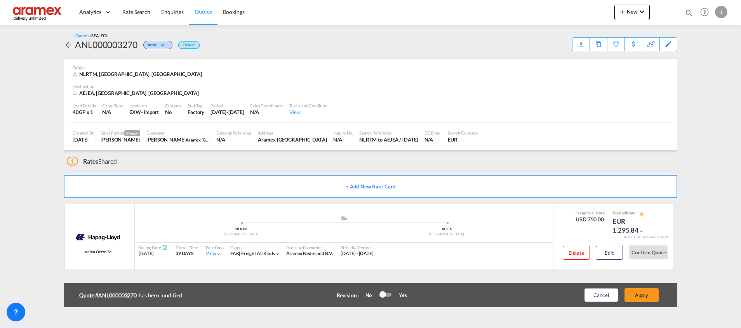
click at [641, 297] on button "Apply" at bounding box center [641, 295] width 34 height 14
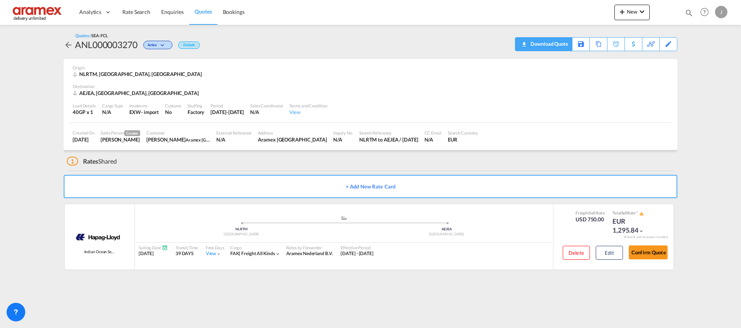
click at [555, 45] on div "Download Quote" at bounding box center [548, 44] width 40 height 12
click at [205, 11] on span "Quotes" at bounding box center [203, 11] width 17 height 7
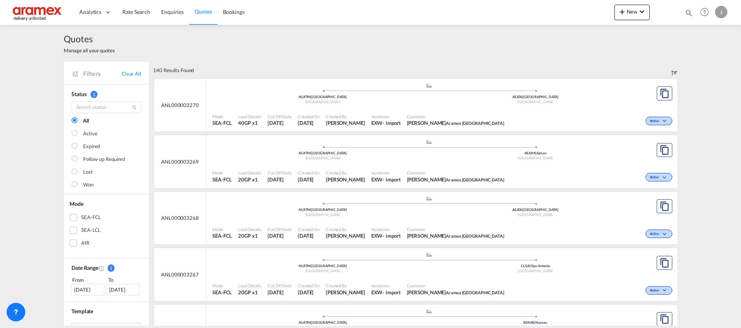
click at [439, 221] on div "Mode SEA-FCL Load Details 20GP x1 Cut Off Date 15 Oct 2025 Created On 15 Oct 20…" at bounding box center [441, 233] width 471 height 24
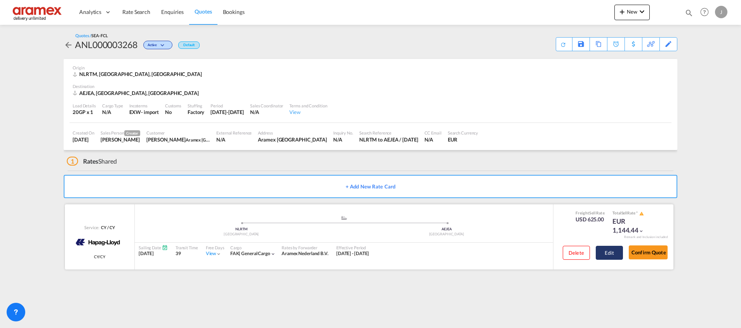
click at [608, 255] on button "Edit" at bounding box center [609, 253] width 27 height 14
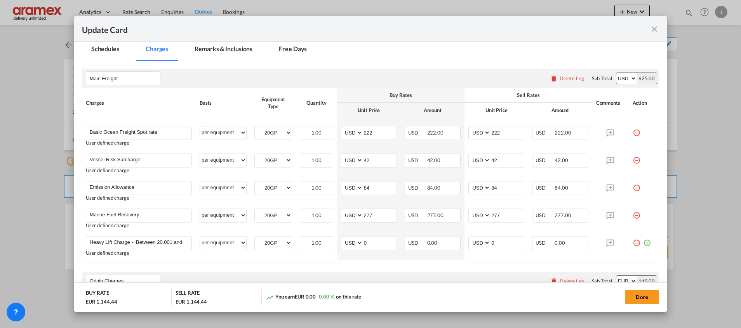
scroll to position [116, 0]
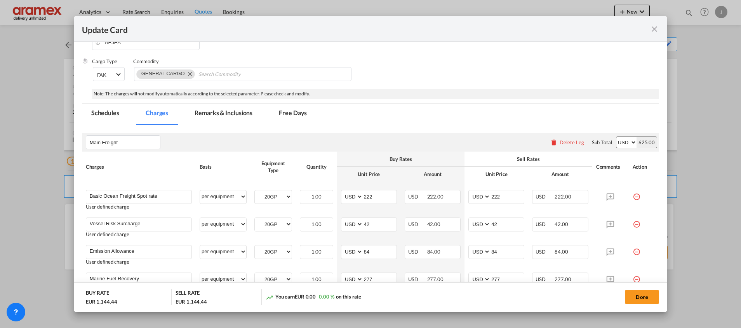
click at [657, 26] on md-icon "icon-close fg-AAA8AD m-0 pointer" at bounding box center [654, 28] width 9 height 9
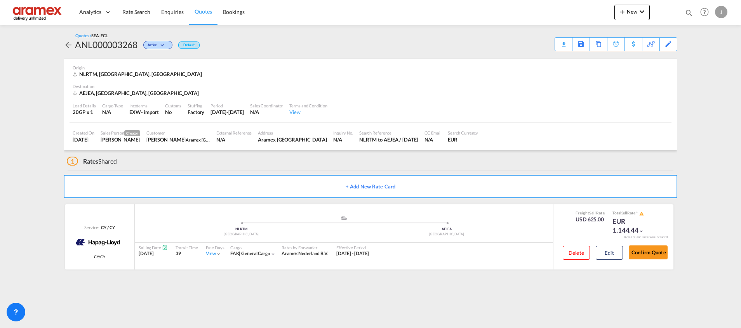
click at [195, 13] on span "Quotes" at bounding box center [203, 11] width 17 height 7
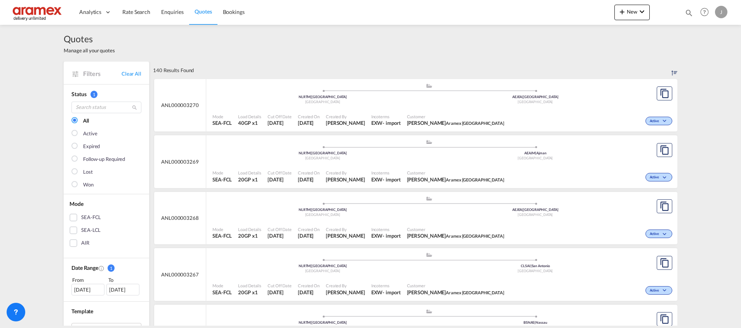
click at [462, 176] on span "Anjana Krishnan Aramex UAE" at bounding box center [455, 179] width 97 height 7
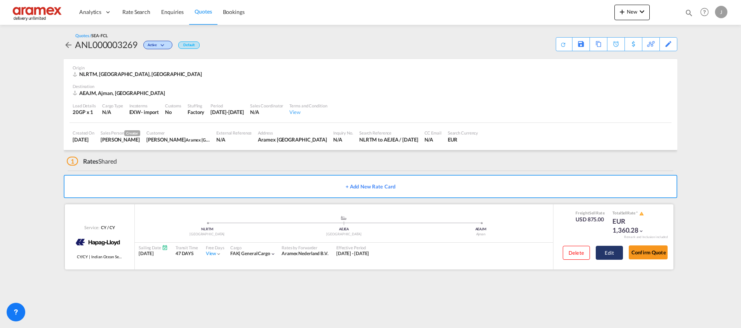
click at [606, 253] on button "Edit" at bounding box center [609, 253] width 27 height 14
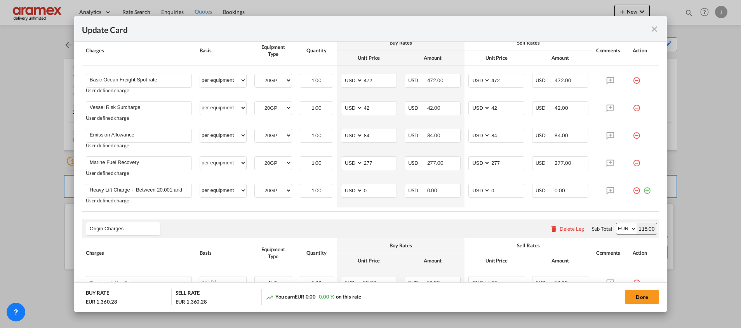
scroll to position [116, 0]
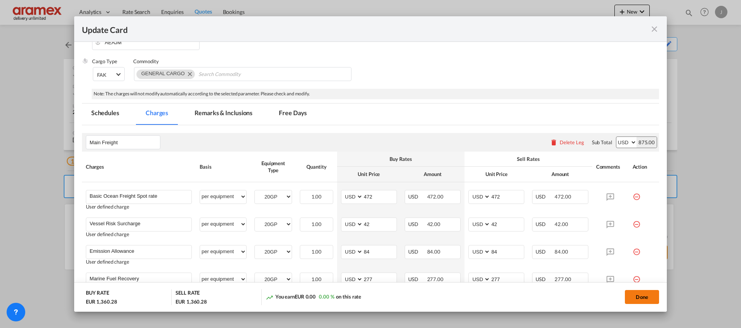
click at [644, 295] on button "Done" at bounding box center [642, 297] width 34 height 14
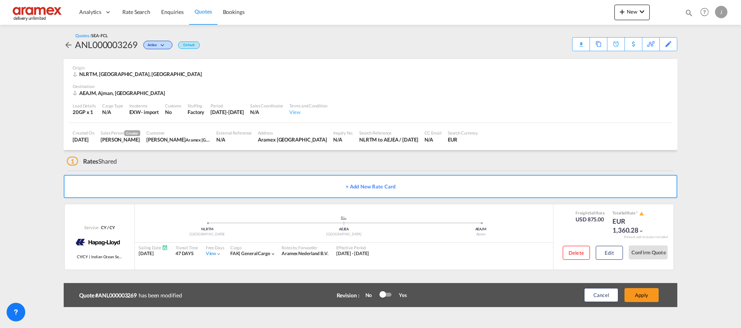
click at [197, 9] on span "Quotes" at bounding box center [203, 11] width 17 height 7
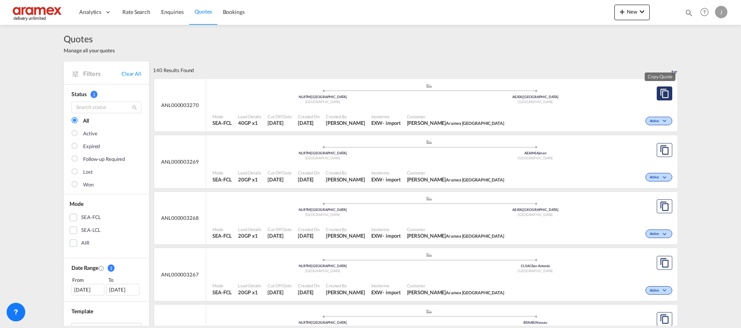
click at [660, 92] on md-icon "assets/icons/custom/copyQuote.svg" at bounding box center [664, 93] width 9 height 9
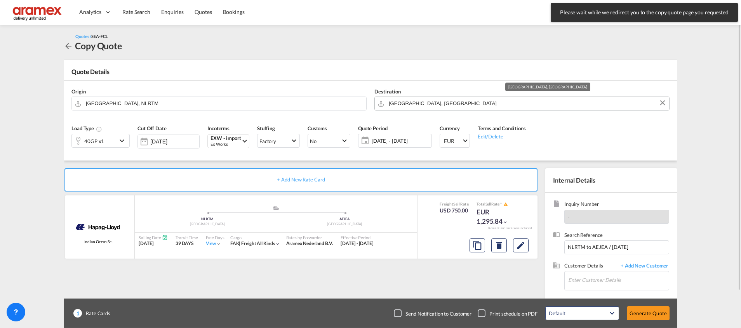
click at [415, 102] on input "[GEOGRAPHIC_DATA], [GEOGRAPHIC_DATA]" at bounding box center [527, 104] width 276 height 14
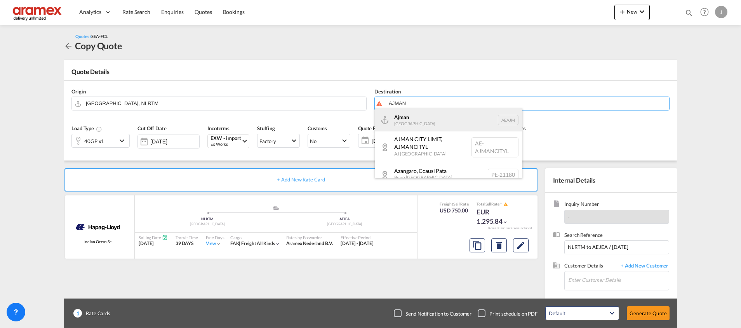
click at [410, 116] on div "Ajman [GEOGRAPHIC_DATA] [GEOGRAPHIC_DATA]" at bounding box center [449, 119] width 148 height 23
type input "Ajman, AEAJM"
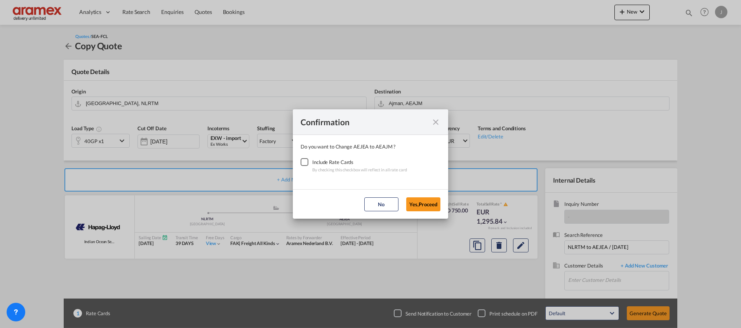
click at [306, 162] on div "Checkbox No Ink" at bounding box center [305, 162] width 8 height 8
click at [428, 204] on button "Yes,Proceed" at bounding box center [423, 205] width 34 height 14
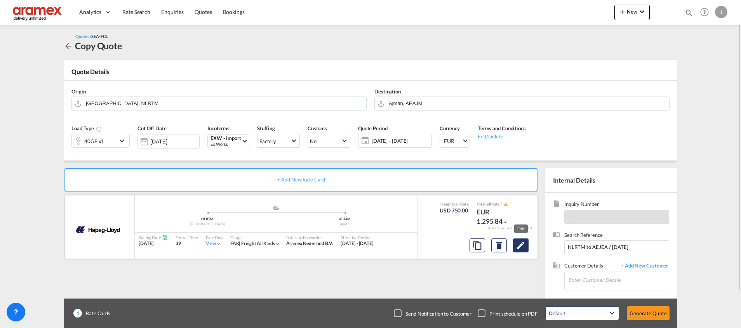
click at [524, 245] on md-icon "Edit" at bounding box center [520, 245] width 9 height 9
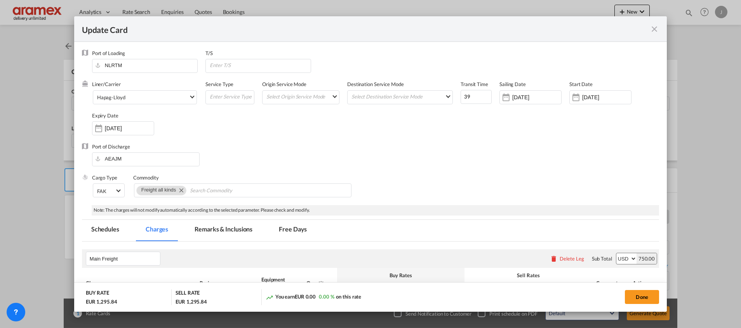
scroll to position [233, 0]
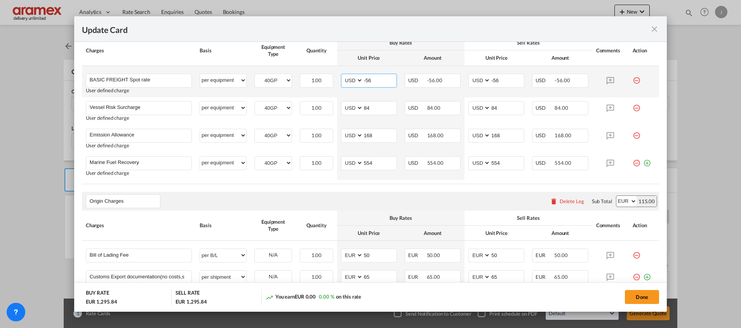
drag, startPoint x: 383, startPoint y: 81, endPoint x: 339, endPoint y: 79, distance: 43.9
click at [341, 79] on md-input-container "AED AFN ALL AMD ANG AOA ARS AUD AWG AZN BAM BBD BDT BGN BHD BIF BMD BND [PERSON…" at bounding box center [369, 81] width 56 height 14
paste input "244"
type input "244"
drag, startPoint x: 502, startPoint y: 78, endPoint x: 460, endPoint y: 78, distance: 41.2
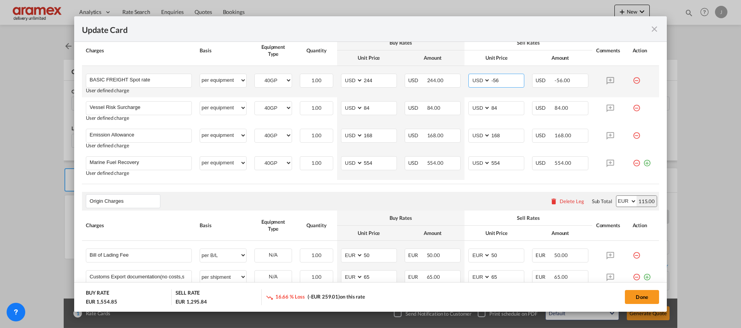
click at [464, 78] on td "AED AFN ALL AMD ANG AOA ARS AUD AWG AZN BAM BBD BDT BGN BHD BIF BMD BND BOB BRL…" at bounding box center [496, 81] width 64 height 31
paste input "244"
type input "244"
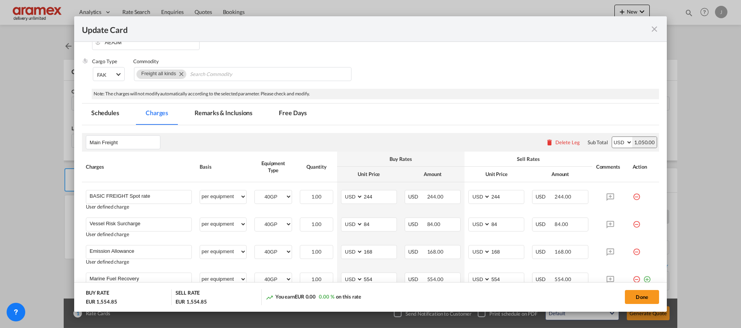
click at [222, 108] on md-tab-item "Remarks & Inclusions" at bounding box center [223, 114] width 76 height 21
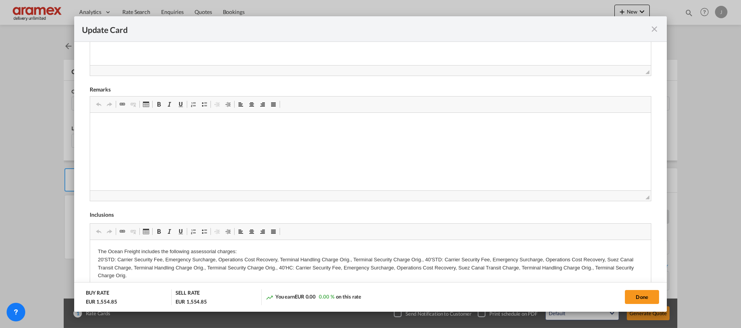
scroll to position [347, 0]
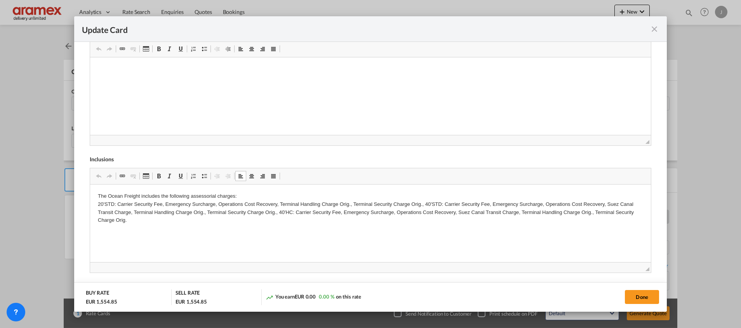
drag, startPoint x: 176, startPoint y: 222, endPoint x: 104, endPoint y: 195, distance: 77.3
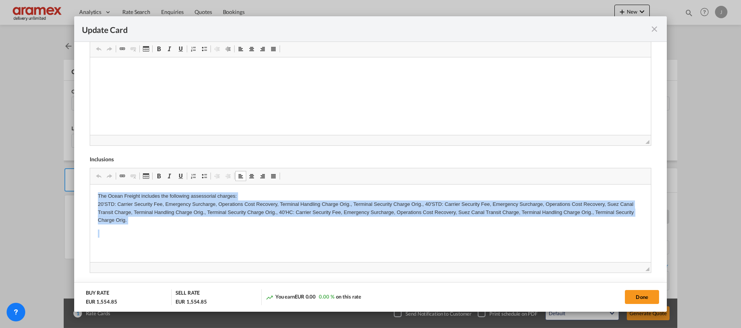
drag, startPoint x: 97, startPoint y: 196, endPoint x: 196, endPoint y: 236, distance: 106.7
click at [196, 236] on body "The Ocean Freight includes the following assessorial charges: 20'STD: Carrier S…" at bounding box center [369, 229] width 545 height 72
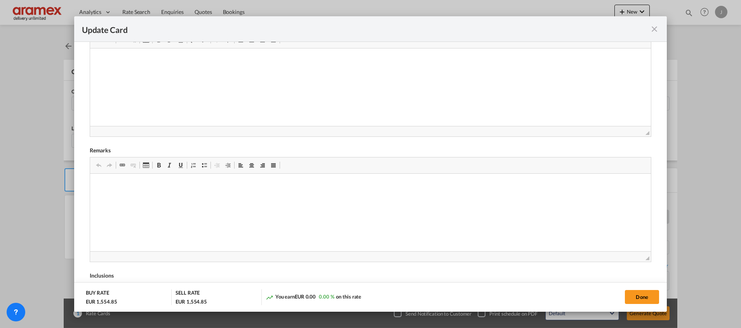
scroll to position [114, 0]
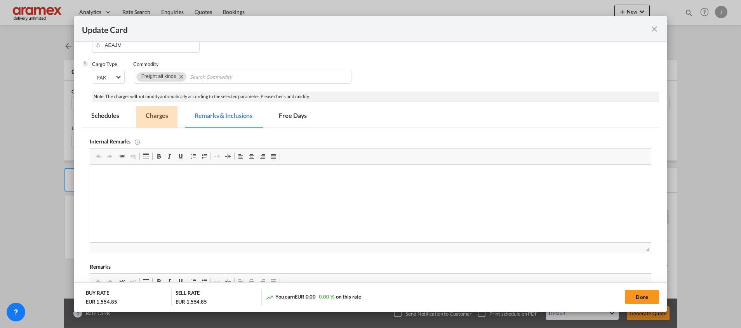
click at [156, 117] on md-tab-item "Charges" at bounding box center [156, 116] width 41 height 21
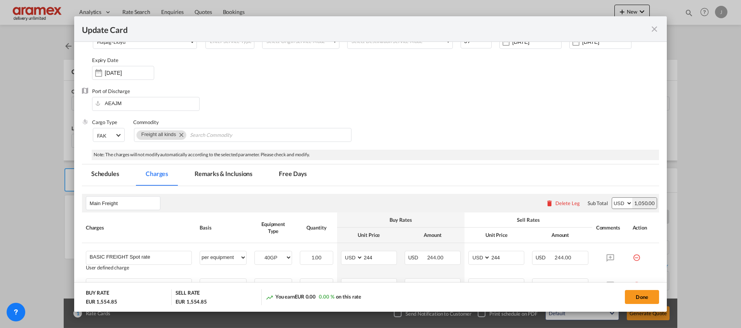
scroll to position [0, 0]
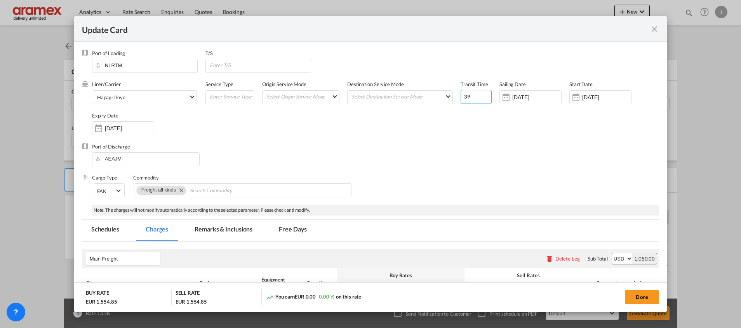
drag, startPoint x: 469, startPoint y: 96, endPoint x: 459, endPoint y: 96, distance: 9.7
click at [460, 96] on input "39" at bounding box center [475, 97] width 31 height 14
type input "45"
click at [455, 129] on div "Liner/Carrier Hapag-[PERSON_NAME] Atlantic Container Line (ACL) [PERSON_NAME] T…" at bounding box center [375, 112] width 567 height 62
click at [219, 229] on md-tab-item "Remarks & Inclusions" at bounding box center [223, 230] width 76 height 21
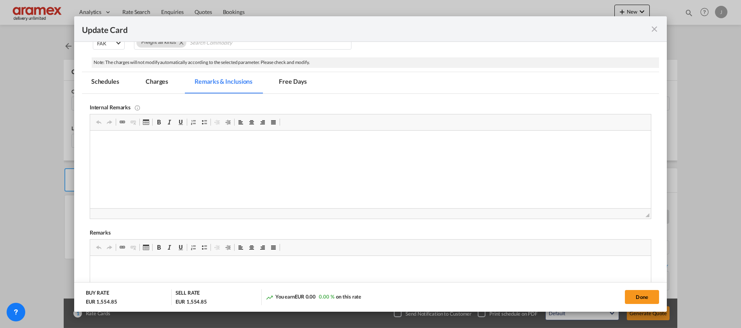
scroll to position [116, 0]
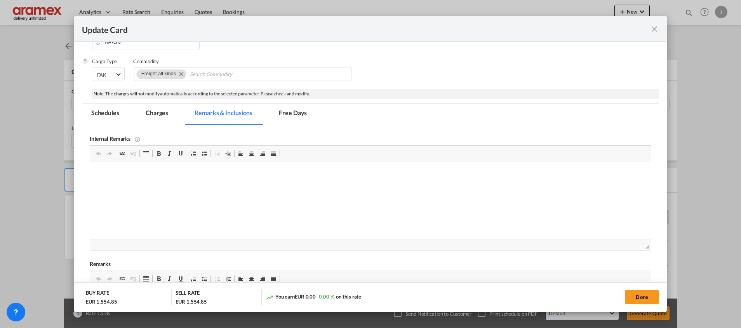
click at [104, 116] on md-tab-item "Schedules" at bounding box center [105, 114] width 47 height 21
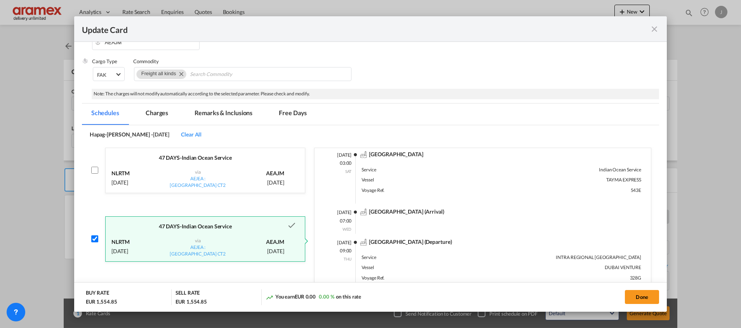
click at [179, 236] on p "via AEJEA : JEBEL ALI CT2" at bounding box center [198, 245] width 56 height 23
click at [644, 296] on button "Done" at bounding box center [642, 297] width 34 height 14
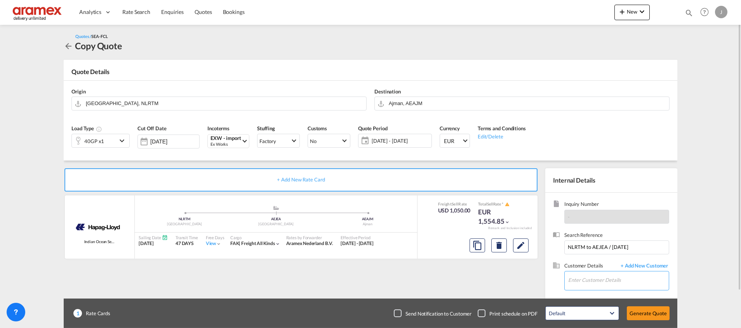
click at [597, 283] on input "Enter Customer Details" at bounding box center [618, 280] width 101 height 17
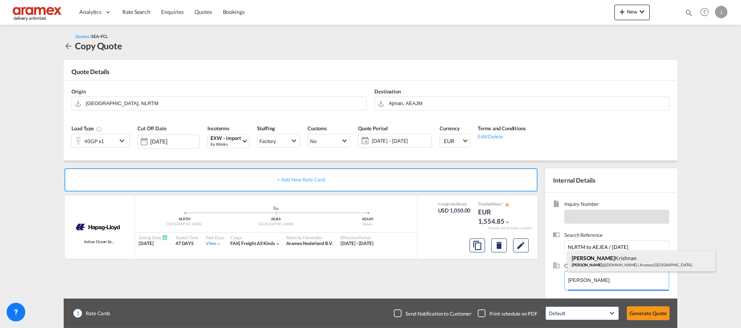
click at [612, 262] on div "[PERSON_NAME] [PERSON_NAME] @[DOMAIN_NAME] | Aramex [GEOGRAPHIC_DATA]" at bounding box center [642, 261] width 148 height 21
type input "Aramex [GEOGRAPHIC_DATA], [PERSON_NAME], [PERSON_NAME][EMAIL_ADDRESS][DOMAIN_NA…"
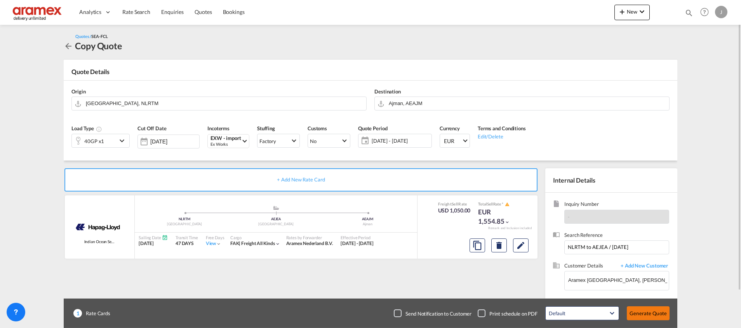
click at [650, 312] on button "Generate Quote" at bounding box center [648, 314] width 43 height 14
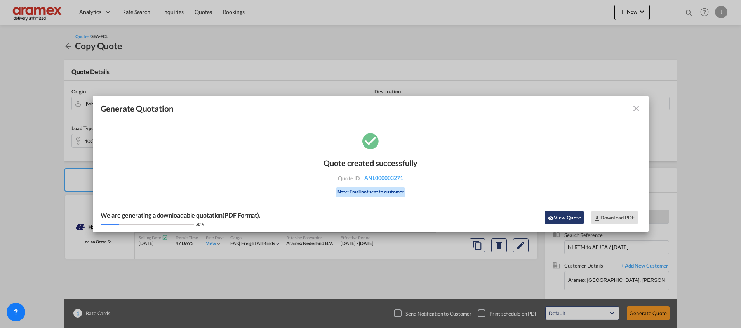
click at [561, 216] on button "View Quote" at bounding box center [564, 218] width 39 height 14
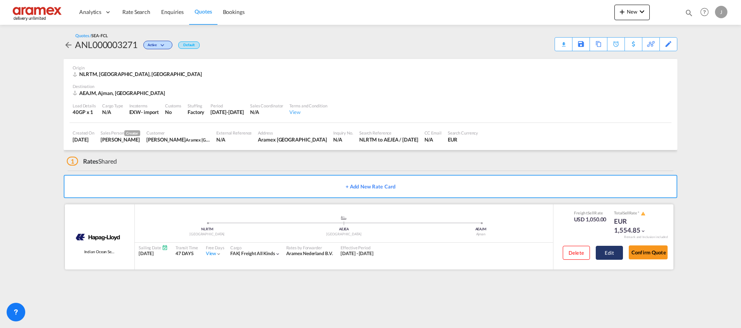
click at [615, 251] on button "Edit" at bounding box center [609, 253] width 27 height 14
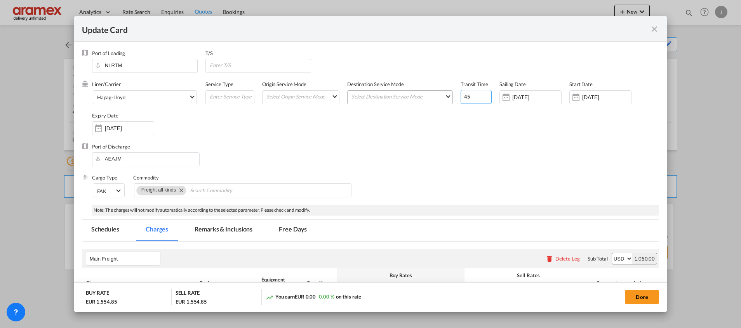
drag, startPoint x: 472, startPoint y: 98, endPoint x: 446, endPoint y: 101, distance: 25.8
click at [446, 101] on div "Liner/Carrier Hapag-[PERSON_NAME] Atlantic Container Line (ACL) [PERSON_NAME] T…" at bounding box center [375, 112] width 567 height 62
type input "45"
click at [641, 295] on button "Done" at bounding box center [642, 297] width 34 height 14
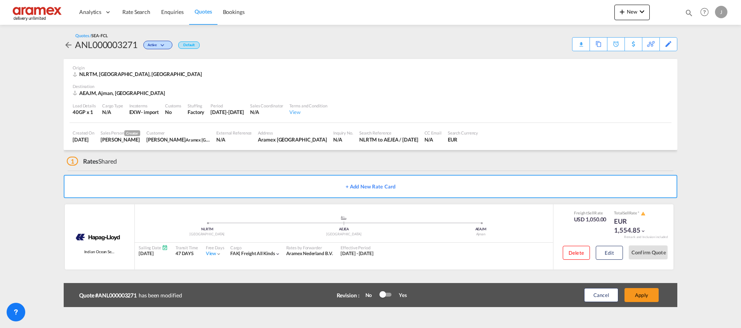
click at [641, 295] on button "Apply" at bounding box center [641, 295] width 34 height 14
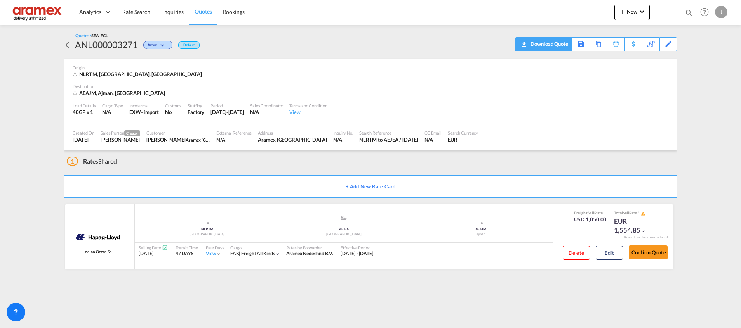
click at [561, 45] on div "Download Quote" at bounding box center [548, 44] width 40 height 12
click at [557, 41] on div "Download Quote" at bounding box center [548, 44] width 40 height 12
click at [193, 9] on link "Quotes" at bounding box center [203, 12] width 28 height 25
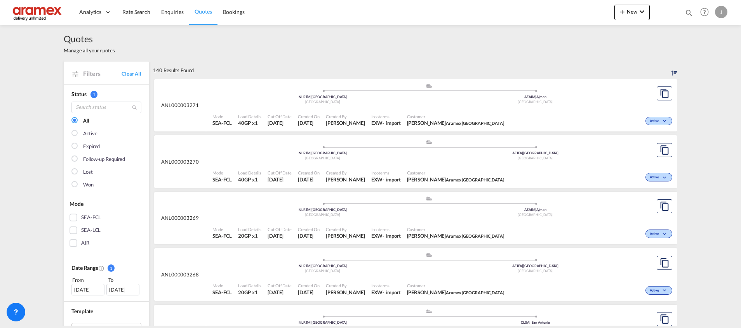
click at [427, 172] on span "Customer" at bounding box center [455, 173] width 97 height 6
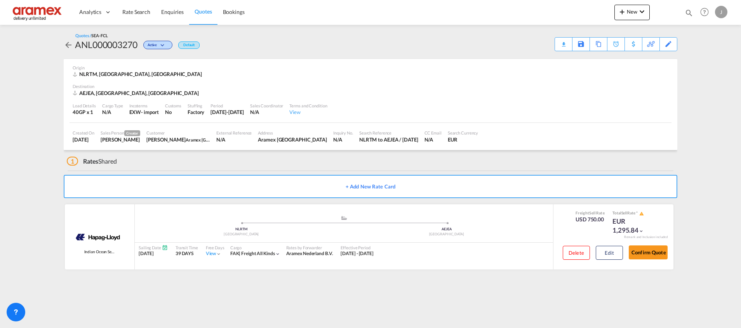
click at [208, 14] on span "Quotes" at bounding box center [203, 11] width 17 height 7
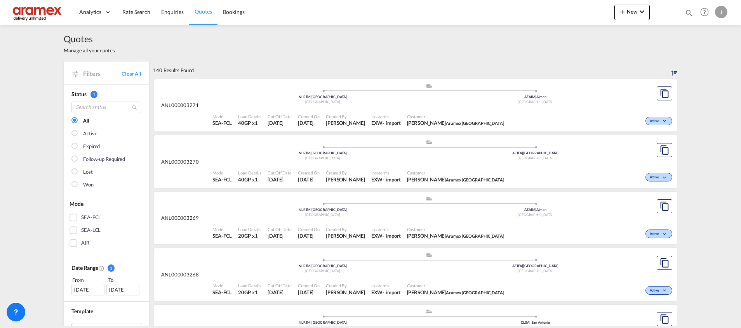
click at [363, 106] on div ".a{fill:#aaa8ad;} .a{fill:#aaa8ad;} NLRTM | Rotterdam Netherlands AEAJM | Ajman…" at bounding box center [428, 94] width 433 height 23
